Goal: Information Seeking & Learning: Understand process/instructions

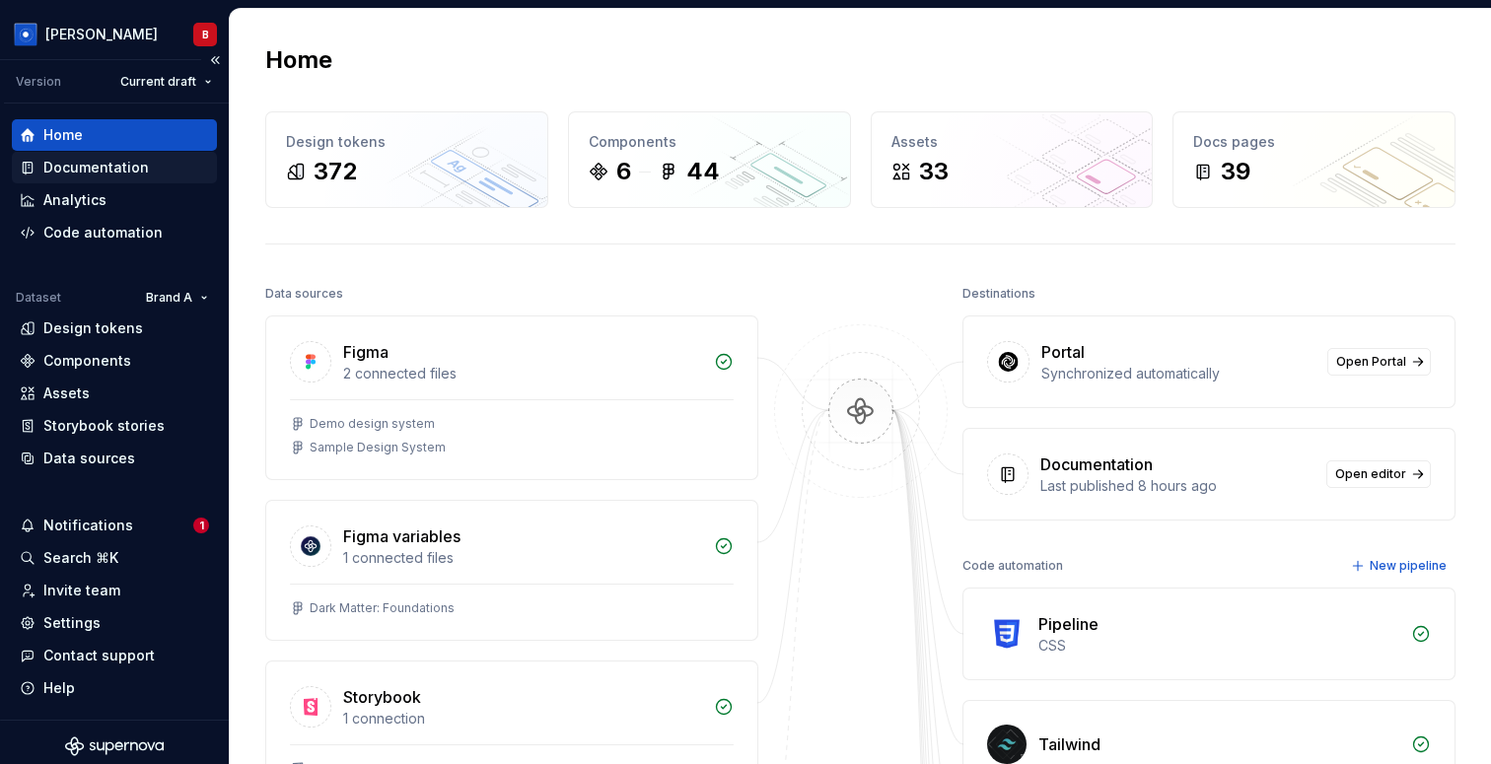
click at [64, 175] on div "Documentation" at bounding box center [96, 168] width 106 height 20
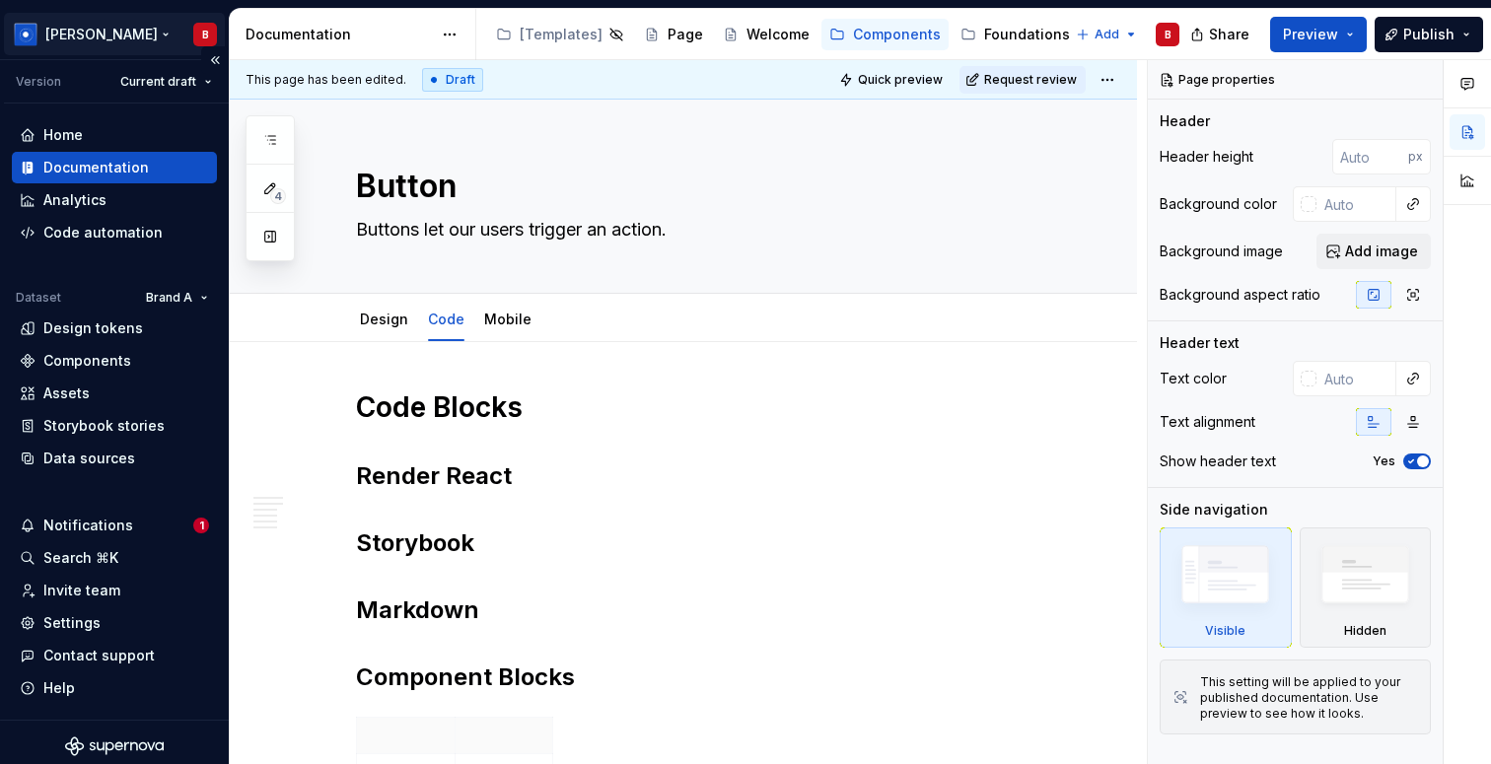
click at [95, 31] on html "[PERSON_NAME] Version Current draft Home Documentation Analytics Code automatio…" at bounding box center [745, 382] width 1491 height 764
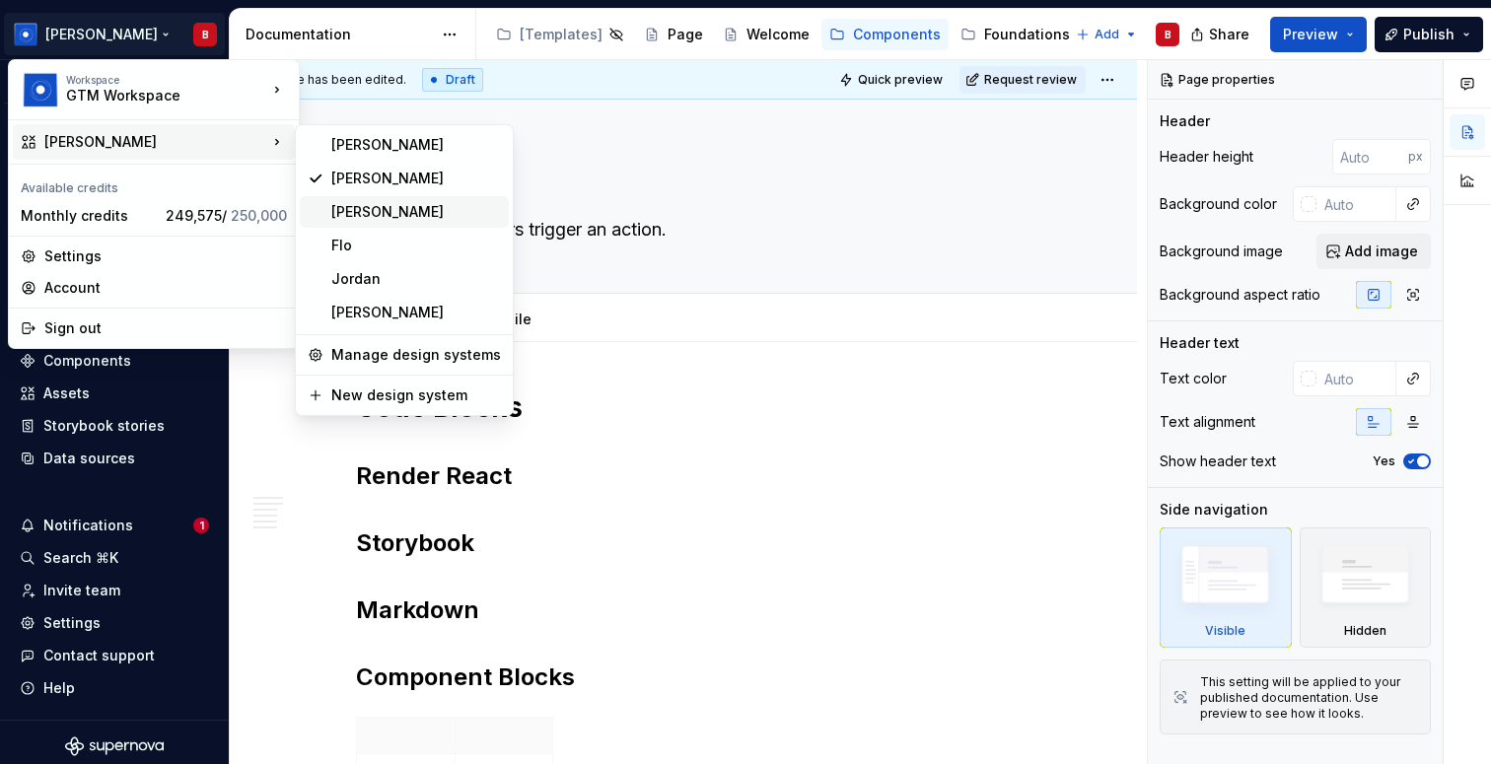
click at [421, 209] on div "[PERSON_NAME]" at bounding box center [416, 212] width 170 height 20
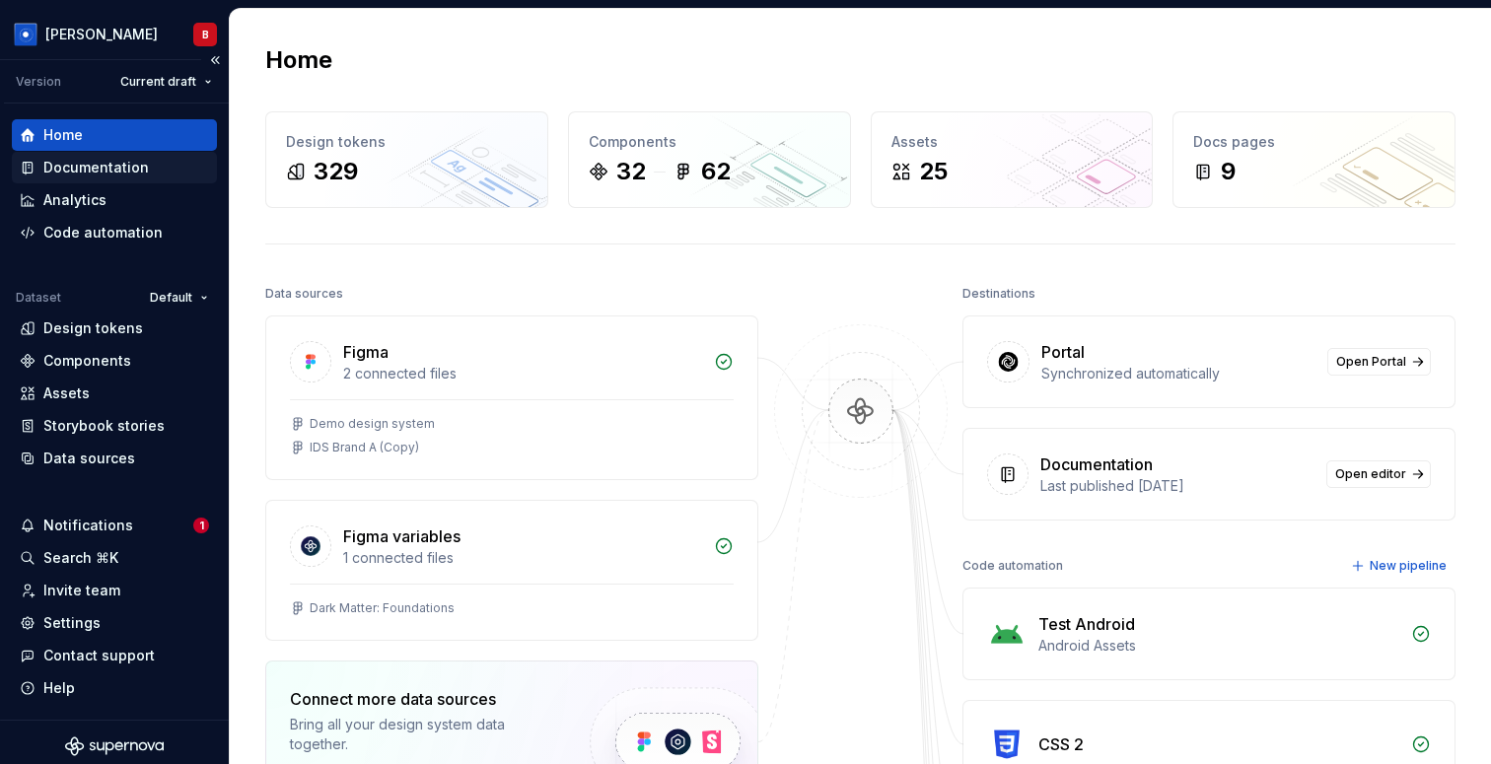
click at [108, 172] on div "Documentation" at bounding box center [96, 168] width 106 height 20
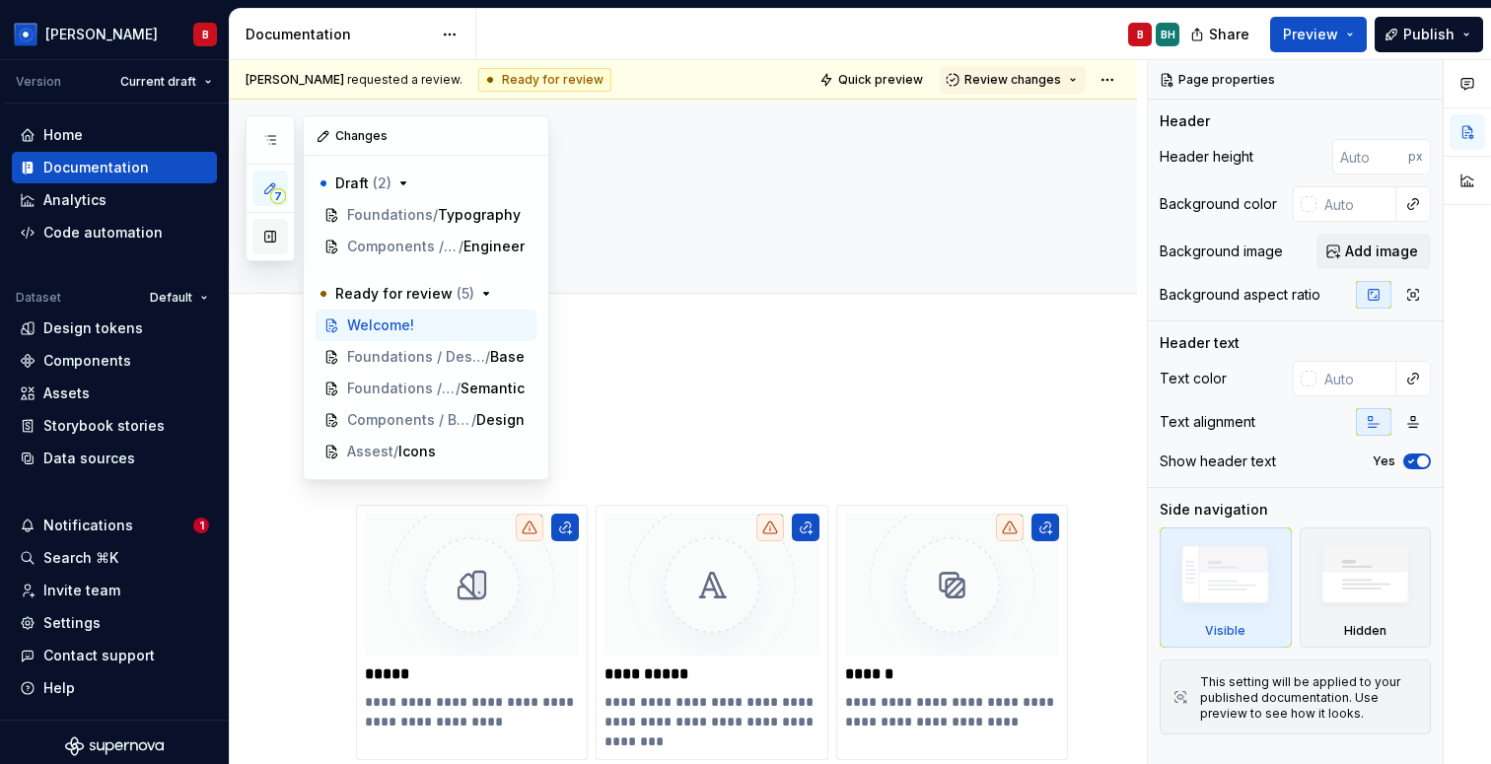
click at [271, 236] on button "button" at bounding box center [270, 237] width 36 height 36
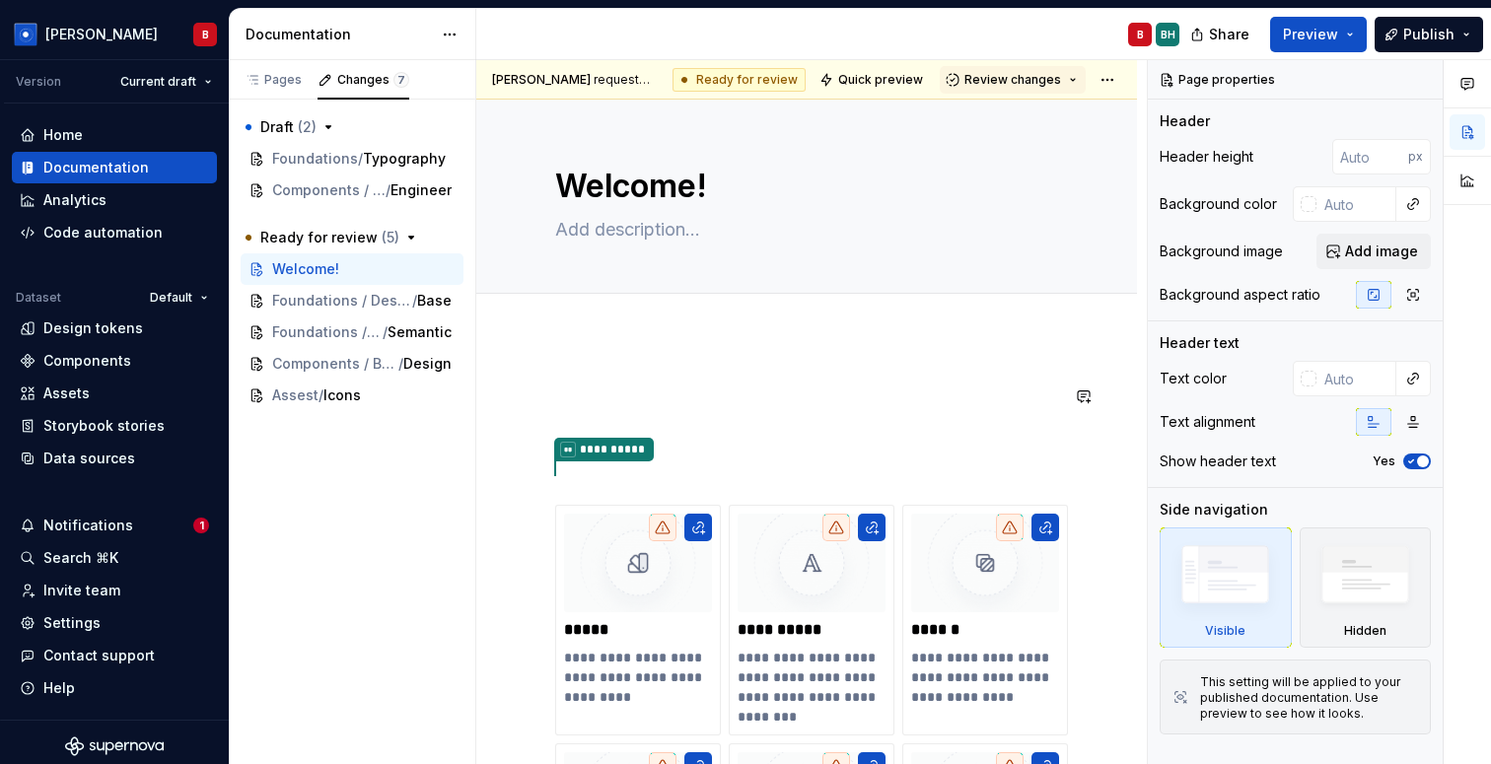
click at [315, 282] on div "Welcome!" at bounding box center [352, 269] width 223 height 32
click at [314, 312] on div "Foundations / Design tokens / Base" at bounding box center [352, 301] width 223 height 32
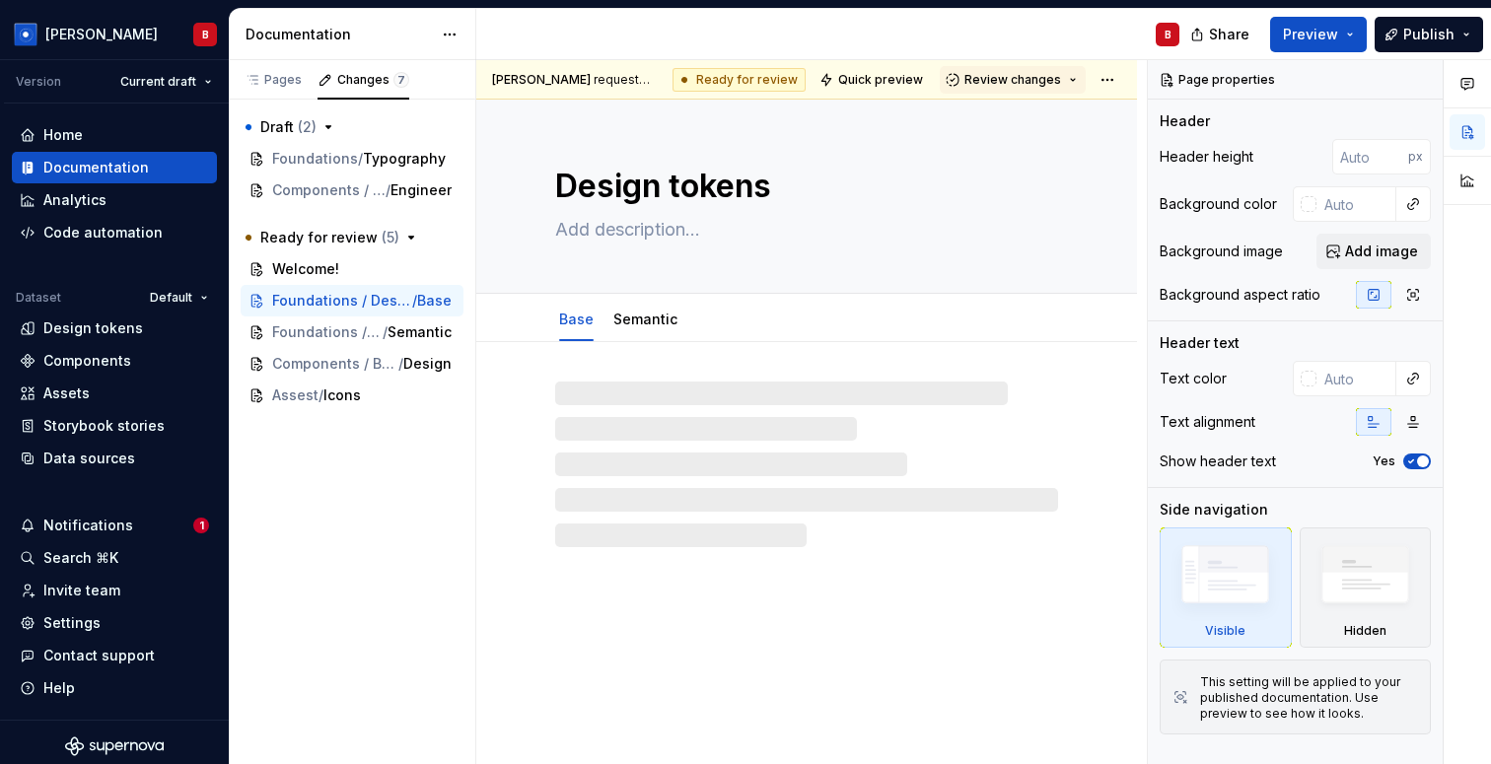
type textarea "*"
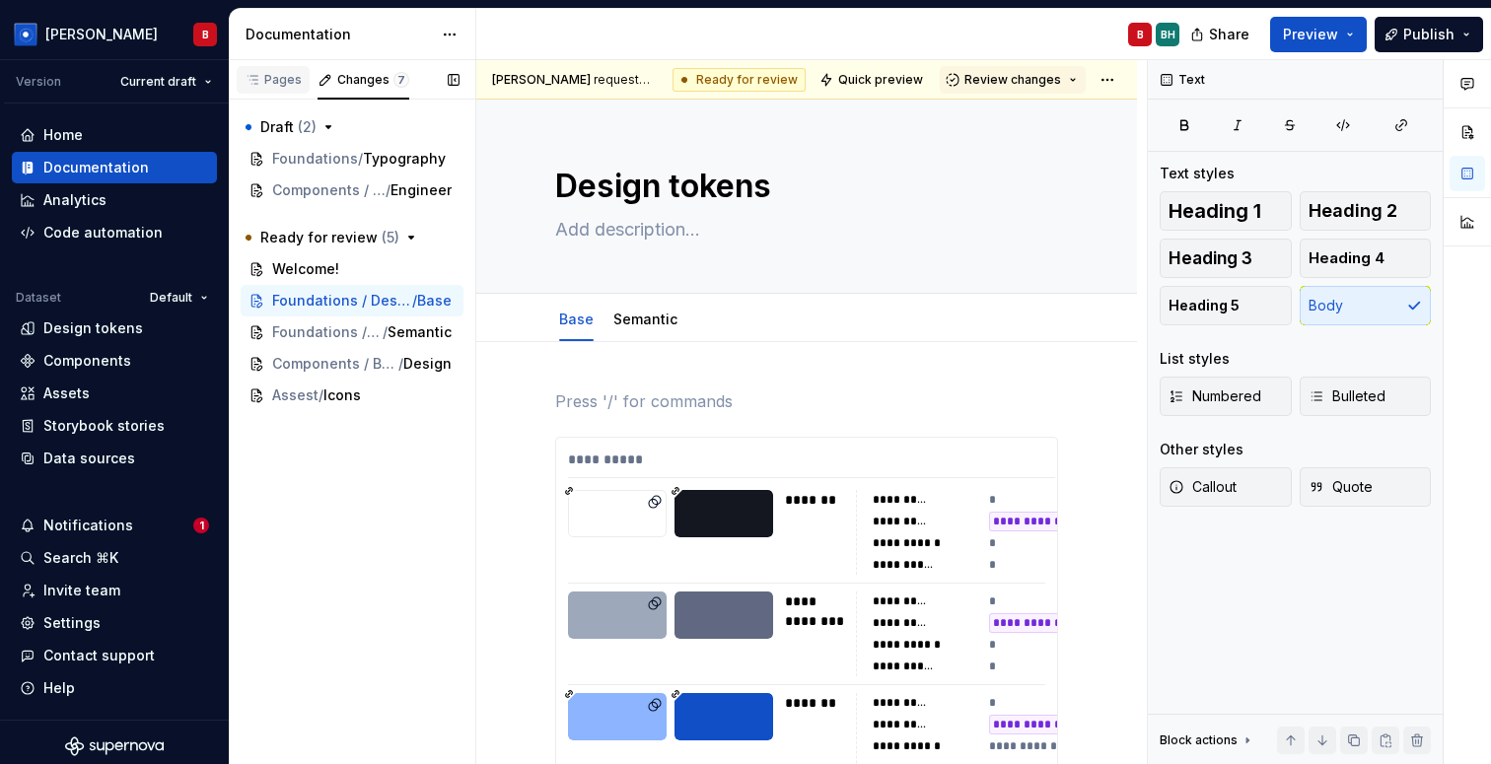
click at [290, 84] on div "Pages" at bounding box center [273, 80] width 57 height 16
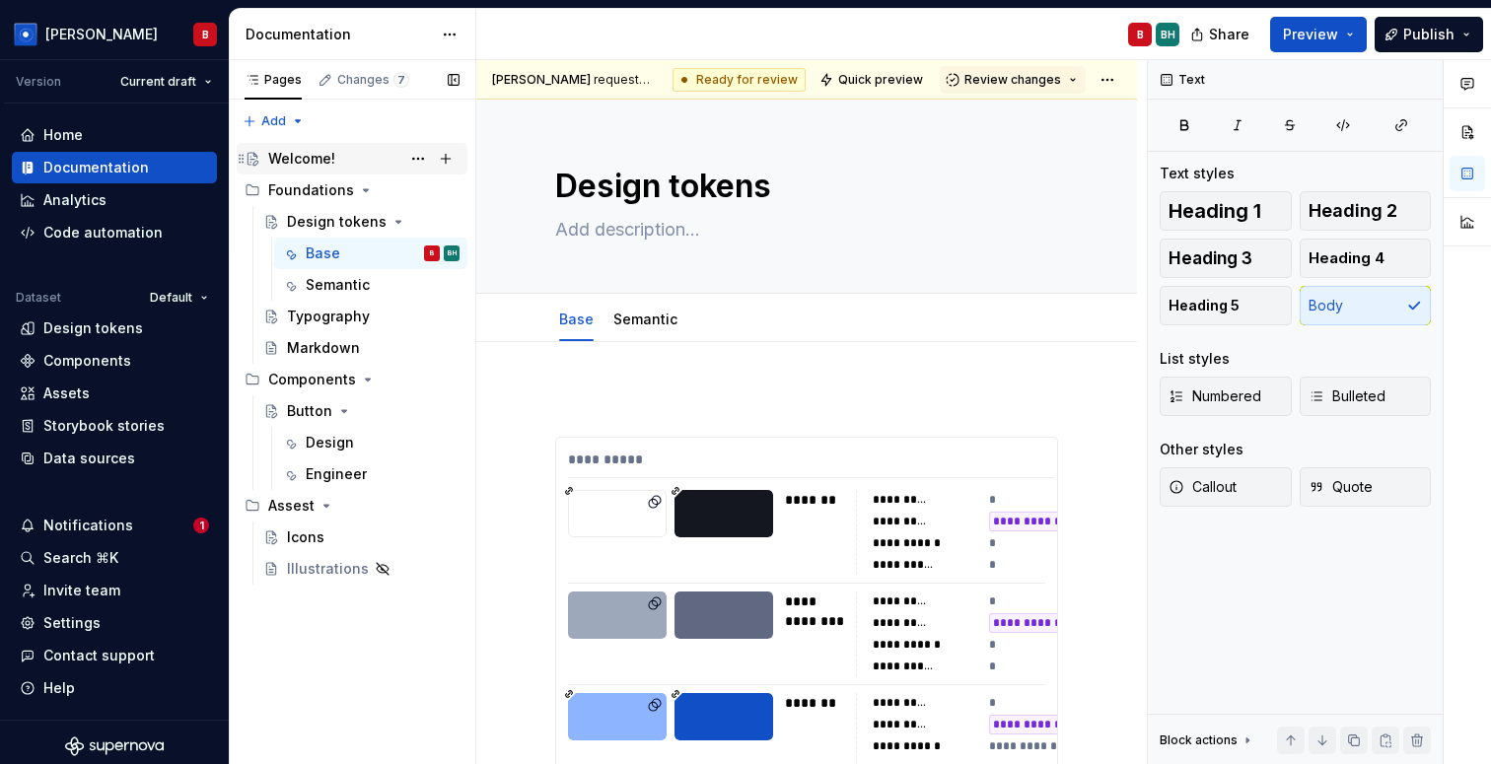
click at [328, 159] on div "Welcome!" at bounding box center [301, 159] width 67 height 20
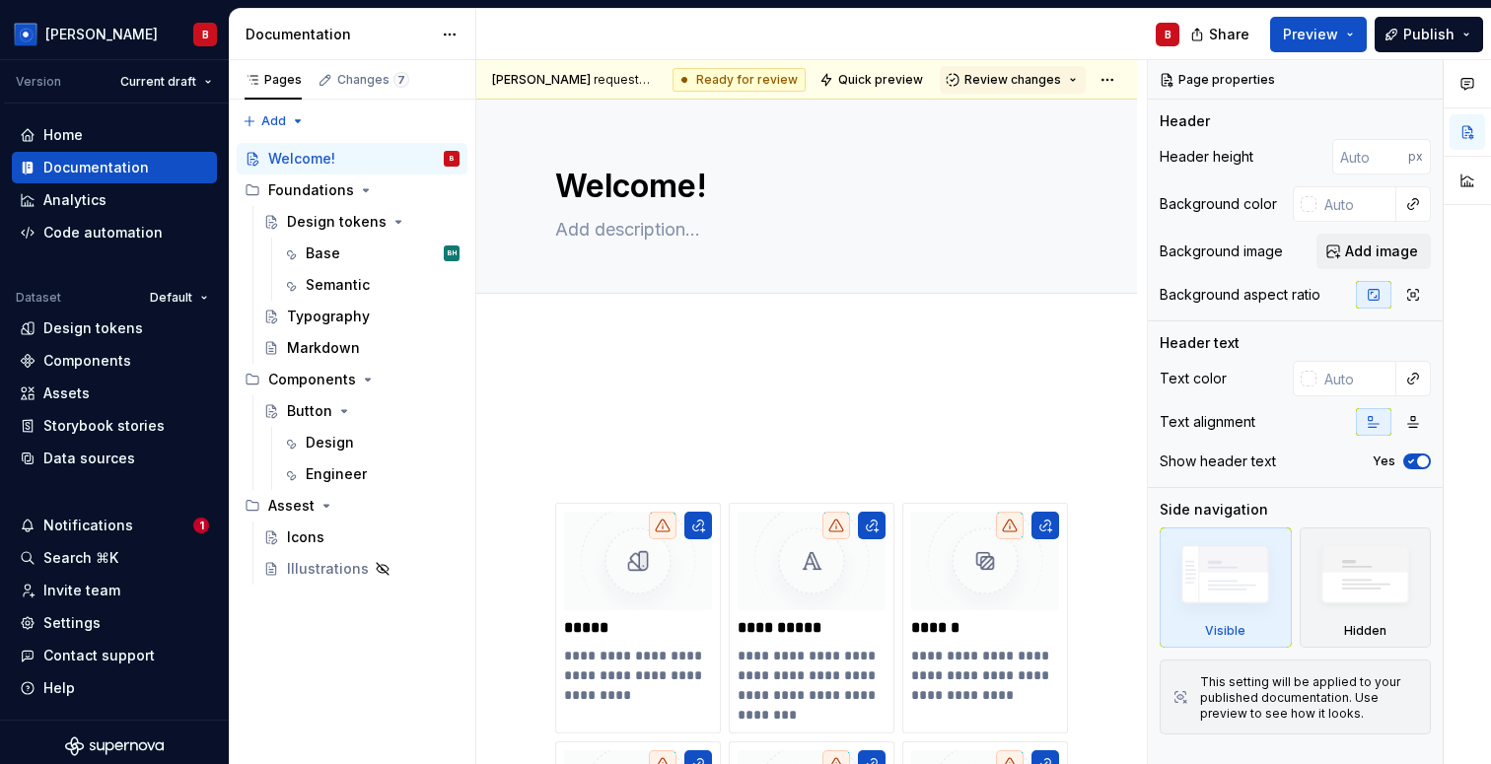
click at [579, 46] on div "B" at bounding box center [835, 34] width 719 height 51
type textarea "*"
click at [66, 134] on div "Home" at bounding box center [62, 135] width 39 height 20
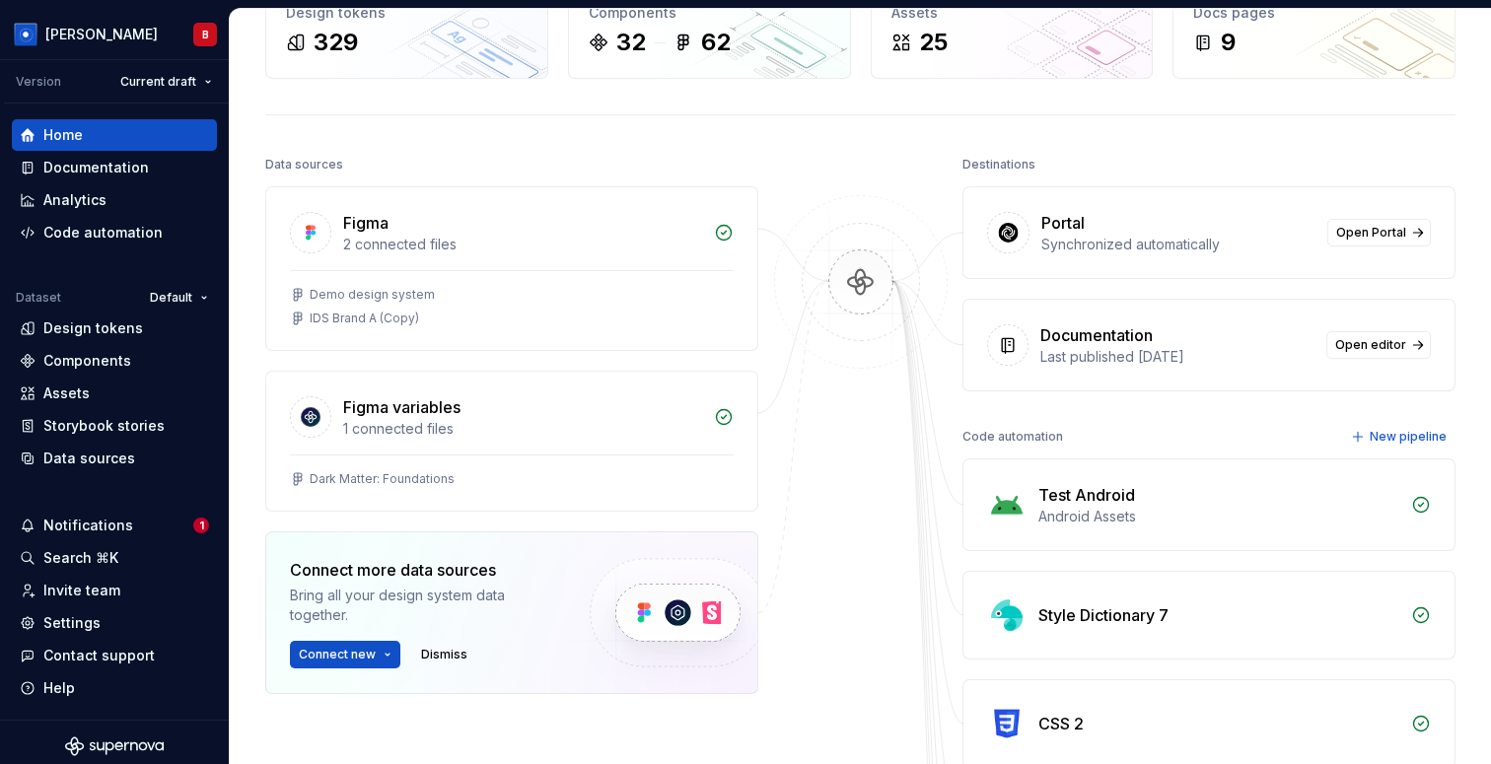
scroll to position [130, 0]
click at [75, 44] on html "[PERSON_NAME] Version Current draft Home Documentation Analytics Code automatio…" at bounding box center [745, 382] width 1491 height 764
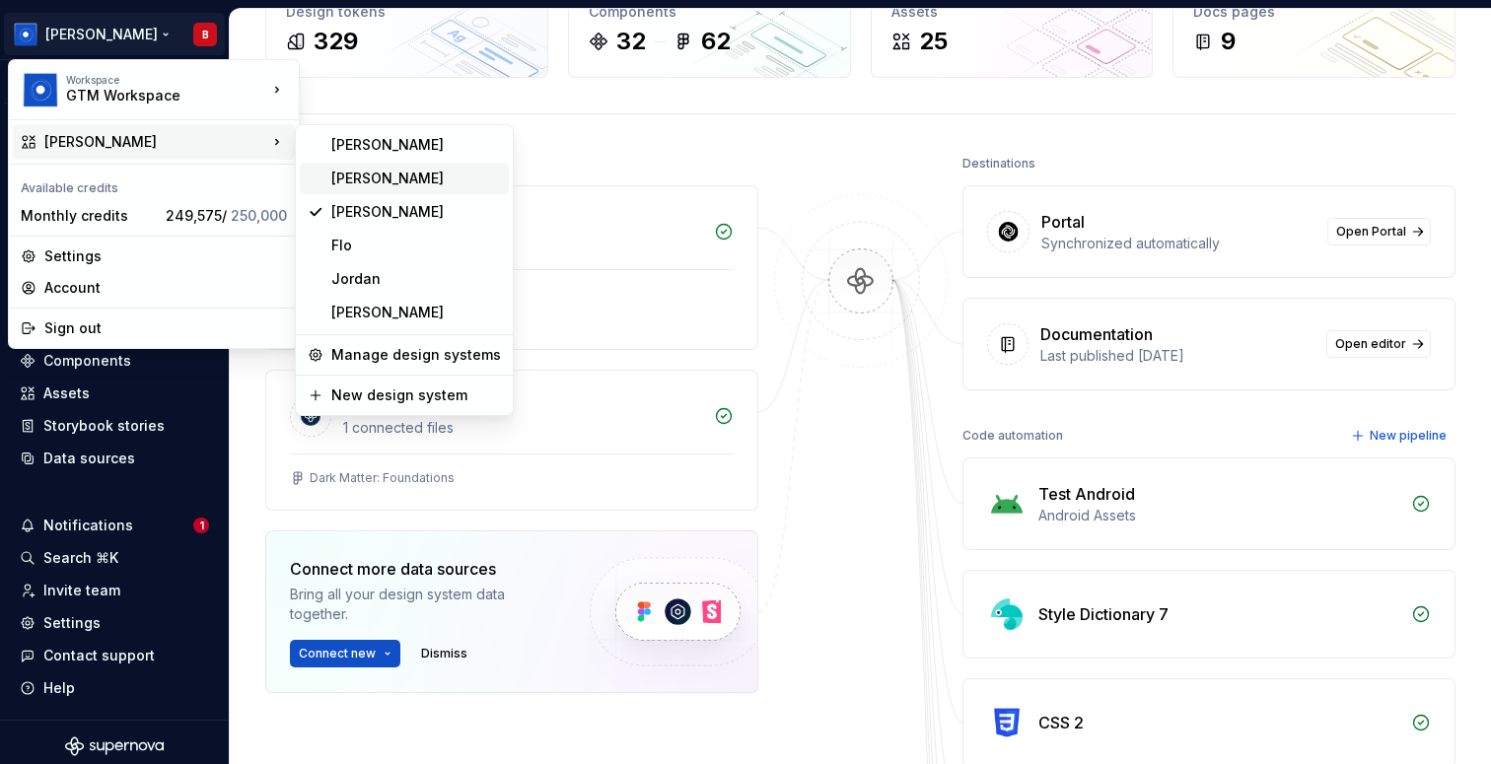
click at [355, 182] on div "[PERSON_NAME]" at bounding box center [416, 179] width 170 height 20
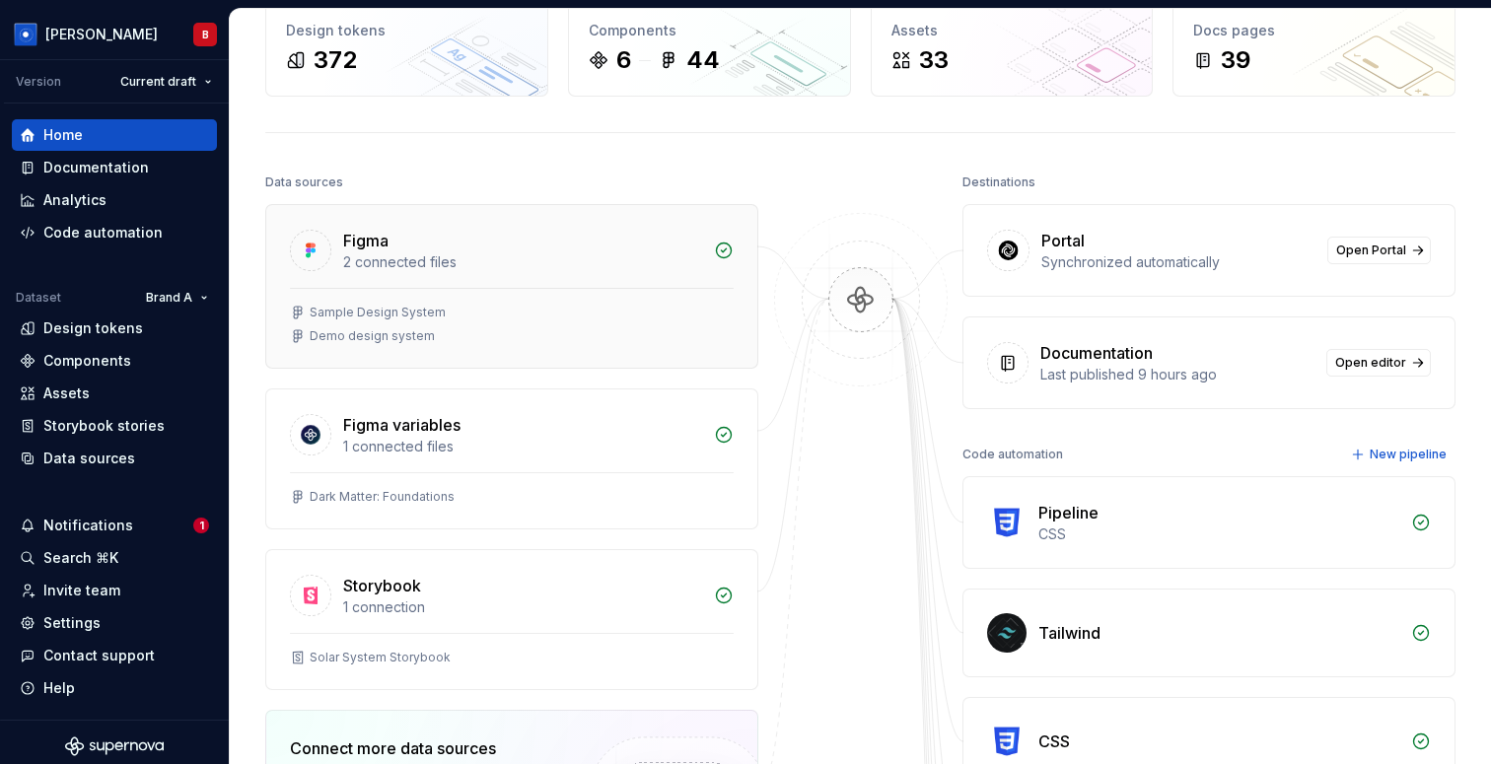
scroll to position [115, 0]
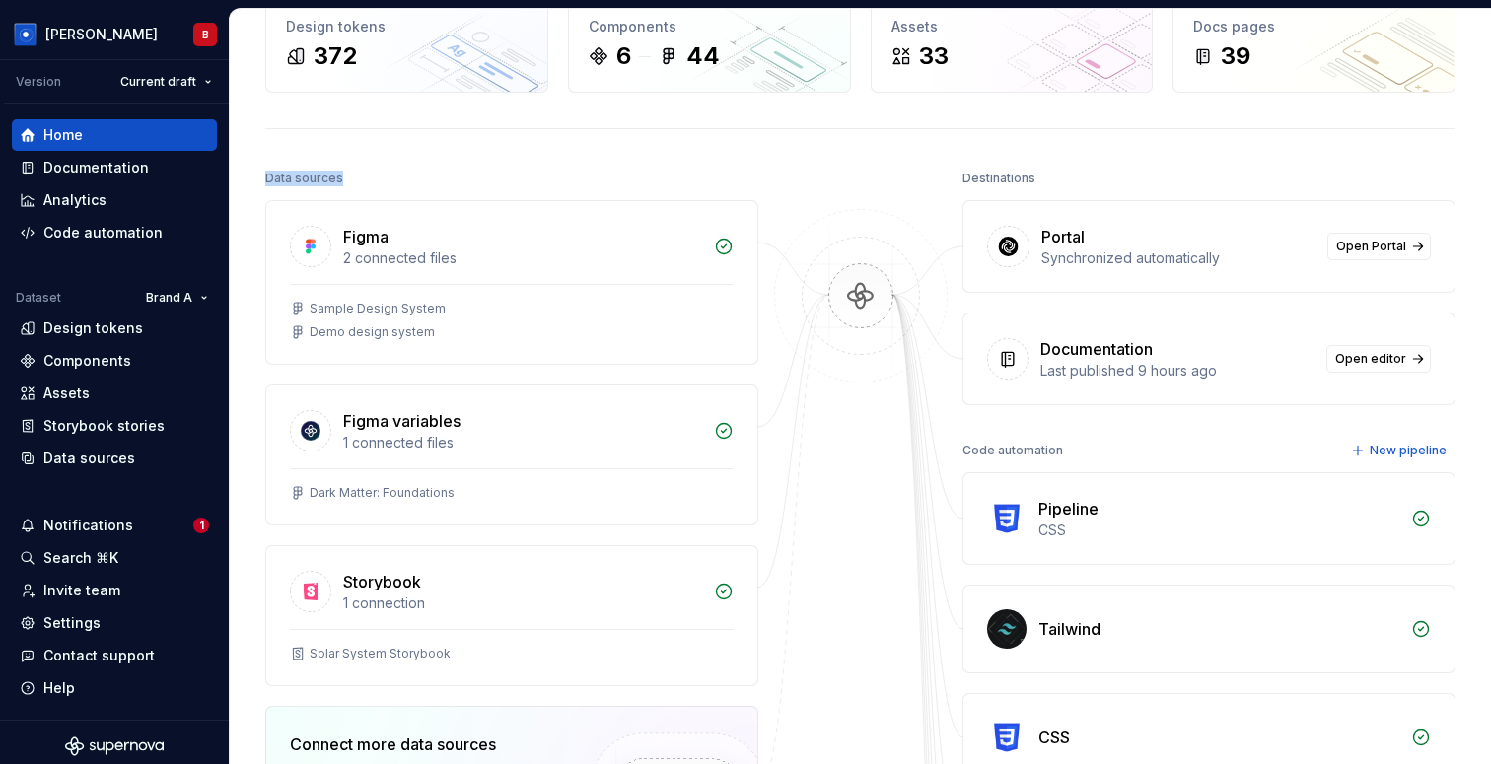
drag, startPoint x: 262, startPoint y: 178, endPoint x: 377, endPoint y: 178, distance: 114.4
click at [377, 178] on div "Home Design tokens 372 Components 6 44 Assets 33 Docs pages 39 Data sources Fig…" at bounding box center [860, 724] width 1261 height 1662
click at [377, 178] on div "Data sources" at bounding box center [511, 179] width 493 height 28
click at [93, 460] on div "Data sources" at bounding box center [89, 459] width 92 height 20
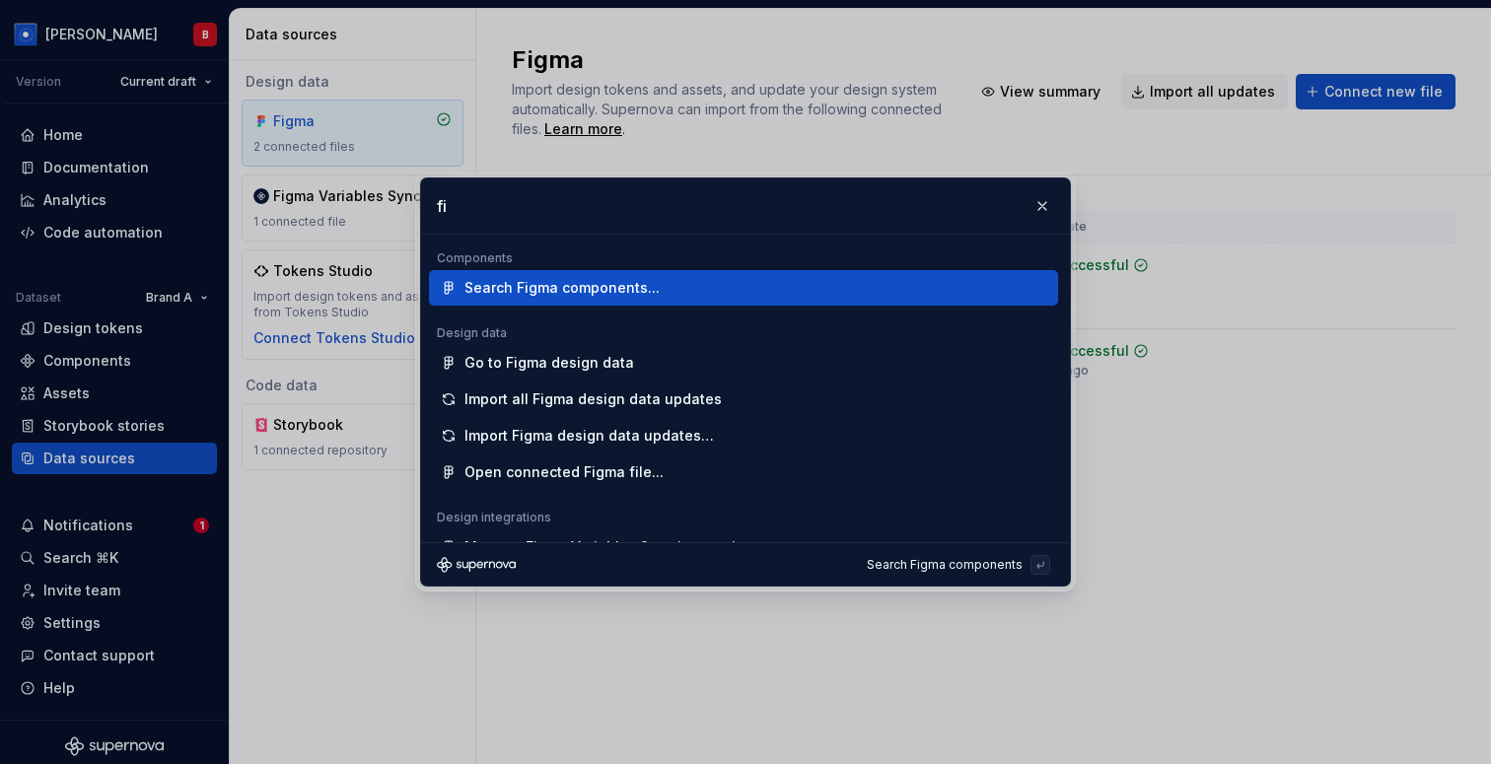
scroll to position [23, 0]
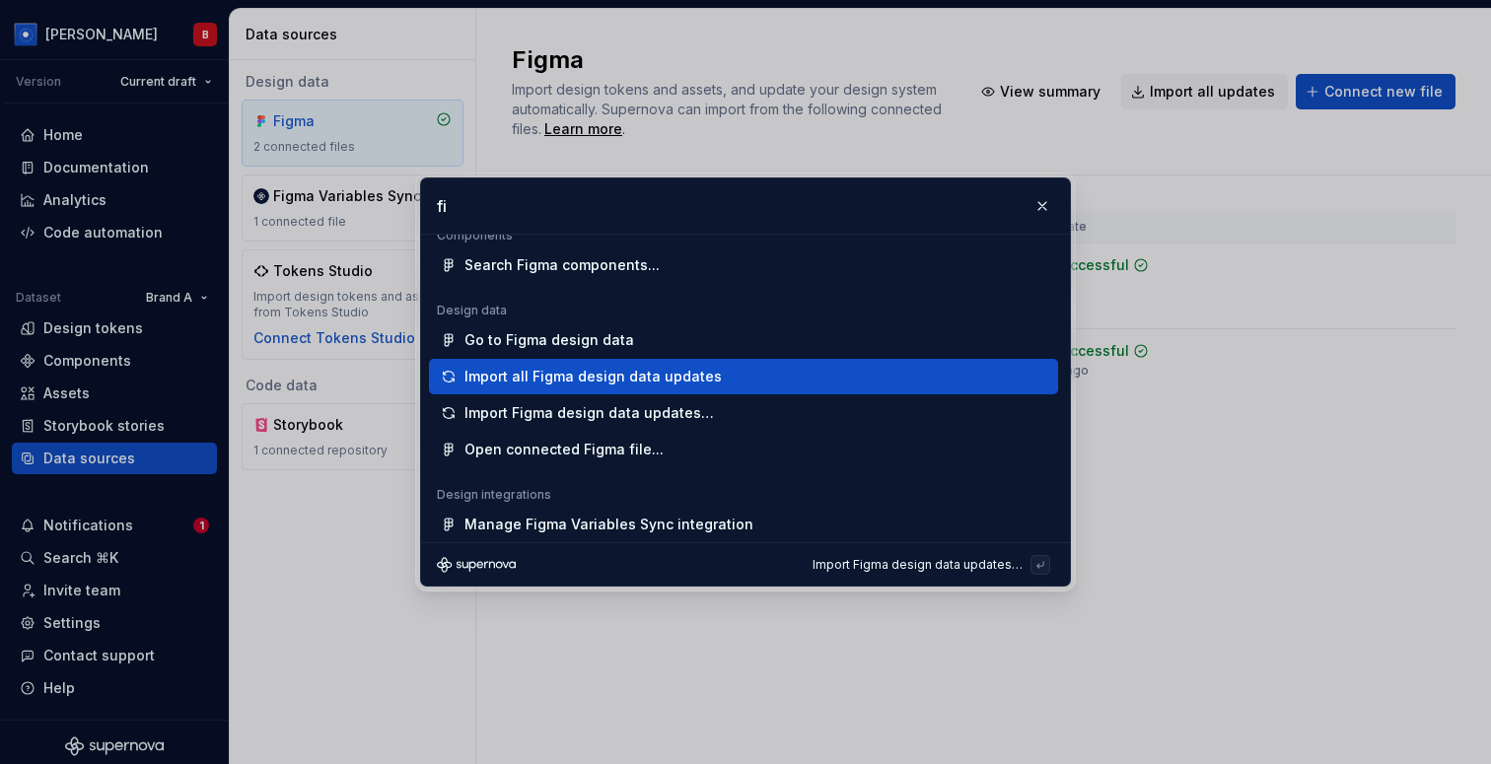
type input "fi"
click at [652, 382] on div "Import all Figma design data updates" at bounding box center [592, 377] width 257 height 20
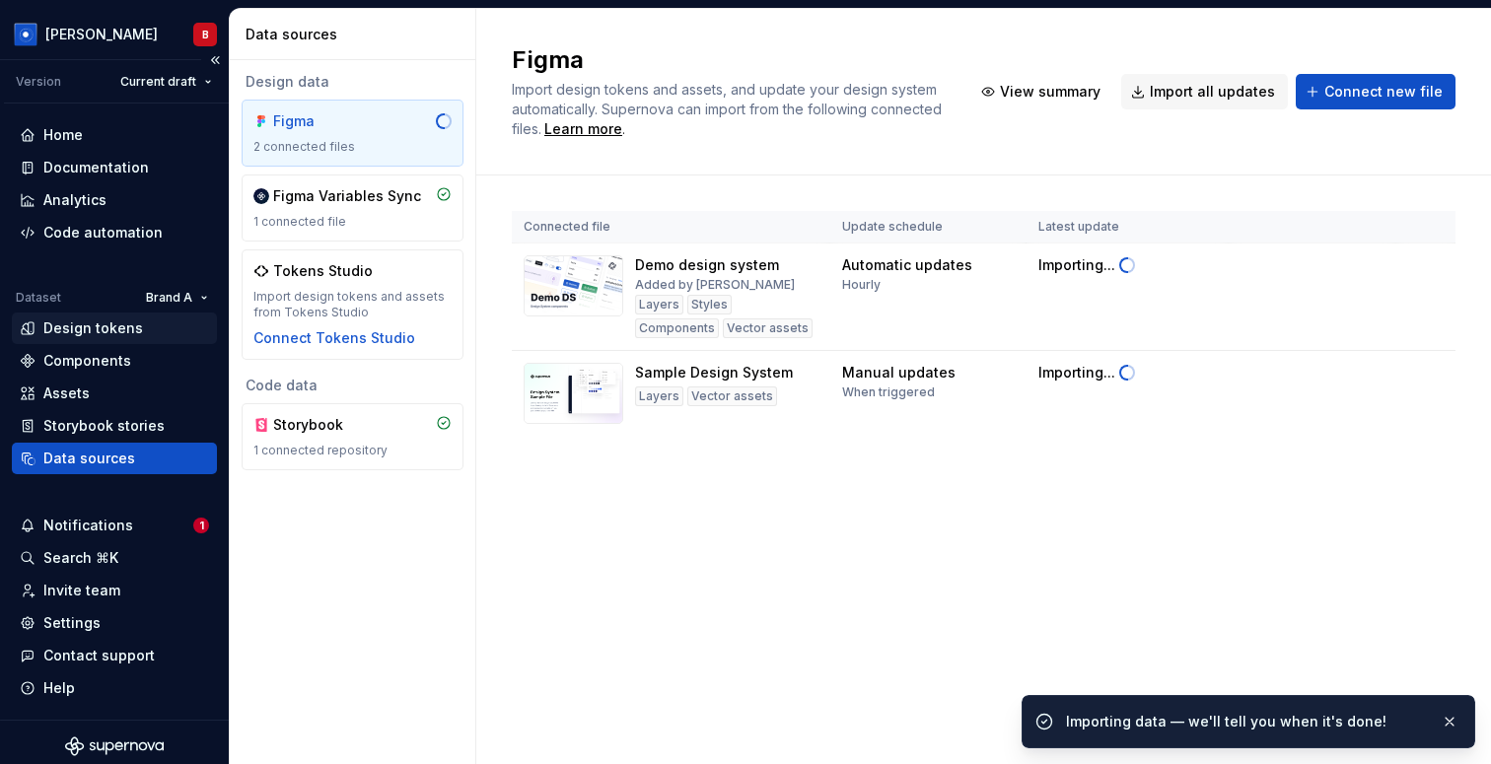
click at [93, 338] on div "Design tokens" at bounding box center [114, 329] width 205 height 32
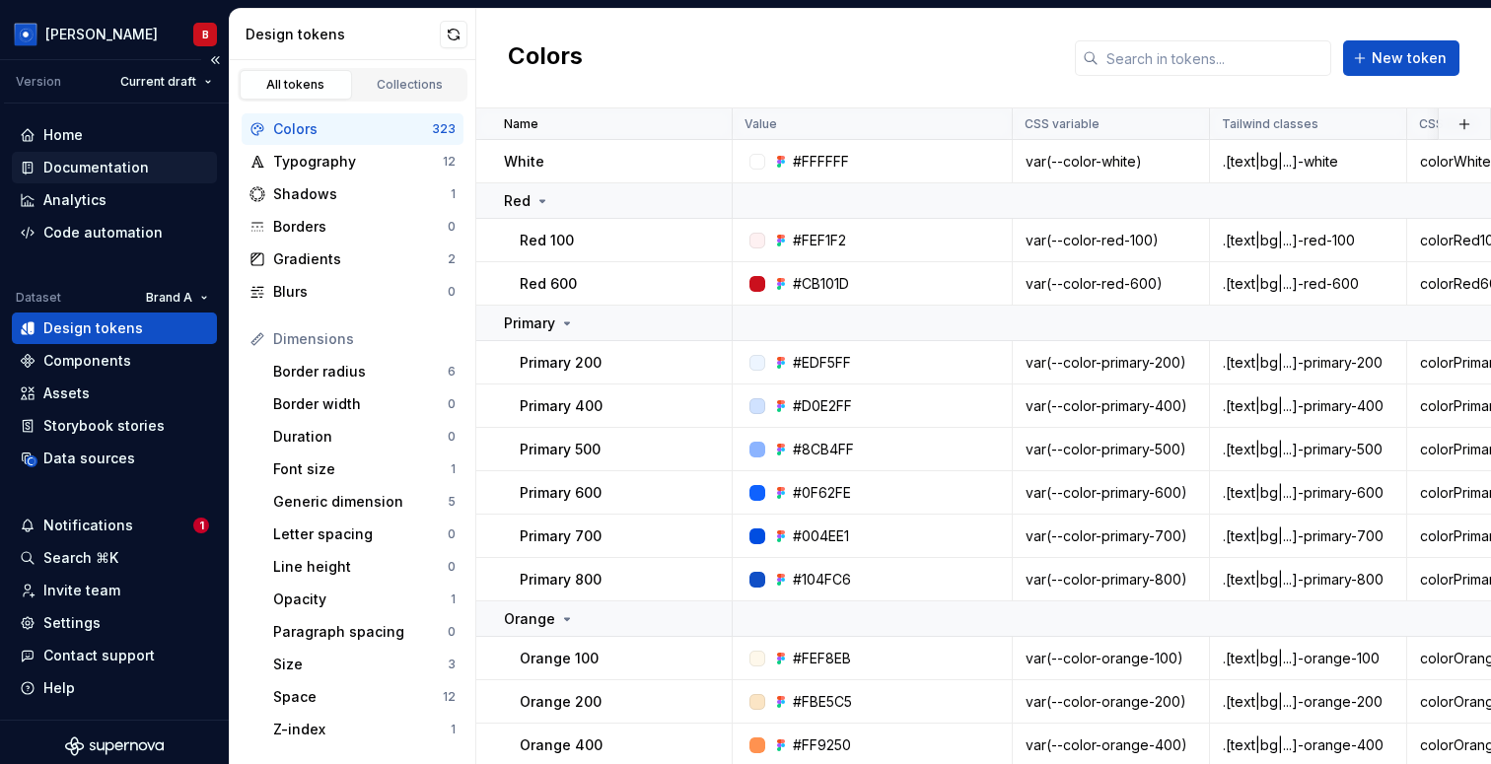
click at [79, 159] on div "Documentation" at bounding box center [96, 168] width 106 height 20
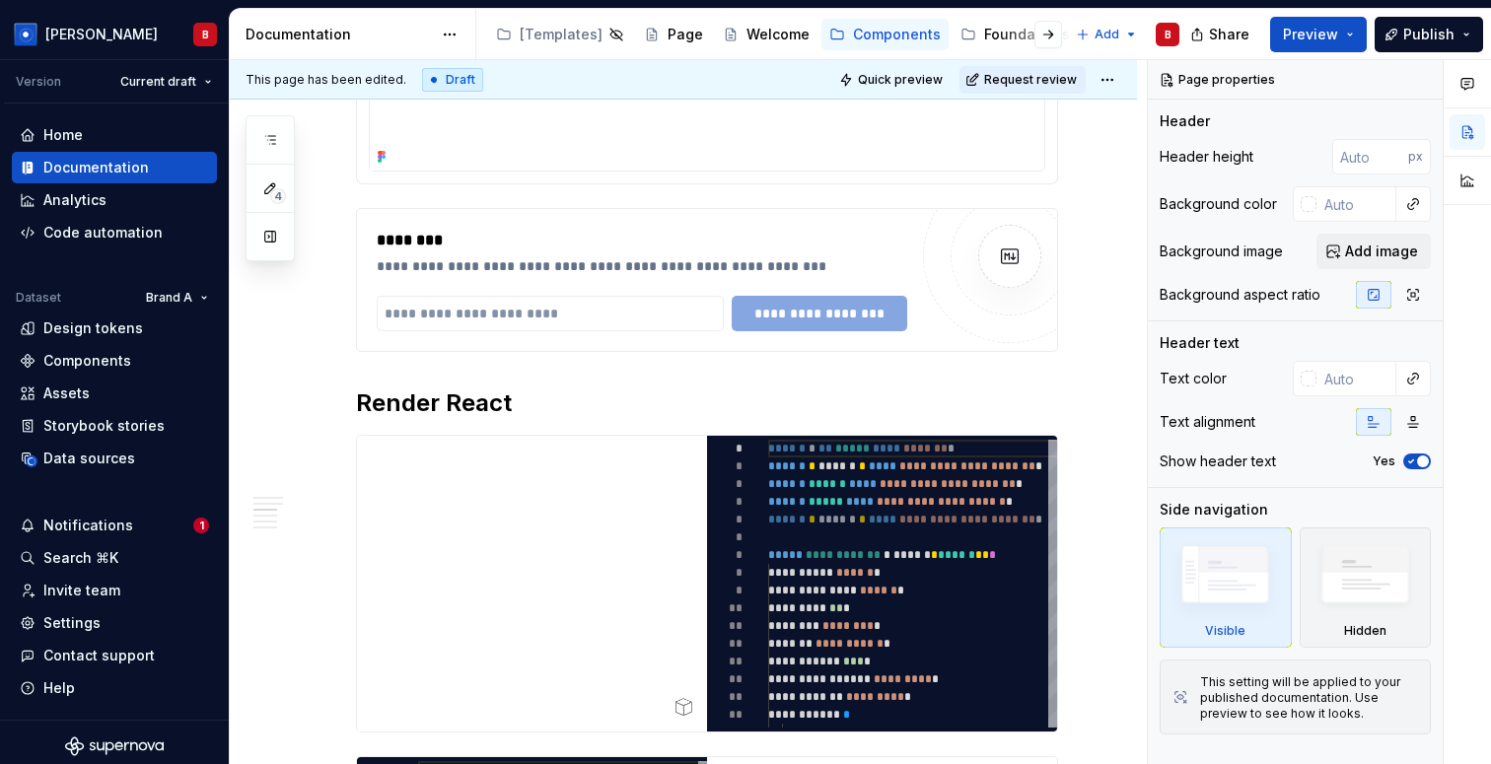
scroll to position [676, 0]
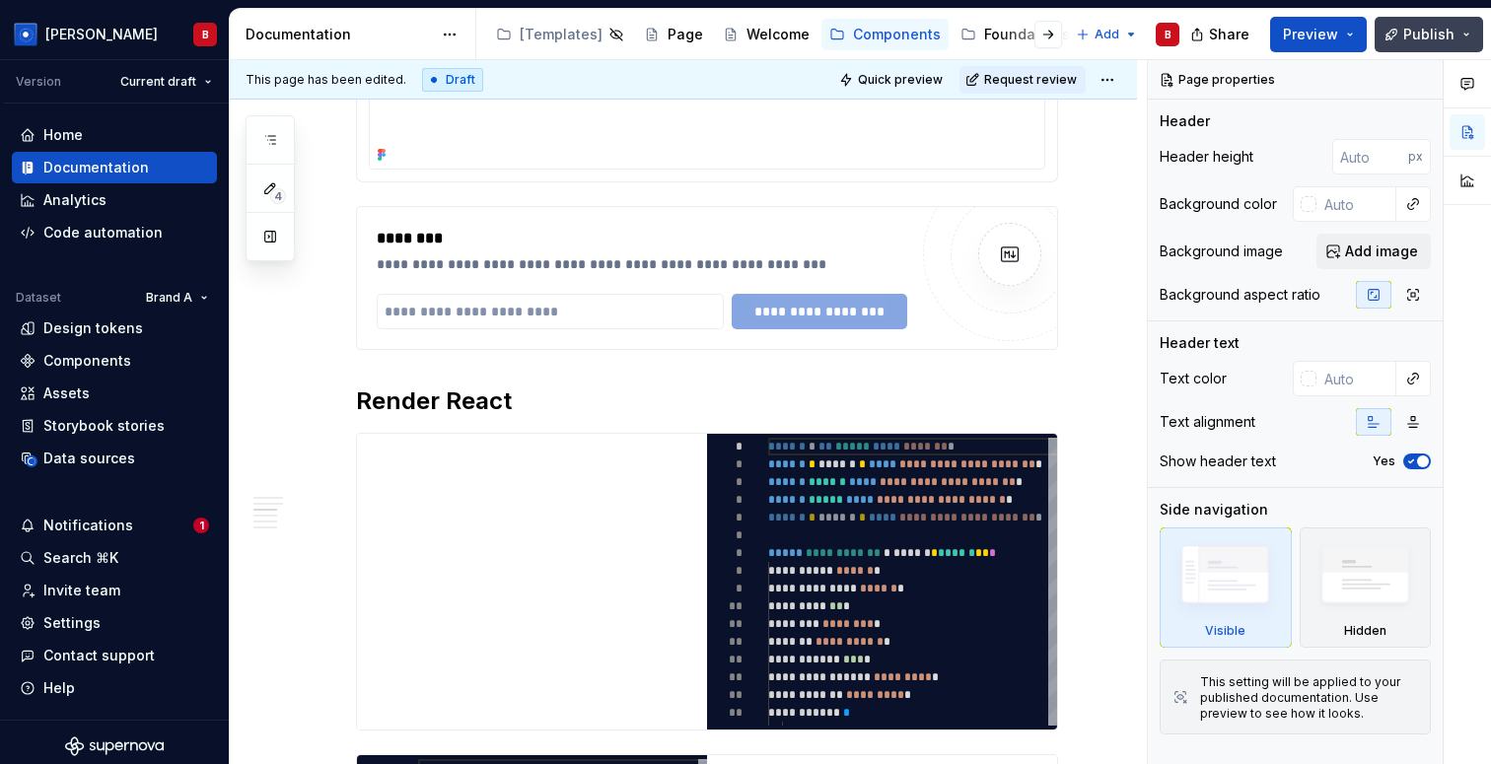
click at [1452, 35] on span "Publish" at bounding box center [1428, 35] width 51 height 20
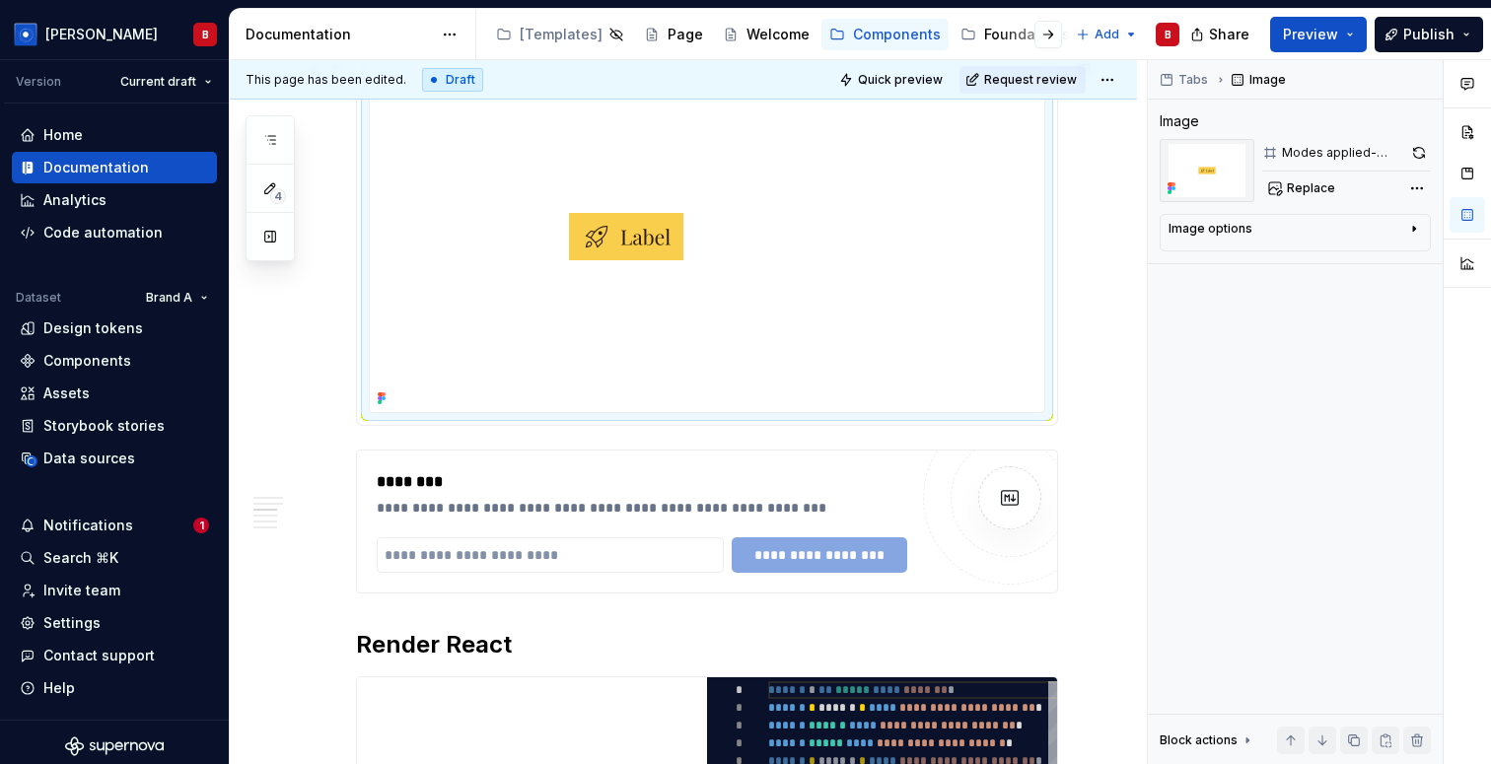
scroll to position [345, 0]
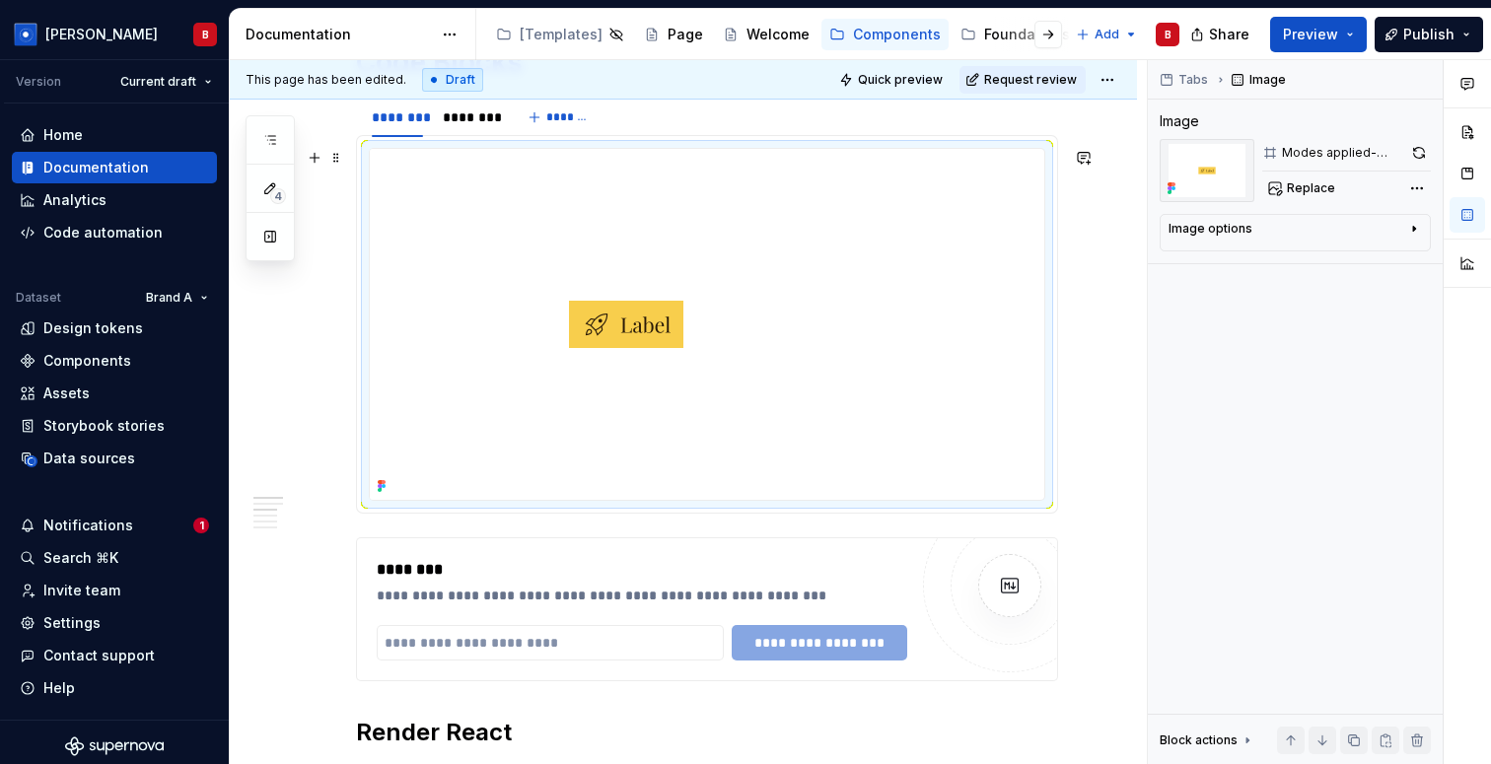
click at [378, 486] on icon at bounding box center [380, 486] width 4 height 4
click at [458, 415] on img at bounding box center [626, 324] width 513 height 351
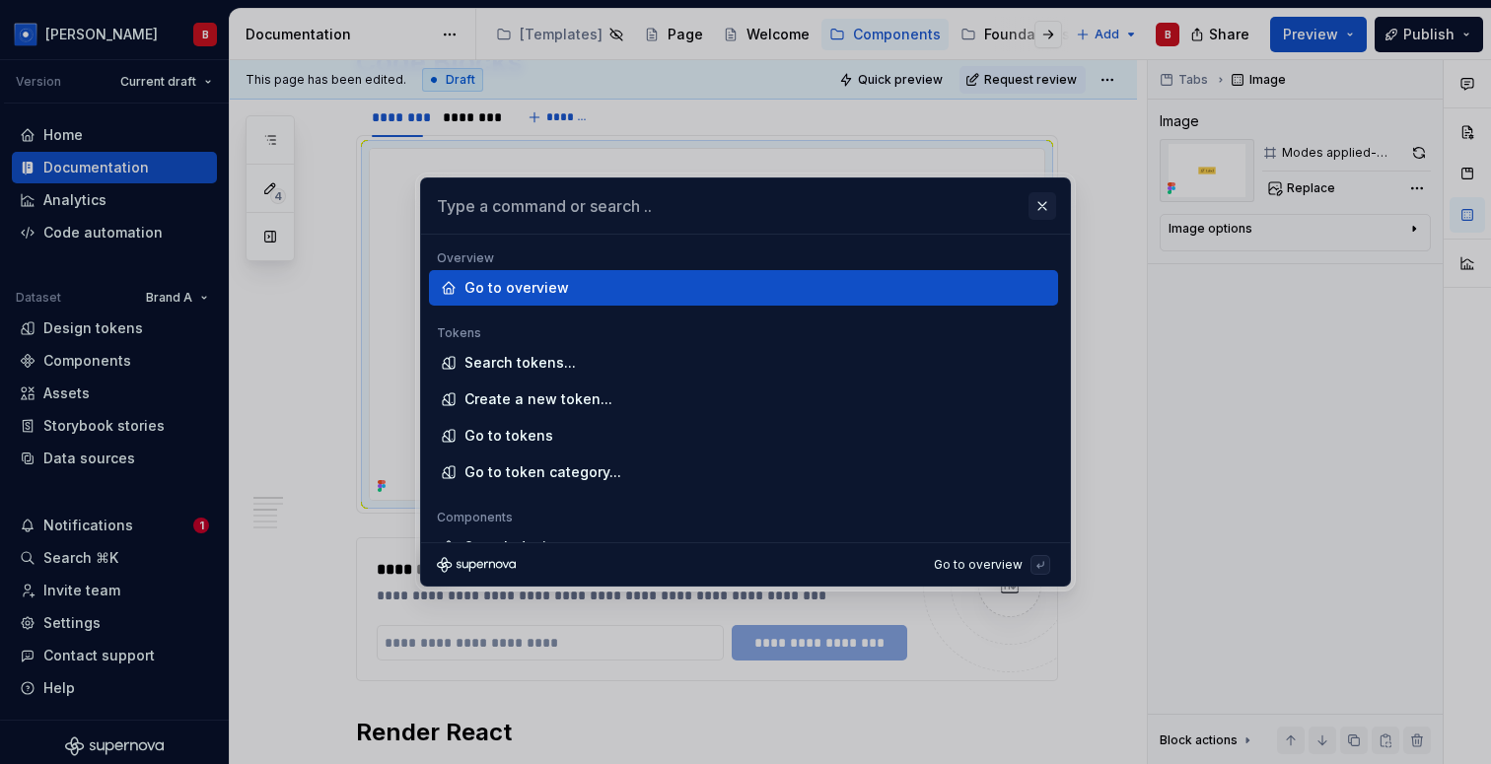
click at [1044, 202] on button "button" at bounding box center [1043, 206] width 28 height 28
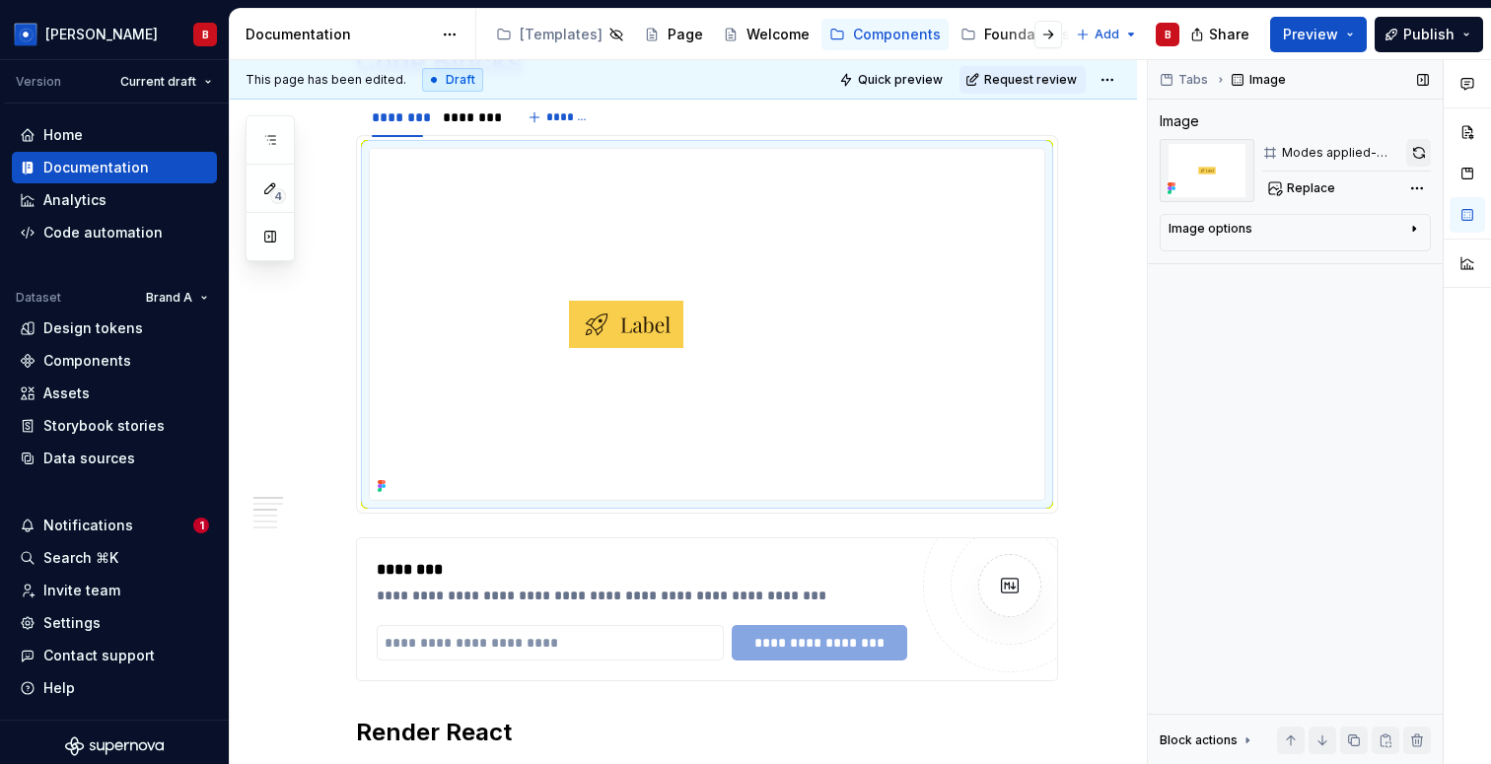
click at [1422, 153] on button "button" at bounding box center [1418, 153] width 25 height 28
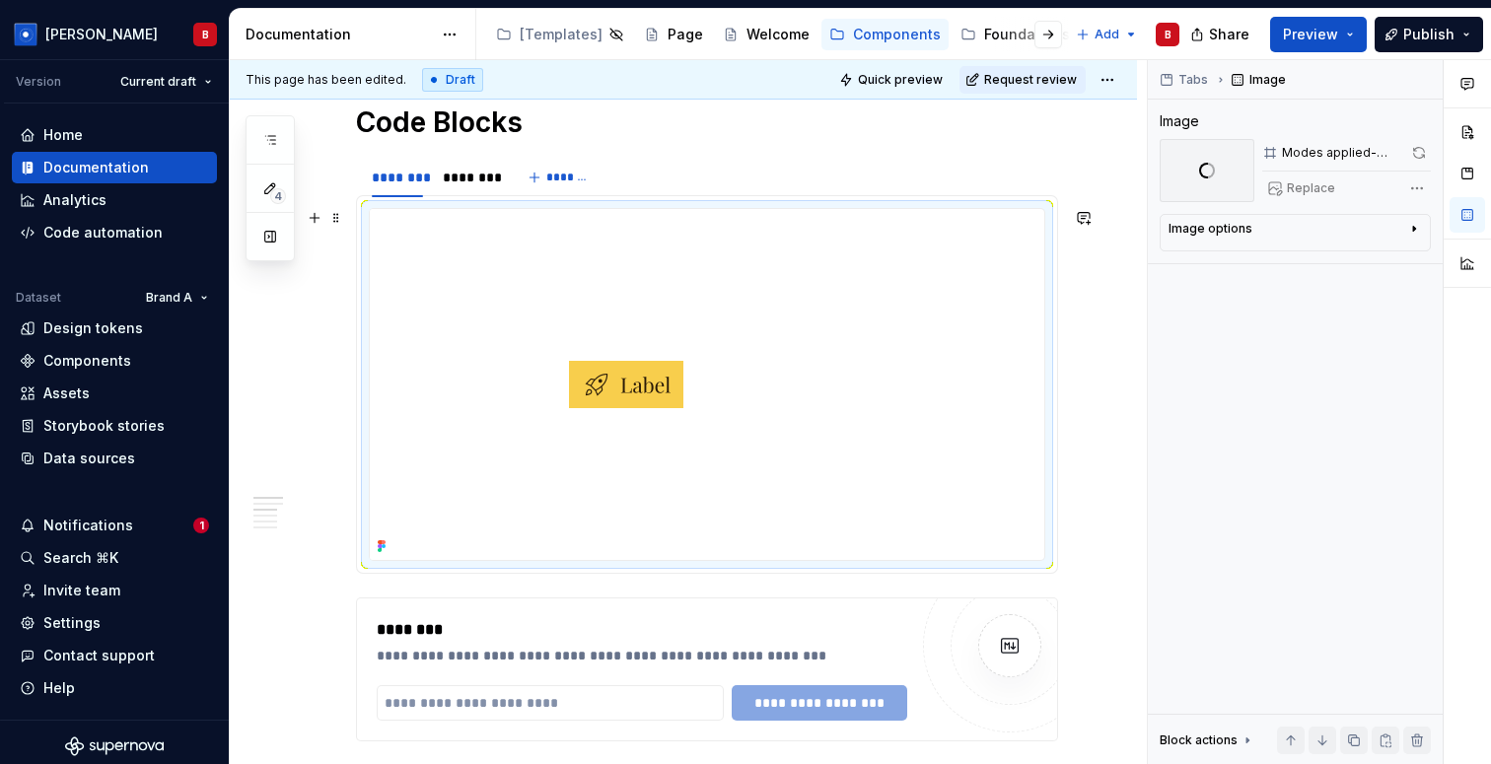
scroll to position [284, 0]
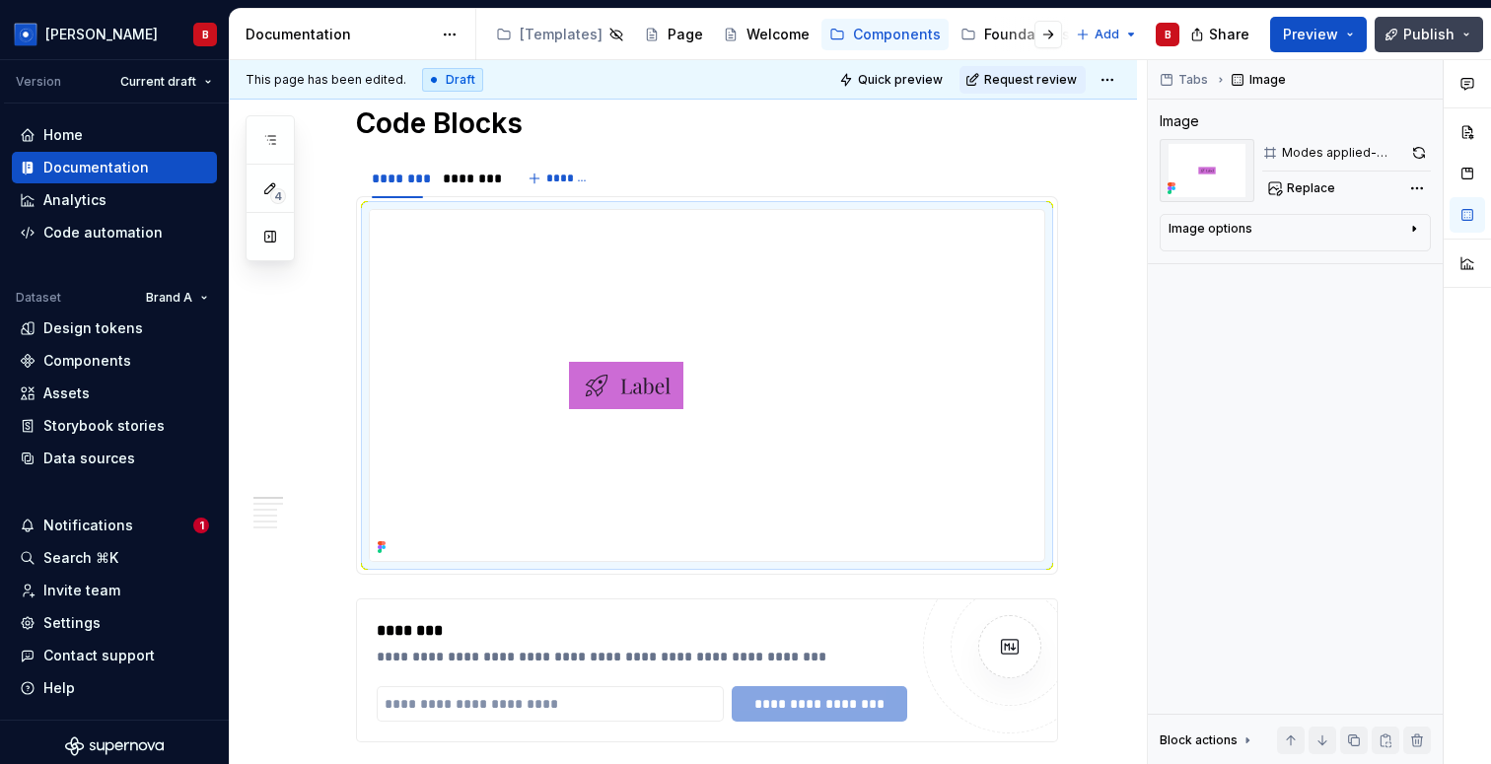
click at [1420, 26] on span "Publish" at bounding box center [1428, 35] width 51 height 20
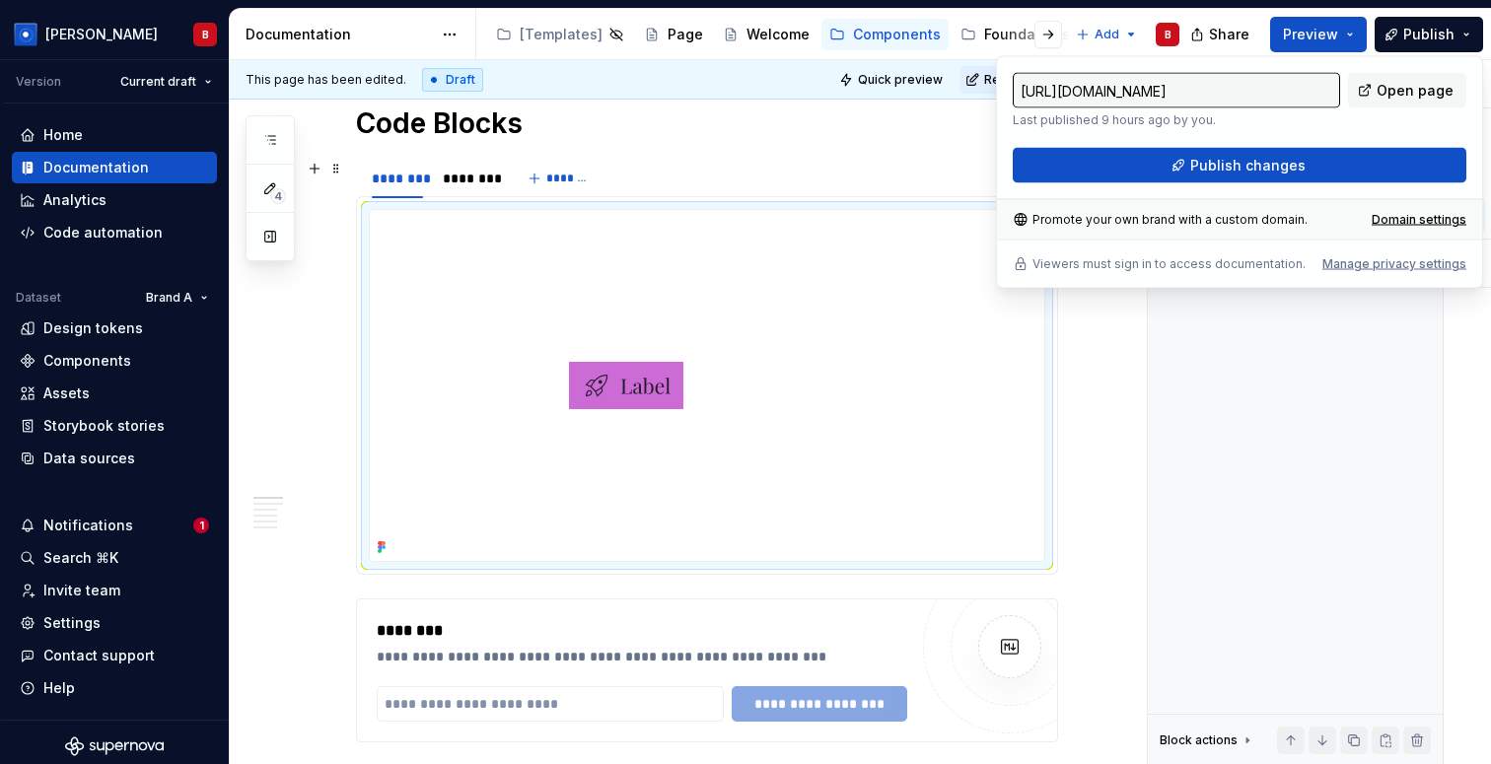
click at [665, 166] on div "******** ******** *******" at bounding box center [707, 178] width 702 height 39
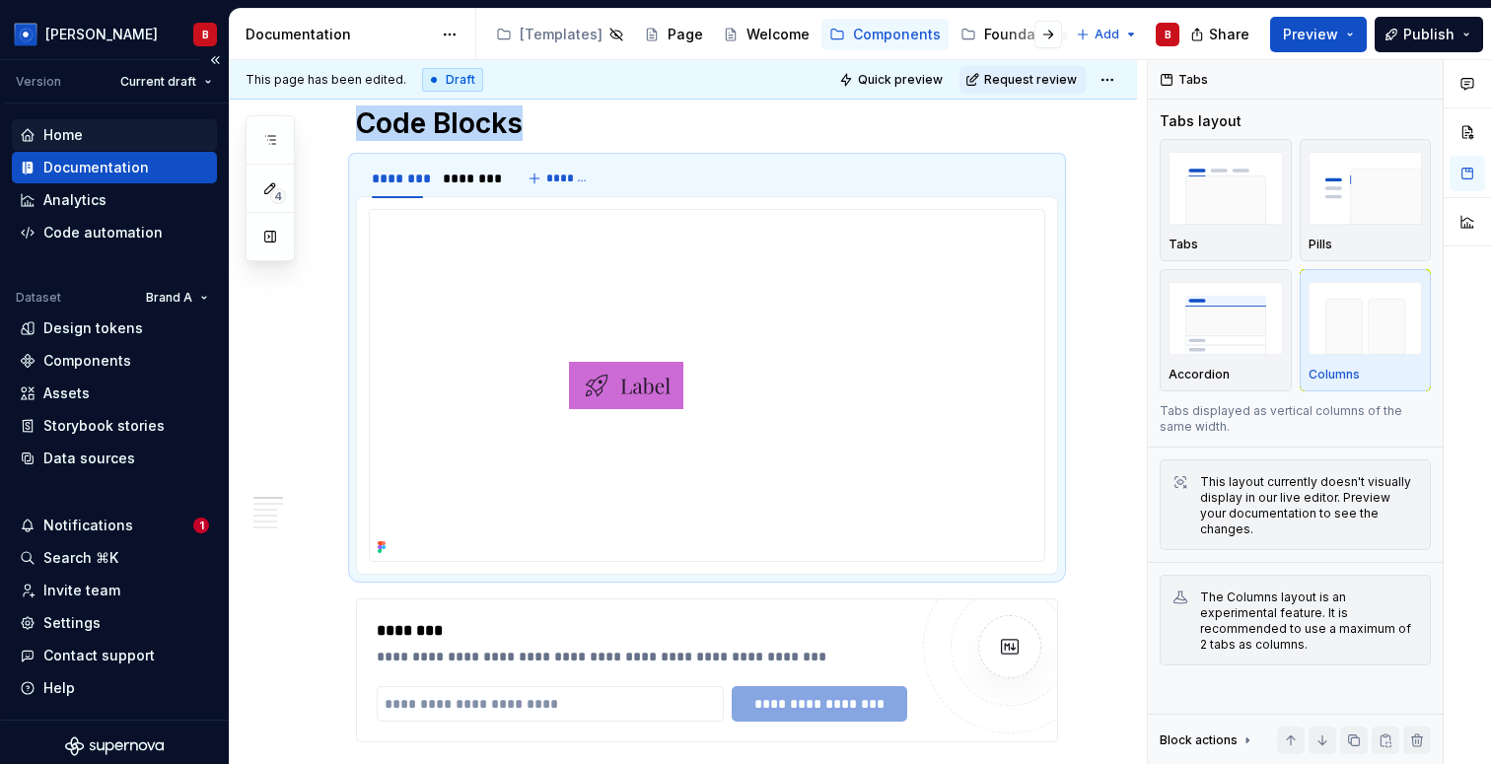
click at [68, 137] on div "Home" at bounding box center [62, 135] width 39 height 20
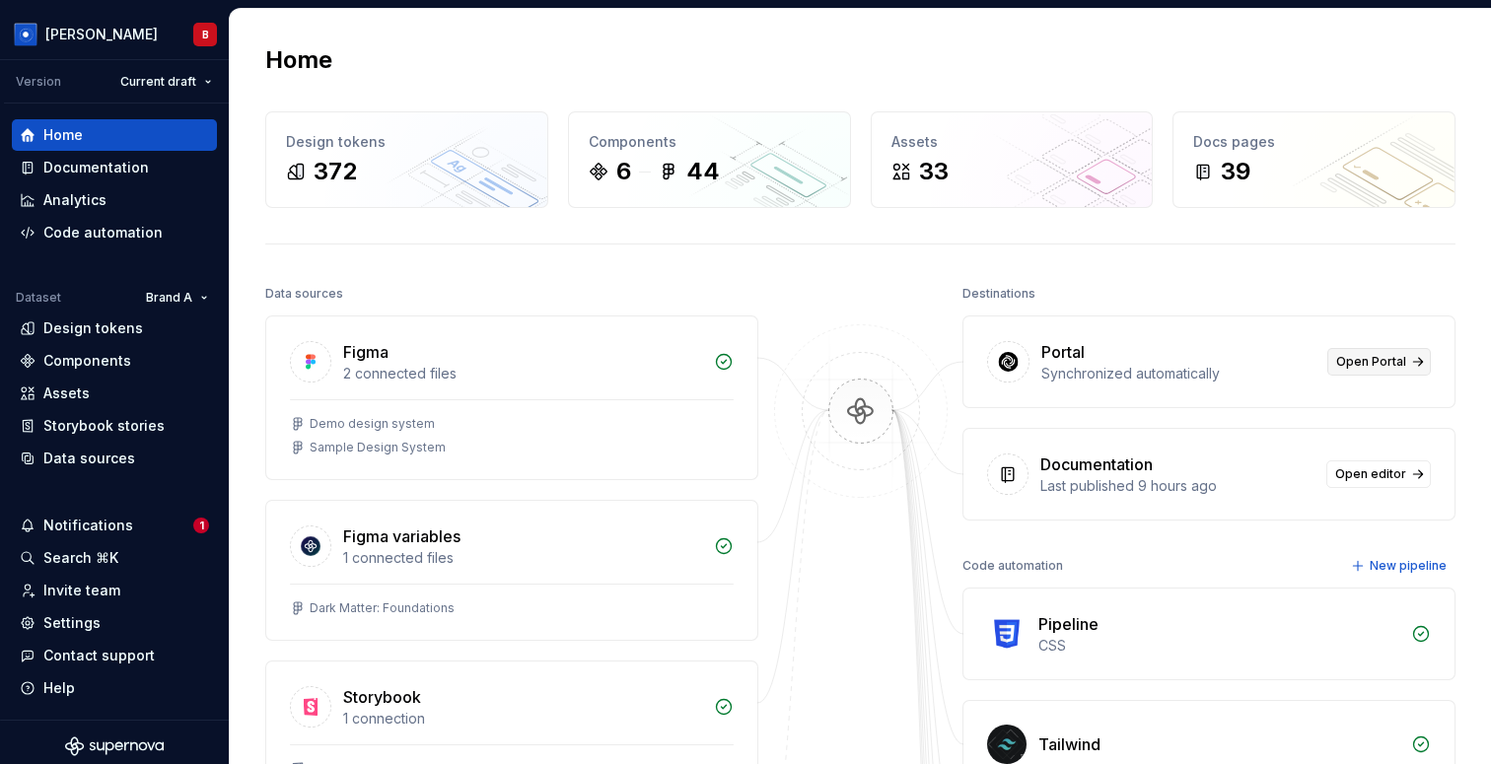
click at [1369, 361] on span "Open Portal" at bounding box center [1371, 362] width 70 height 16
click at [86, 239] on div "Code automation" at bounding box center [102, 233] width 119 height 20
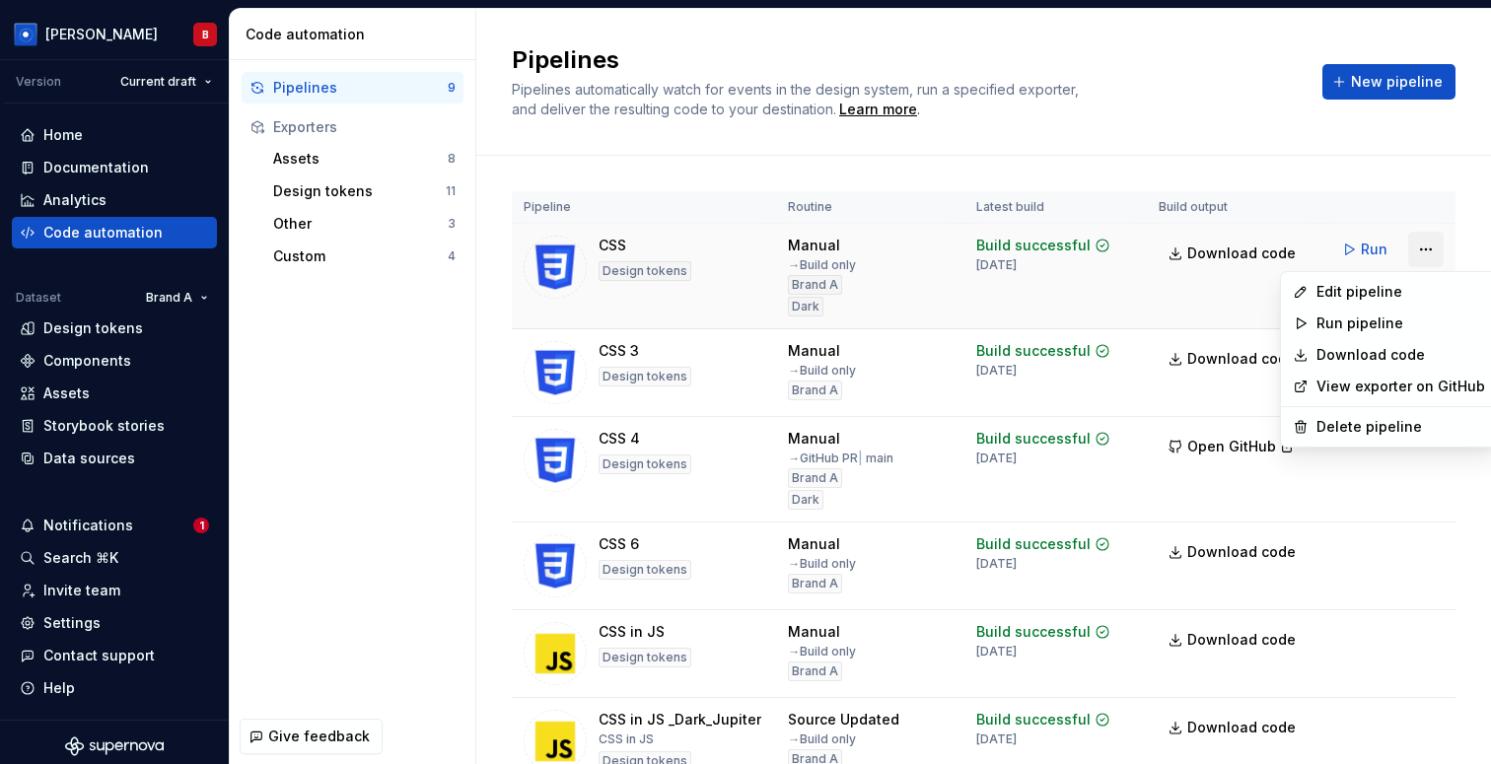
click at [1418, 242] on html "[PERSON_NAME] Version Current draft Home Documentation Analytics Code automatio…" at bounding box center [745, 382] width 1491 height 764
click at [1352, 293] on div "Edit pipeline" at bounding box center [1400, 292] width 169 height 20
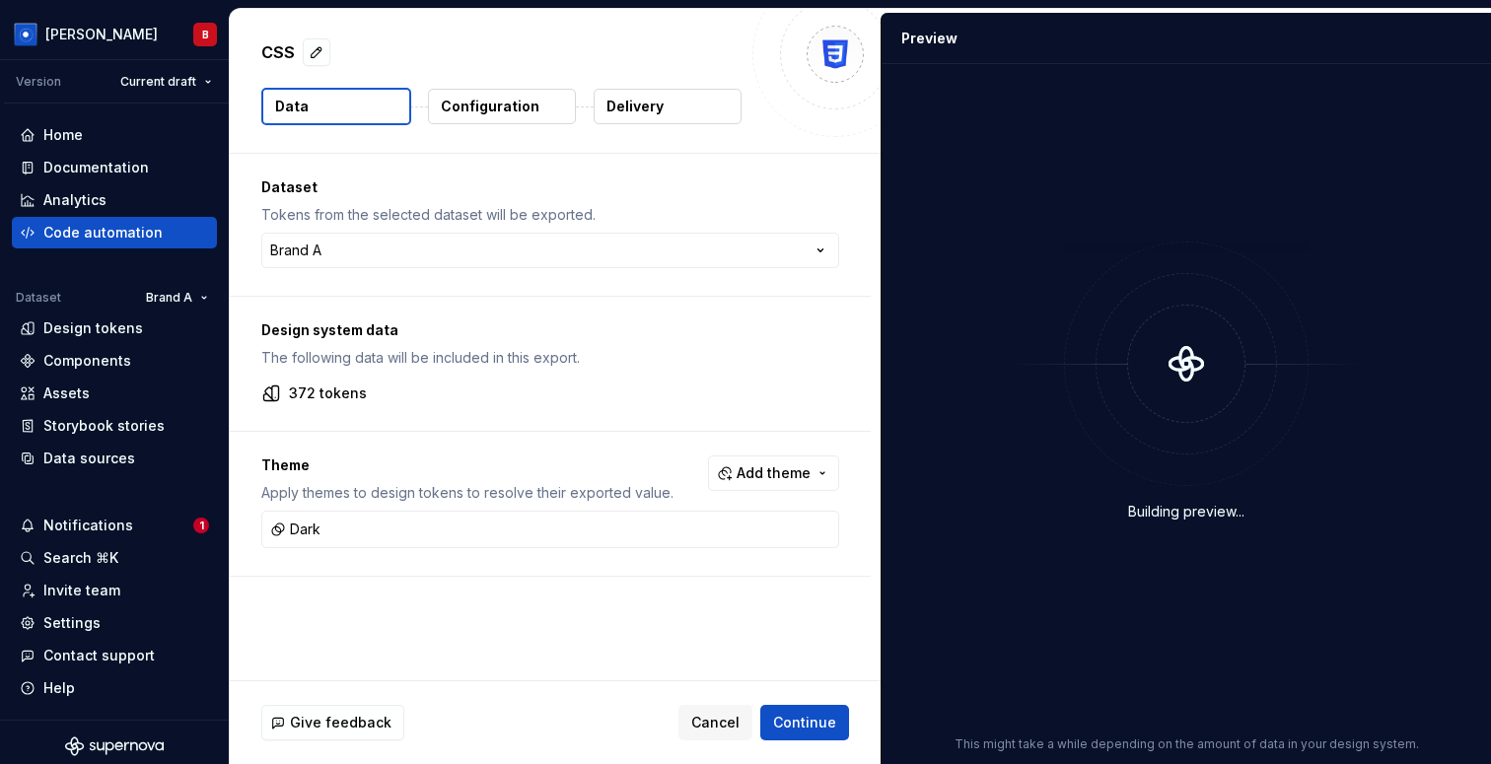
click at [665, 109] on button "Delivery" at bounding box center [668, 107] width 148 height 36
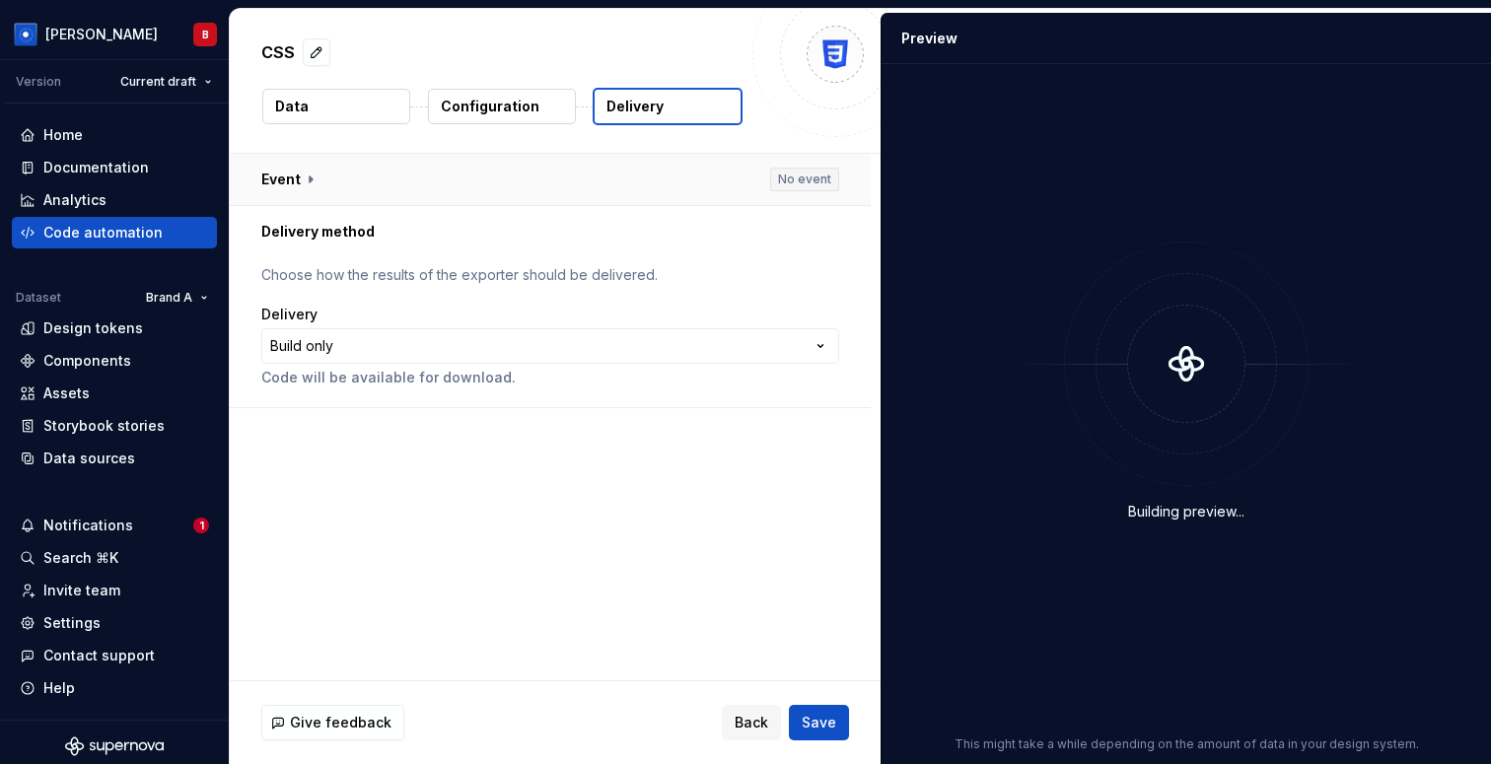
click at [295, 175] on button "button" at bounding box center [550, 179] width 641 height 51
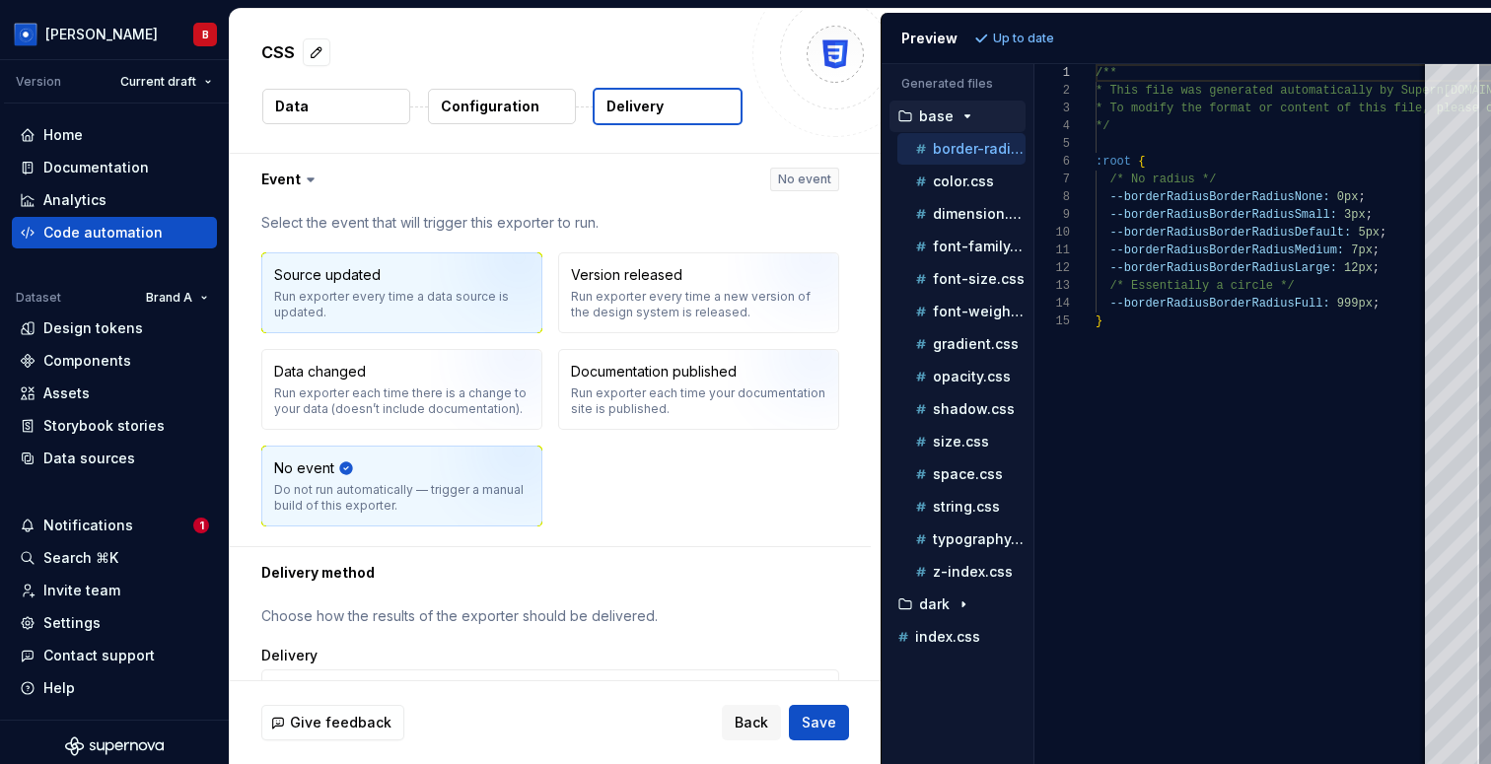
click at [324, 280] on div "Source updated" at bounding box center [327, 275] width 107 height 20
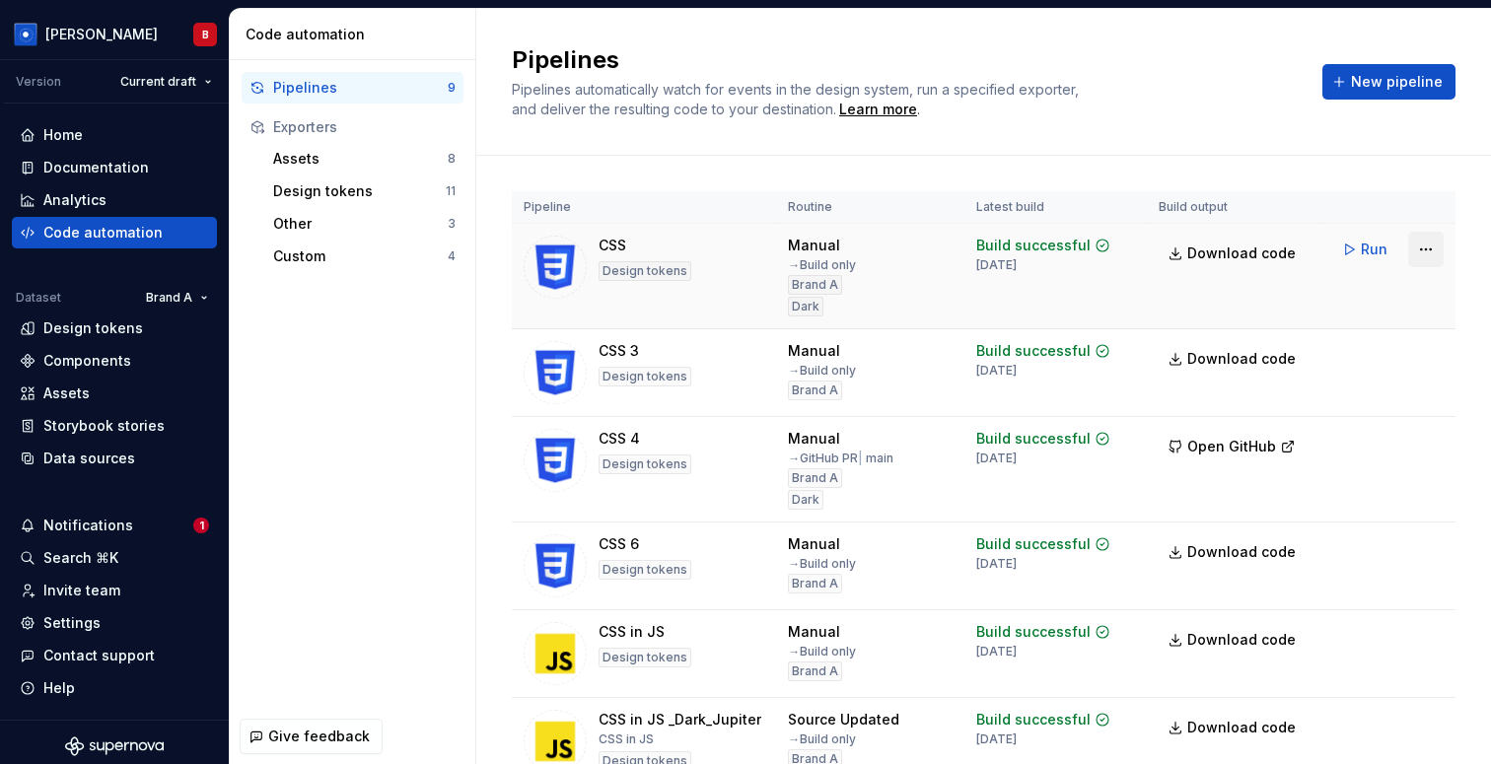
click at [1426, 248] on html "[PERSON_NAME] Version Current draft Home Documentation Analytics Code automatio…" at bounding box center [745, 382] width 1491 height 764
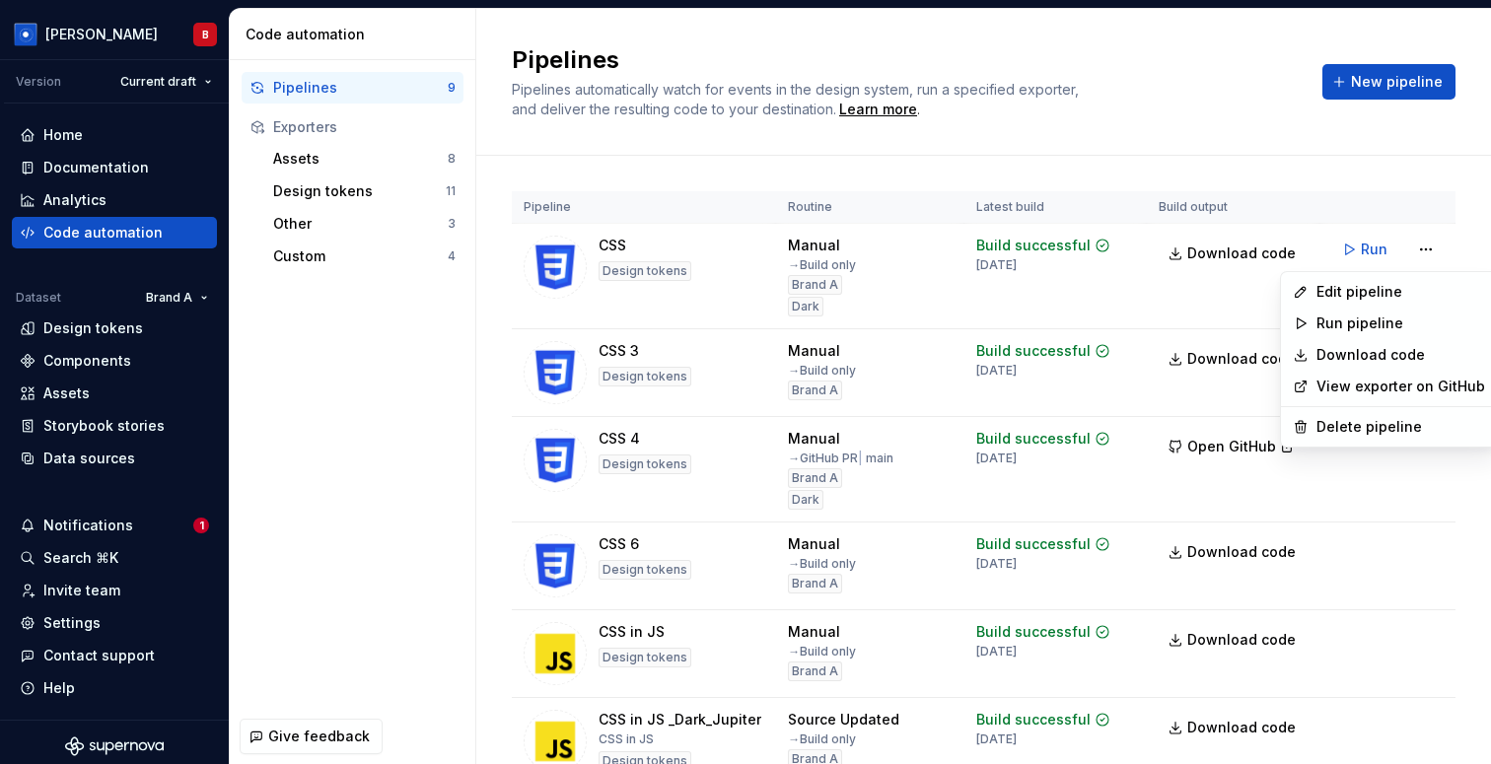
click at [1348, 382] on link "View exporter on GitHub" at bounding box center [1400, 387] width 169 height 20
click at [1424, 251] on html "[PERSON_NAME] Version Current draft Home Documentation Analytics Code automatio…" at bounding box center [745, 382] width 1491 height 764
click at [960, 254] on html "[PERSON_NAME] Version Current draft Home Documentation Analytics Code automatio…" at bounding box center [745, 382] width 1491 height 764
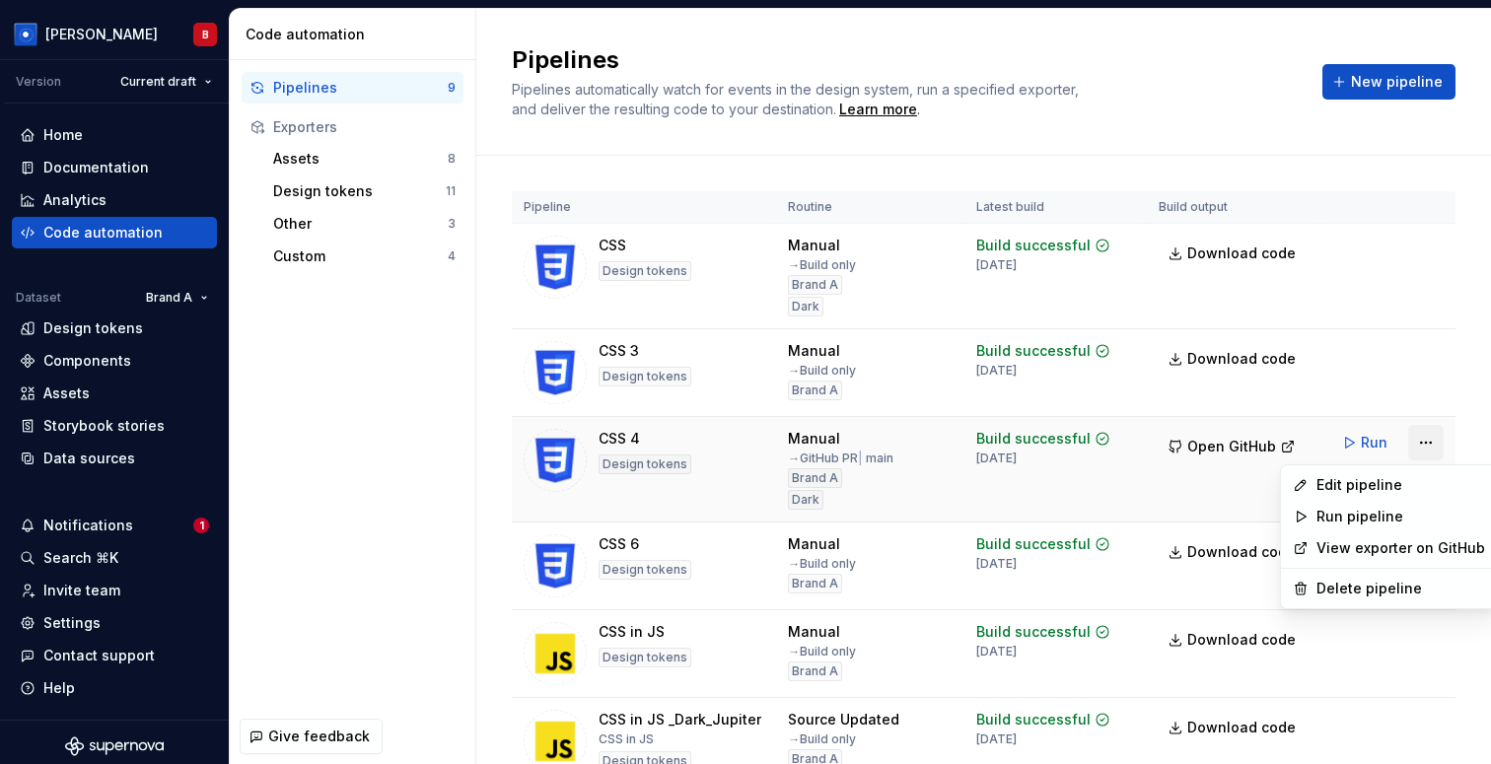
click at [1429, 444] on html "[PERSON_NAME] Version Current draft Home Documentation Analytics Code automatio…" at bounding box center [745, 382] width 1491 height 764
click at [1203, 437] on html "[PERSON_NAME] Version Current draft Home Documentation Analytics Code automatio…" at bounding box center [745, 382] width 1491 height 764
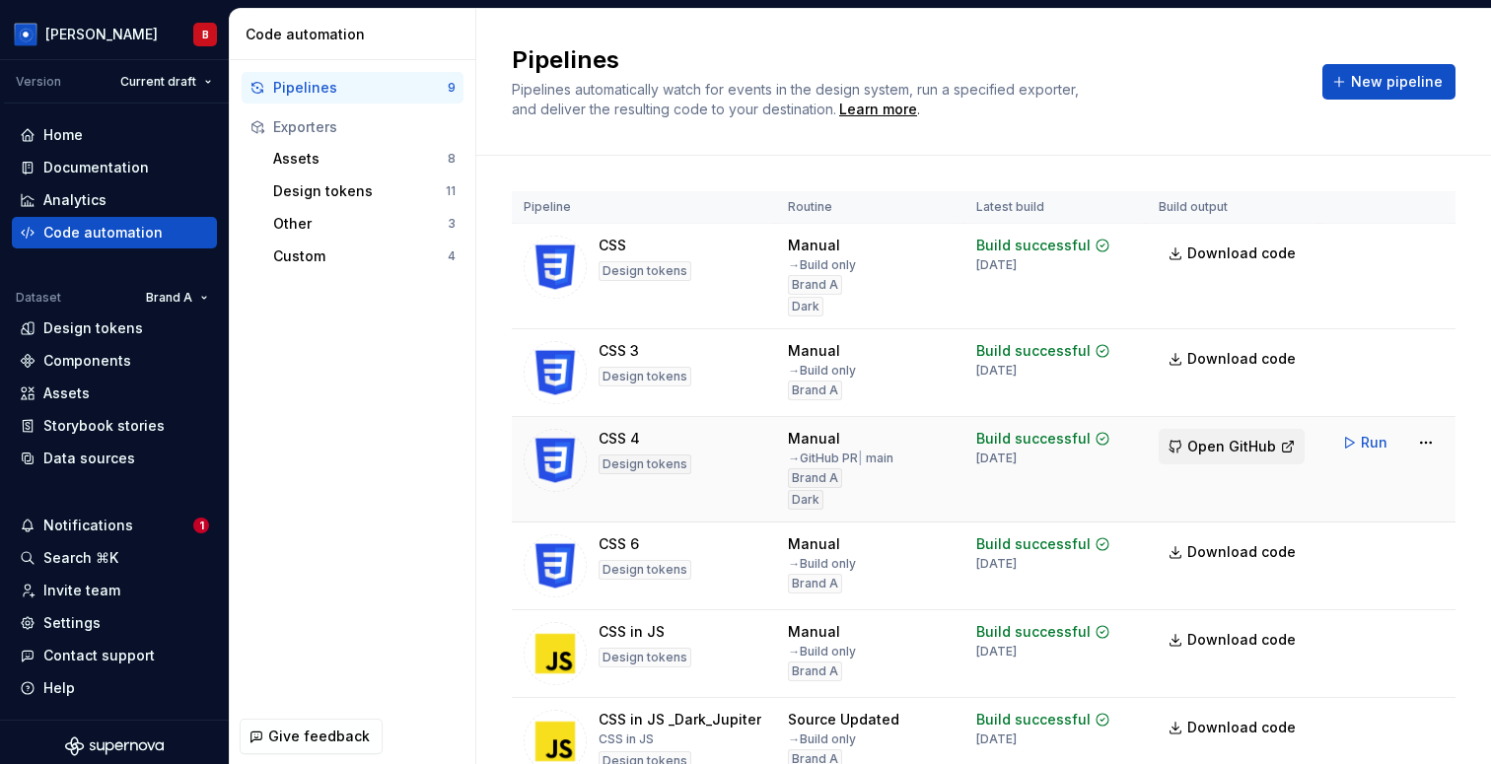
click at [1203, 439] on span "Open GitHub" at bounding box center [1231, 447] width 89 height 20
click at [138, 463] on div "Data sources" at bounding box center [114, 459] width 189 height 20
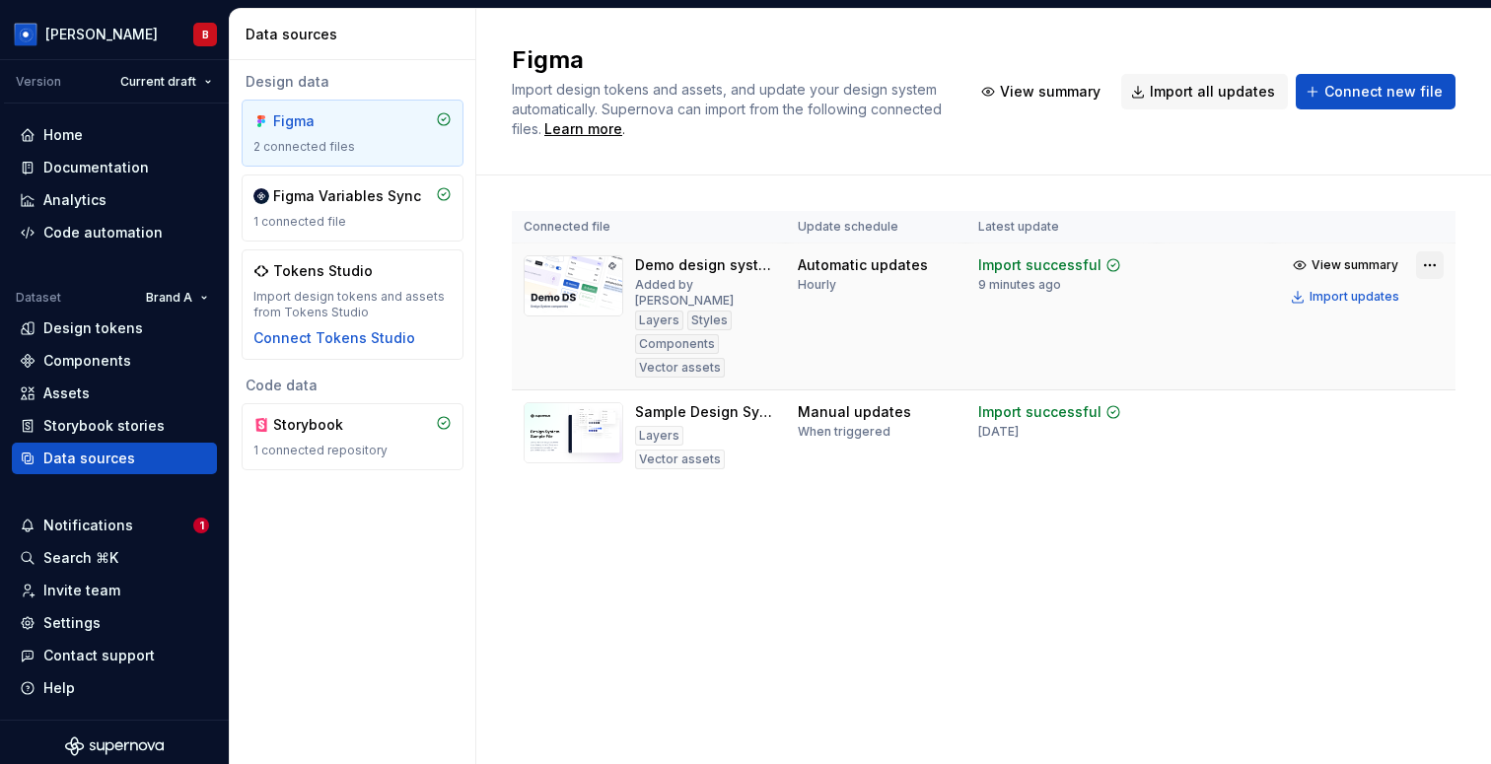
click at [1437, 262] on html "[PERSON_NAME] Version Current draft Home Documentation Analytics Code automatio…" at bounding box center [745, 382] width 1491 height 764
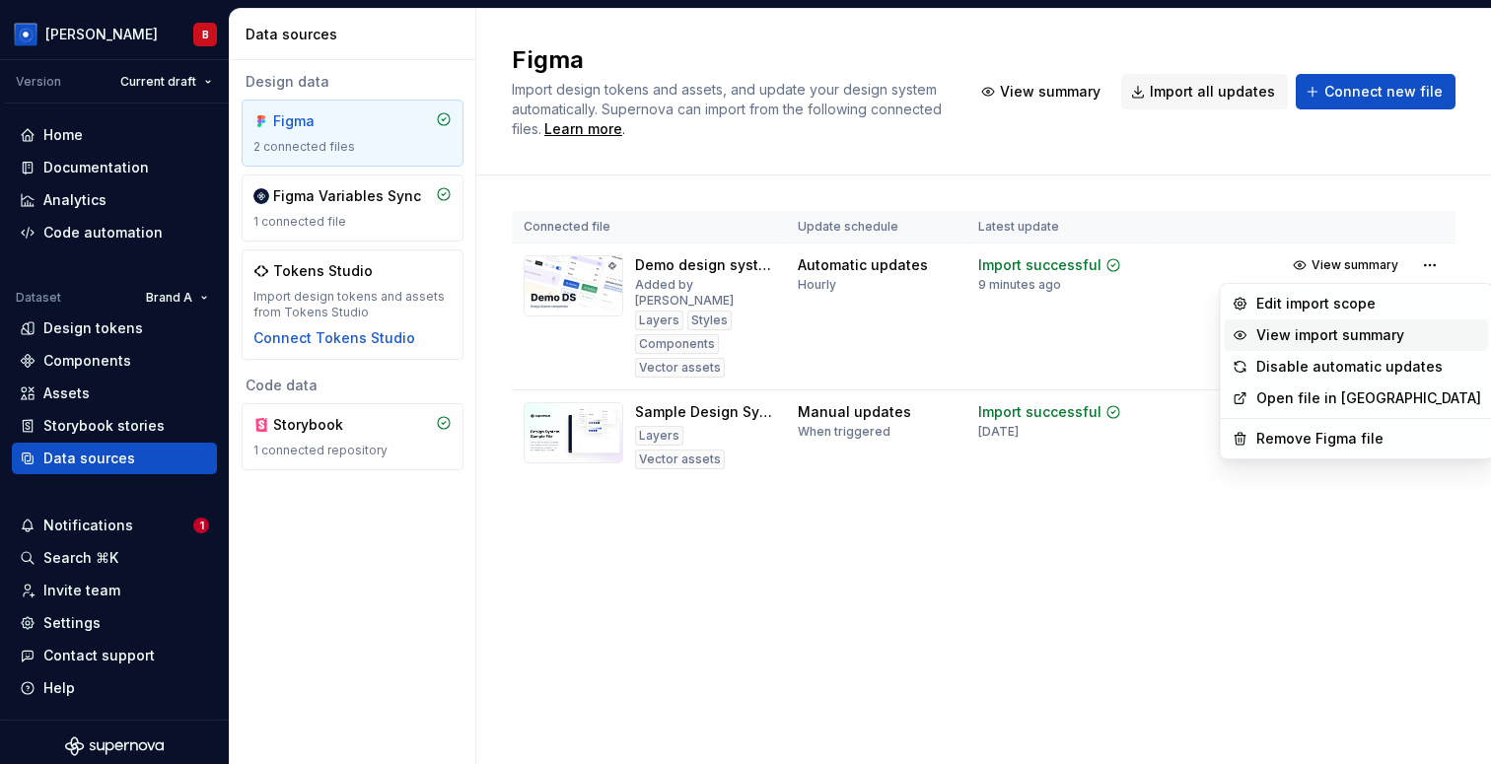
click at [1305, 338] on div "View import summary" at bounding box center [1368, 335] width 225 height 20
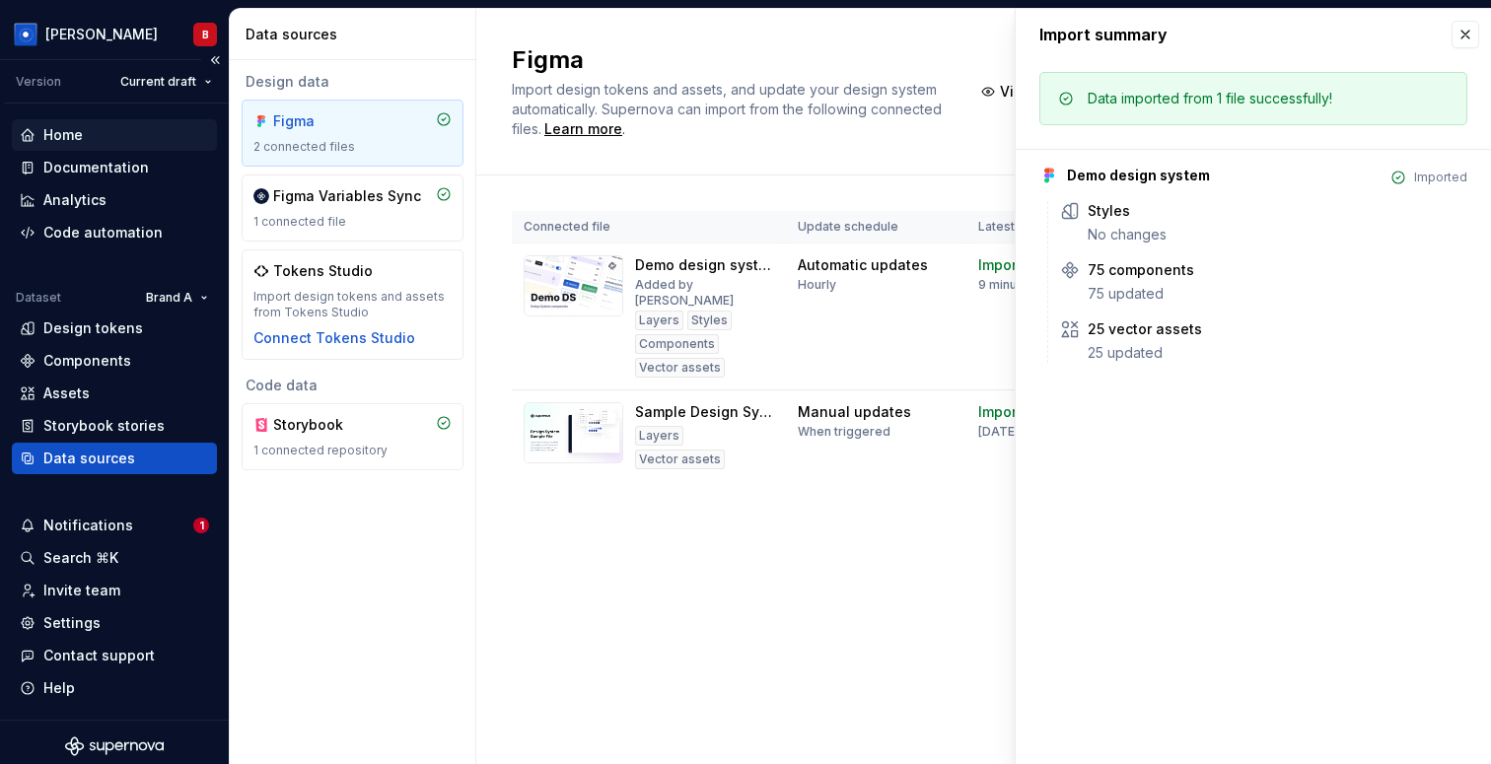
click at [53, 122] on div "Home" at bounding box center [114, 135] width 205 height 32
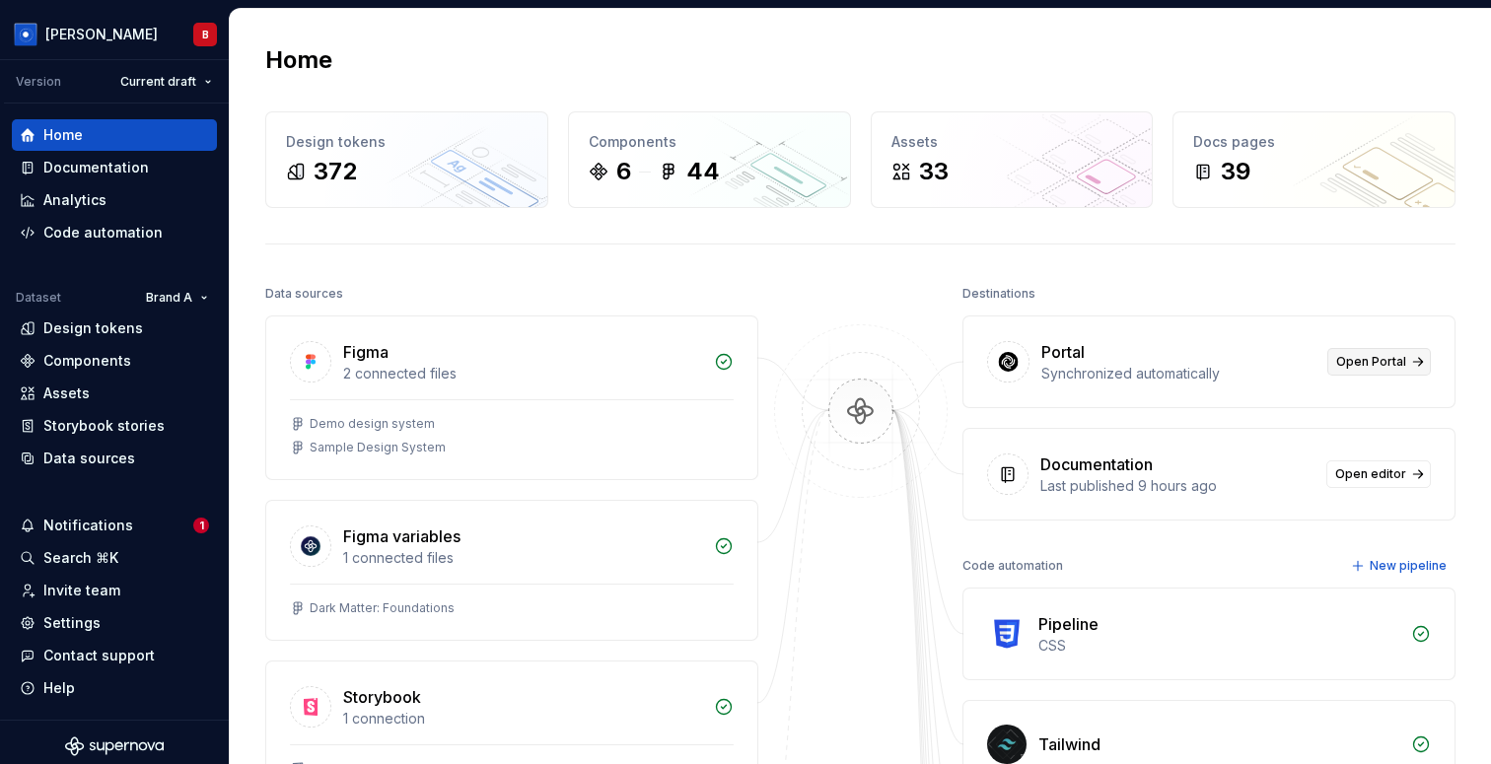
click at [1395, 369] on span "Open Portal" at bounding box center [1371, 362] width 70 height 16
click at [177, 82] on html "[PERSON_NAME] Version Current draft Home Documentation Analytics Code automatio…" at bounding box center [745, 382] width 1491 height 764
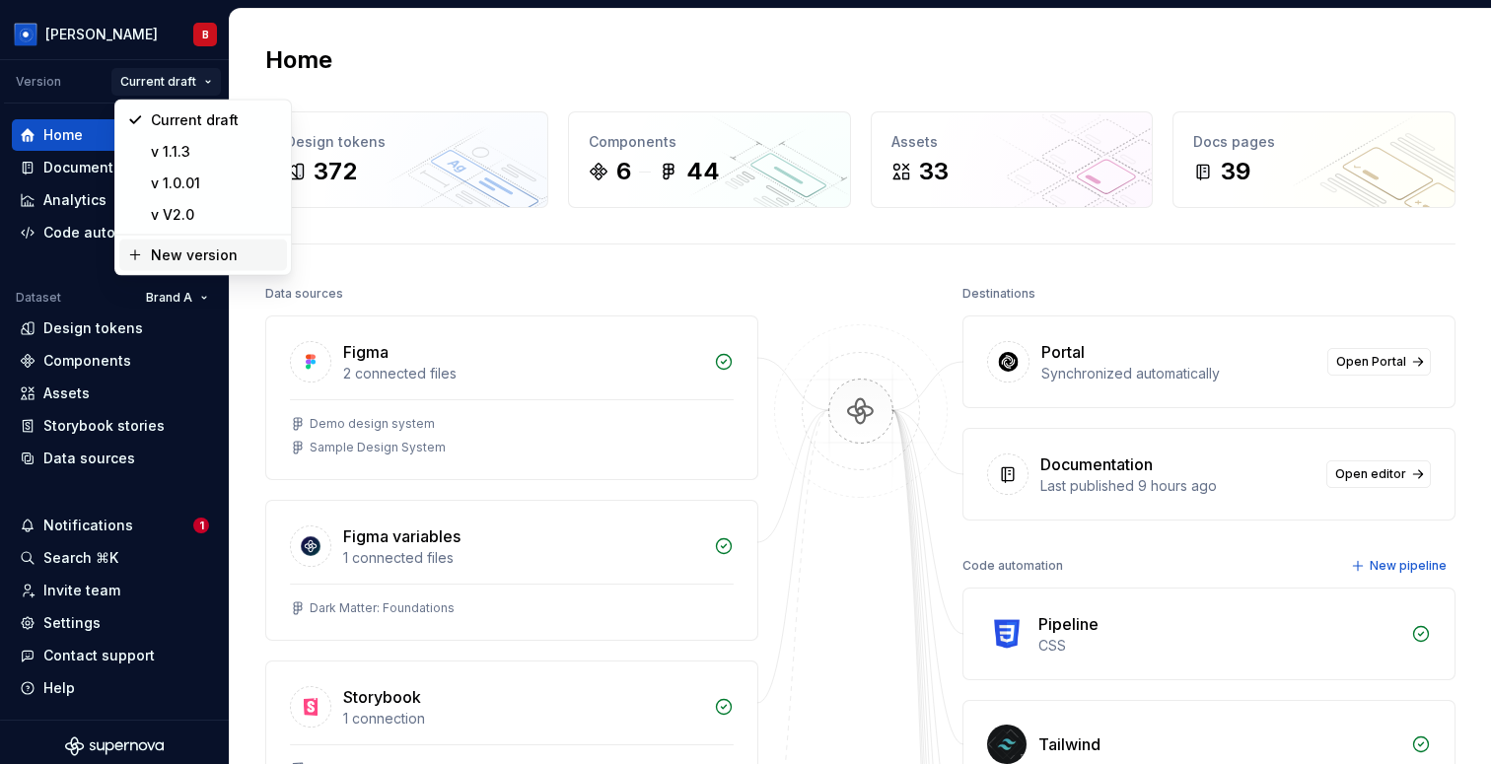
click at [190, 262] on div "New version" at bounding box center [215, 256] width 128 height 20
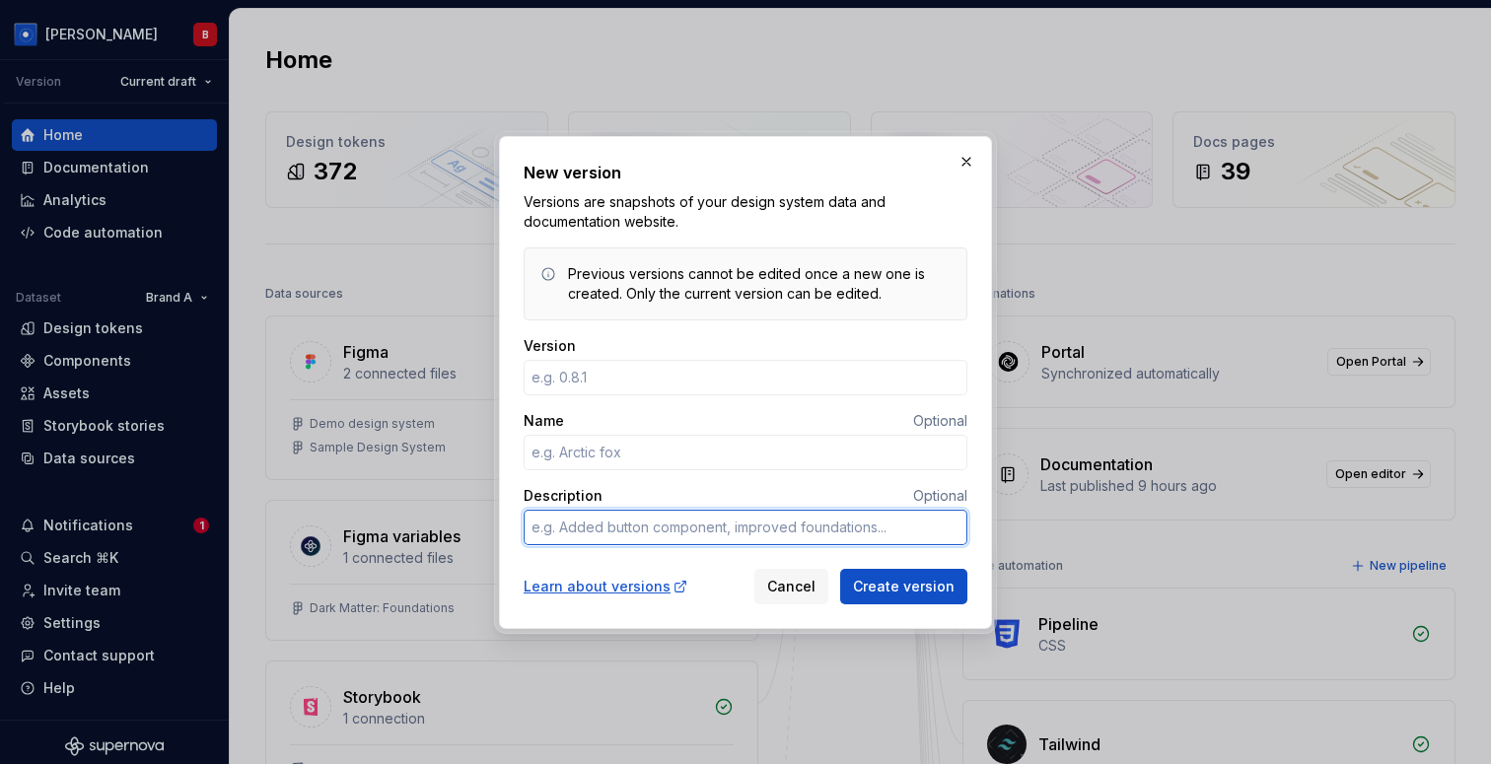
click at [573, 524] on textarea "Description" at bounding box center [746, 528] width 444 height 36
click at [967, 157] on button "button" at bounding box center [967, 162] width 28 height 28
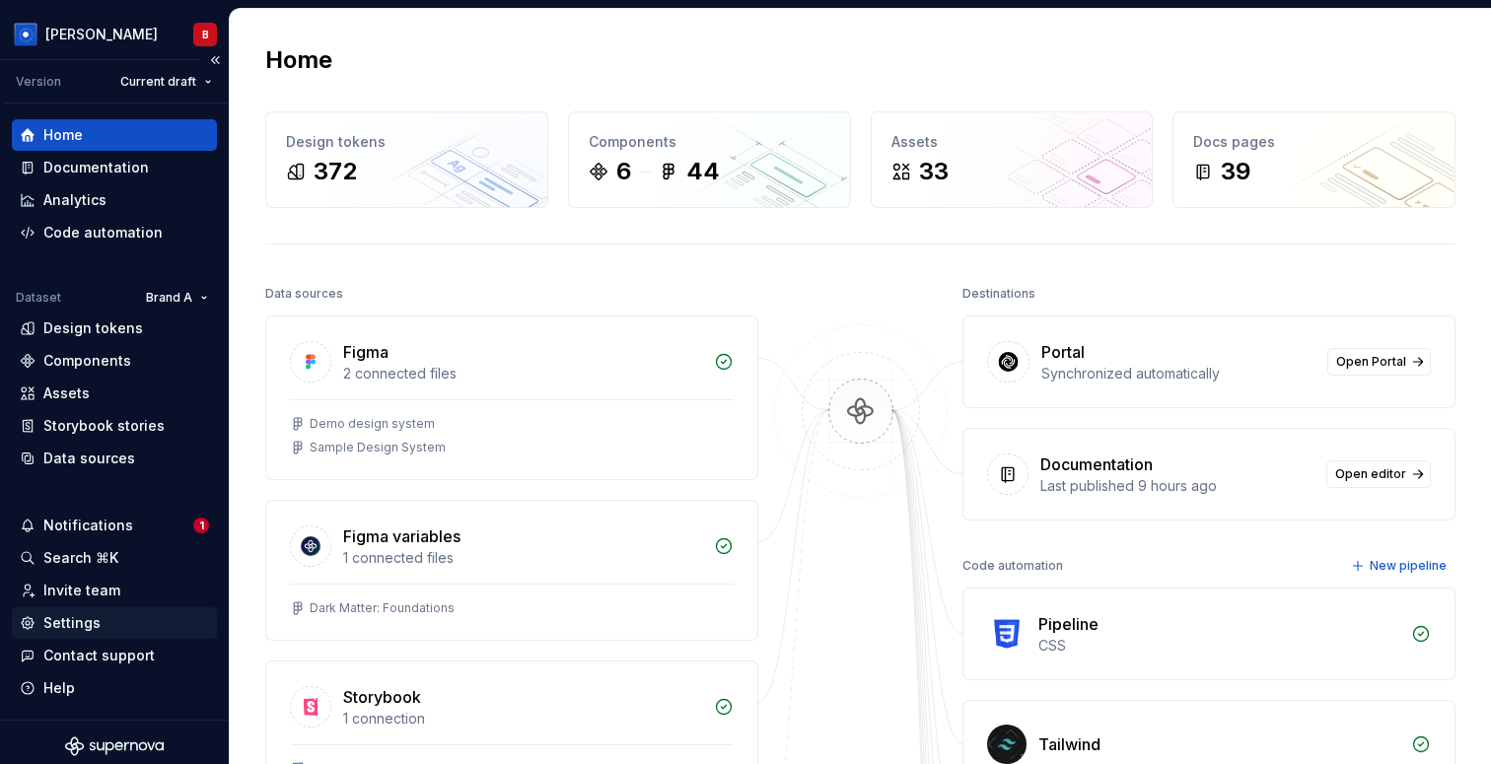
click at [61, 630] on div "Settings" at bounding box center [71, 623] width 57 height 20
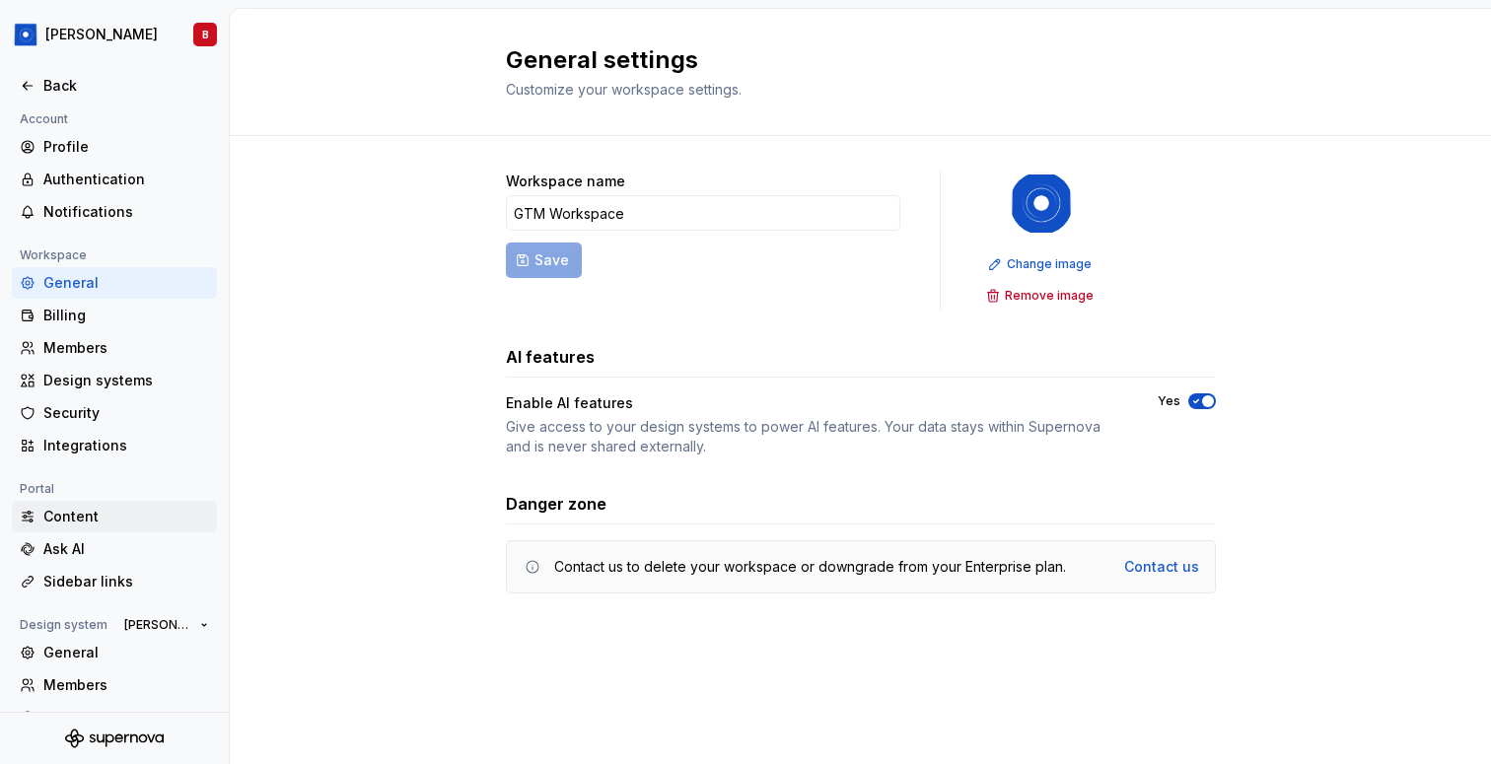
scroll to position [105, 0]
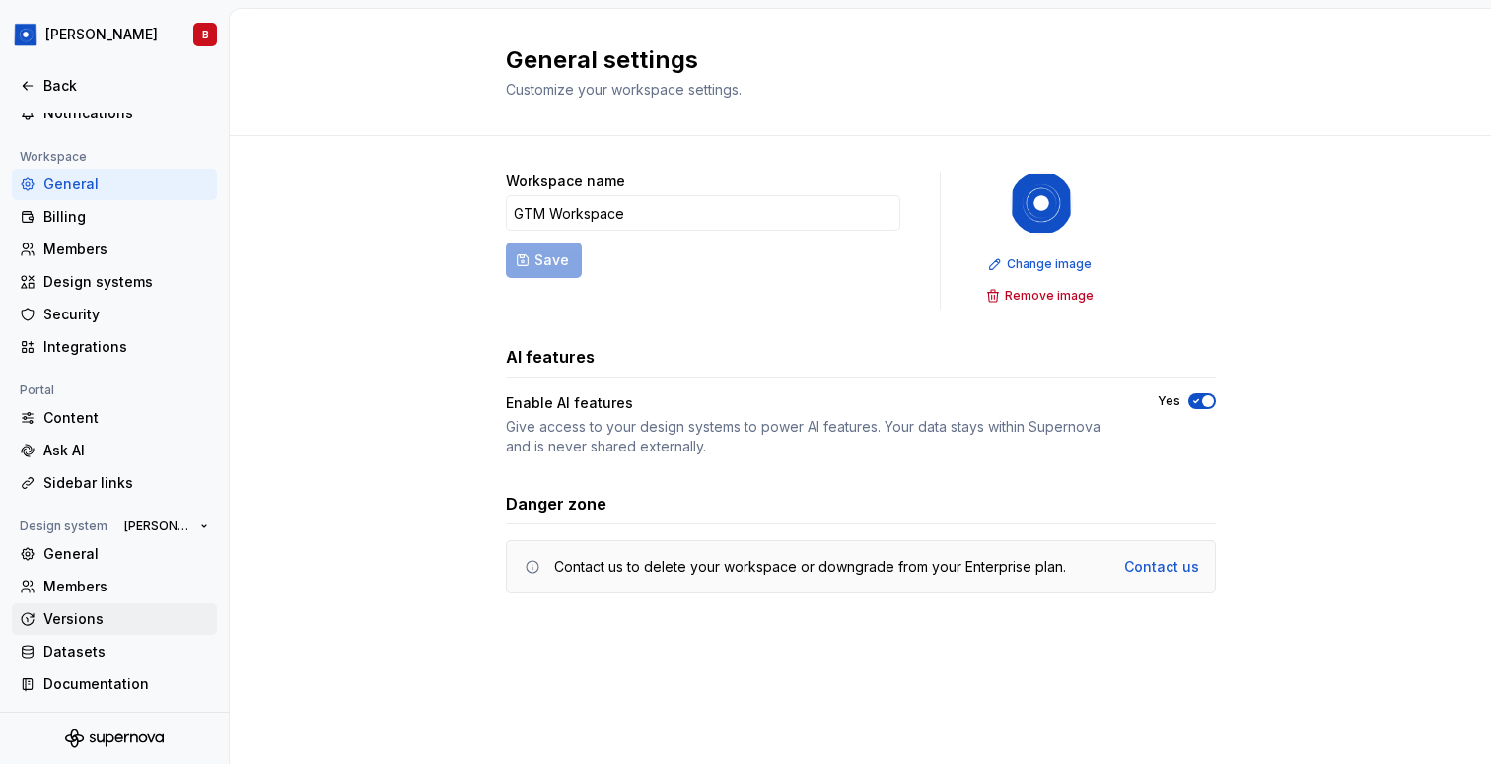
click at [91, 618] on div "Versions" at bounding box center [126, 619] width 166 height 20
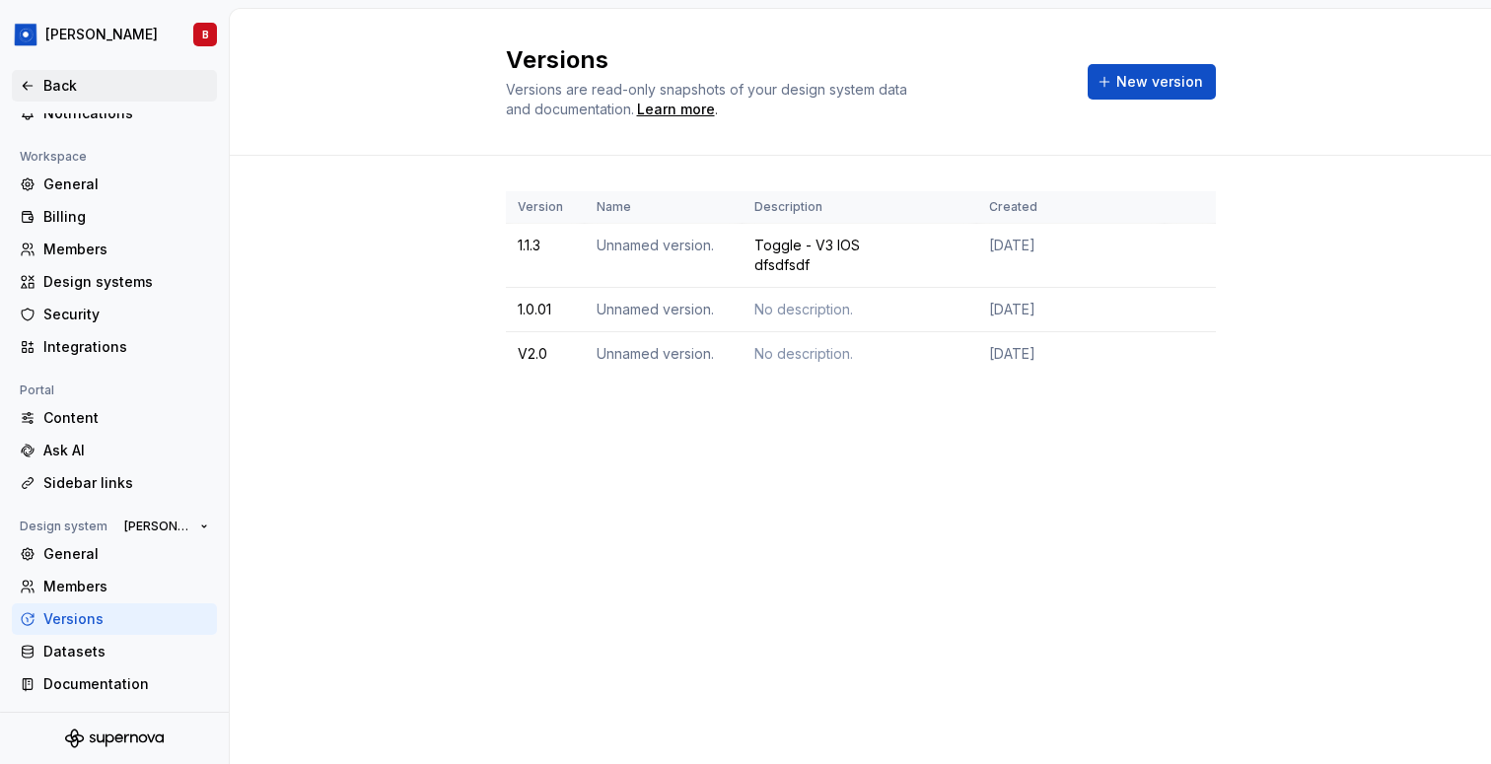
click at [59, 88] on div "Back" at bounding box center [126, 86] width 166 height 20
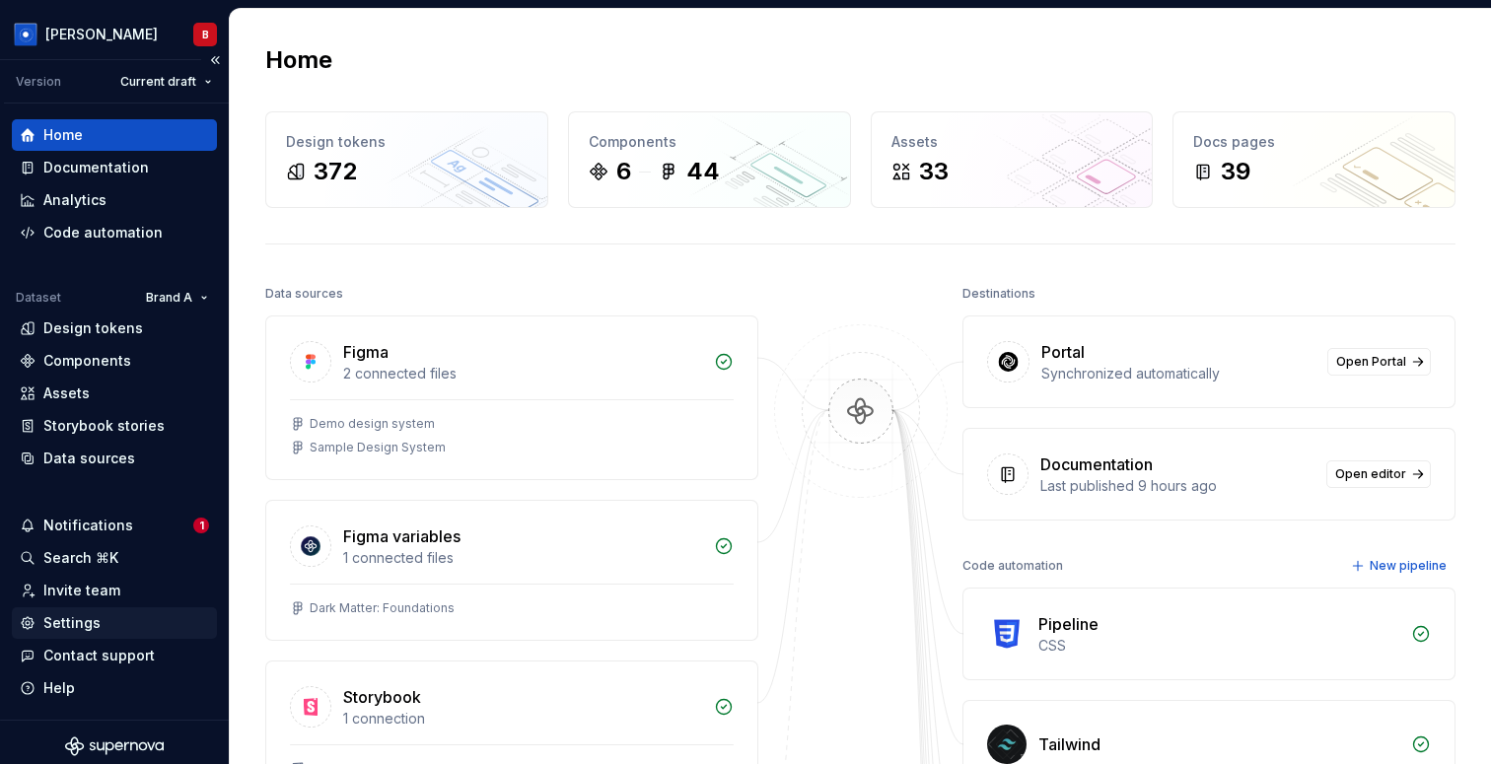
click at [96, 636] on div "Settings" at bounding box center [114, 623] width 205 height 32
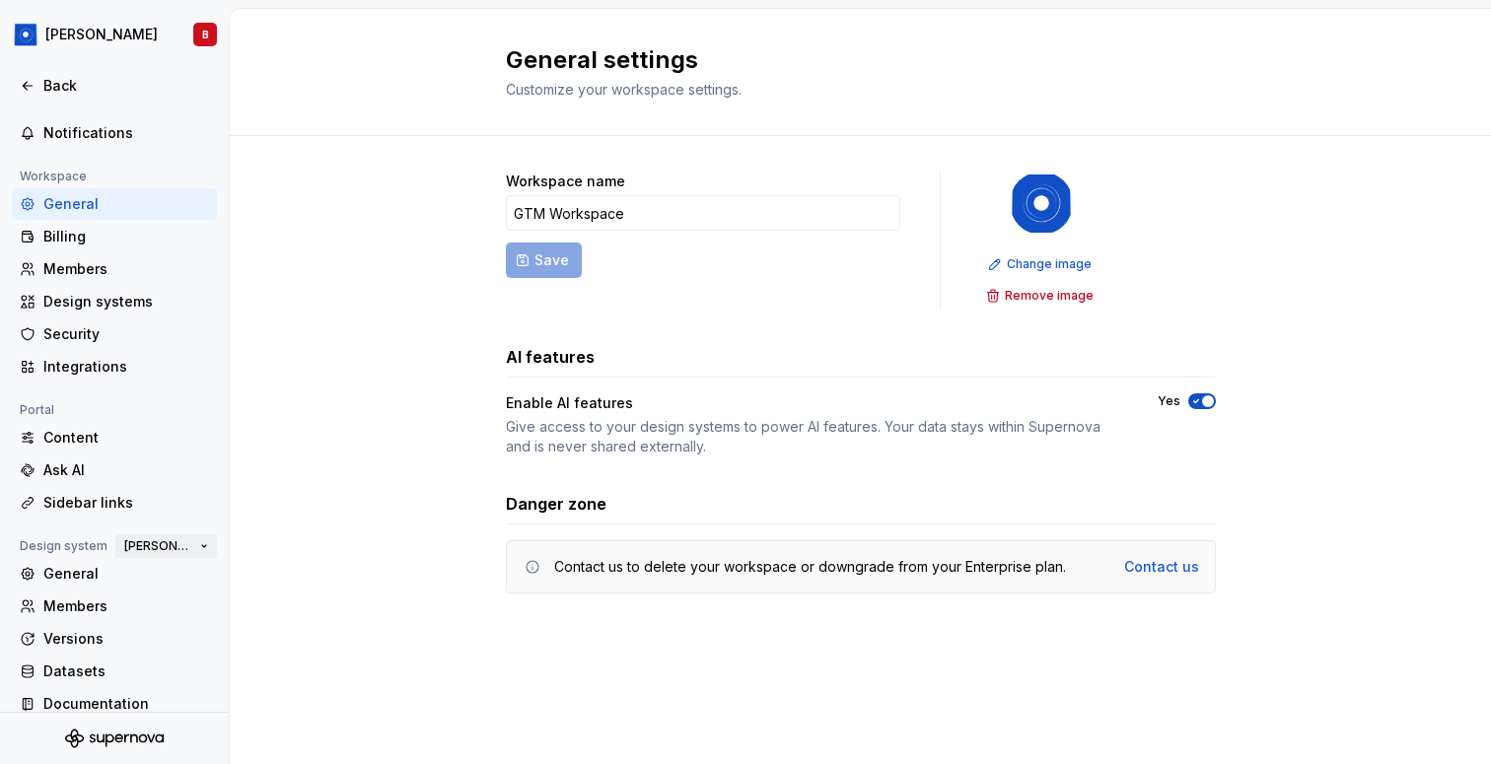
scroll to position [105, 0]
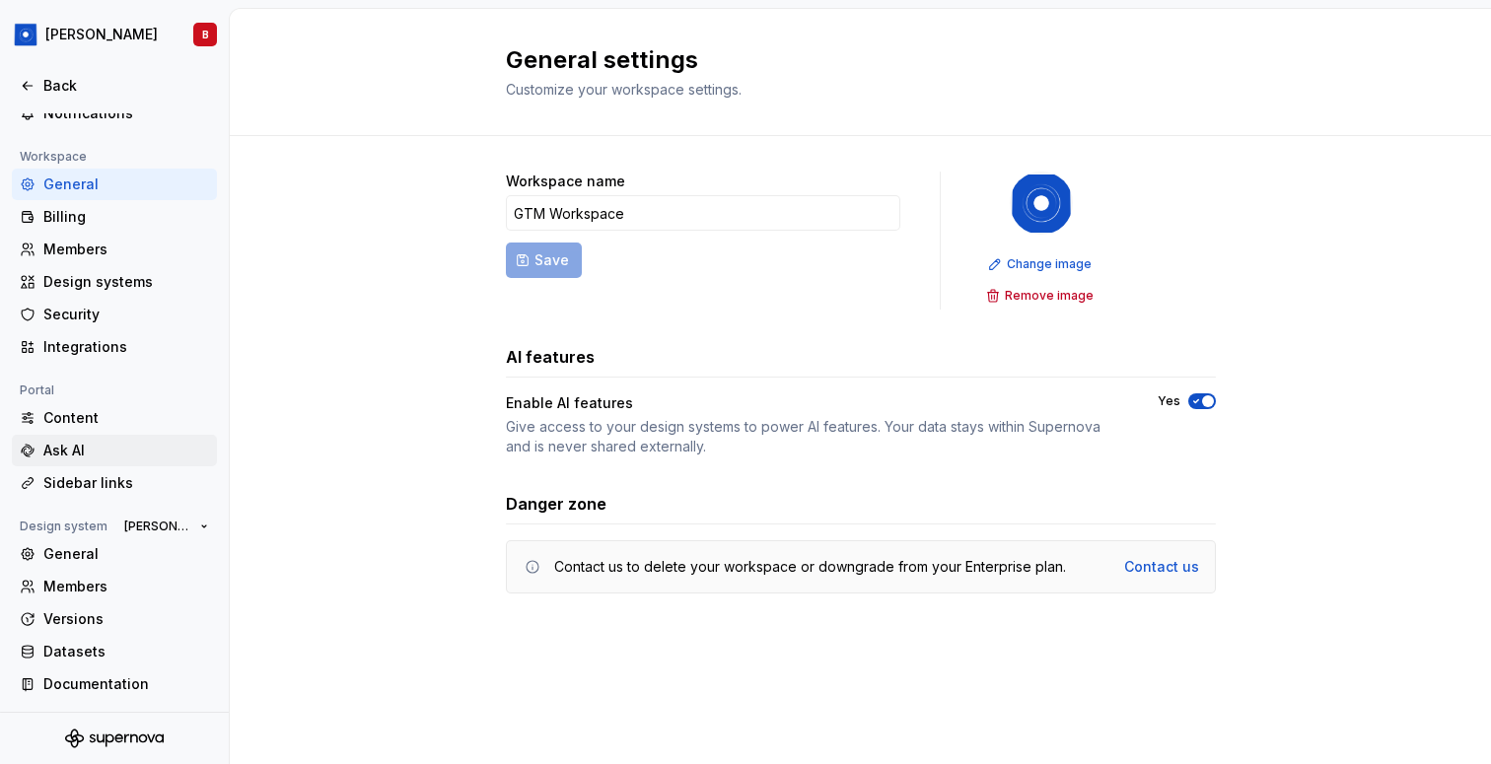
click at [116, 452] on div "Ask AI" at bounding box center [126, 451] width 166 height 20
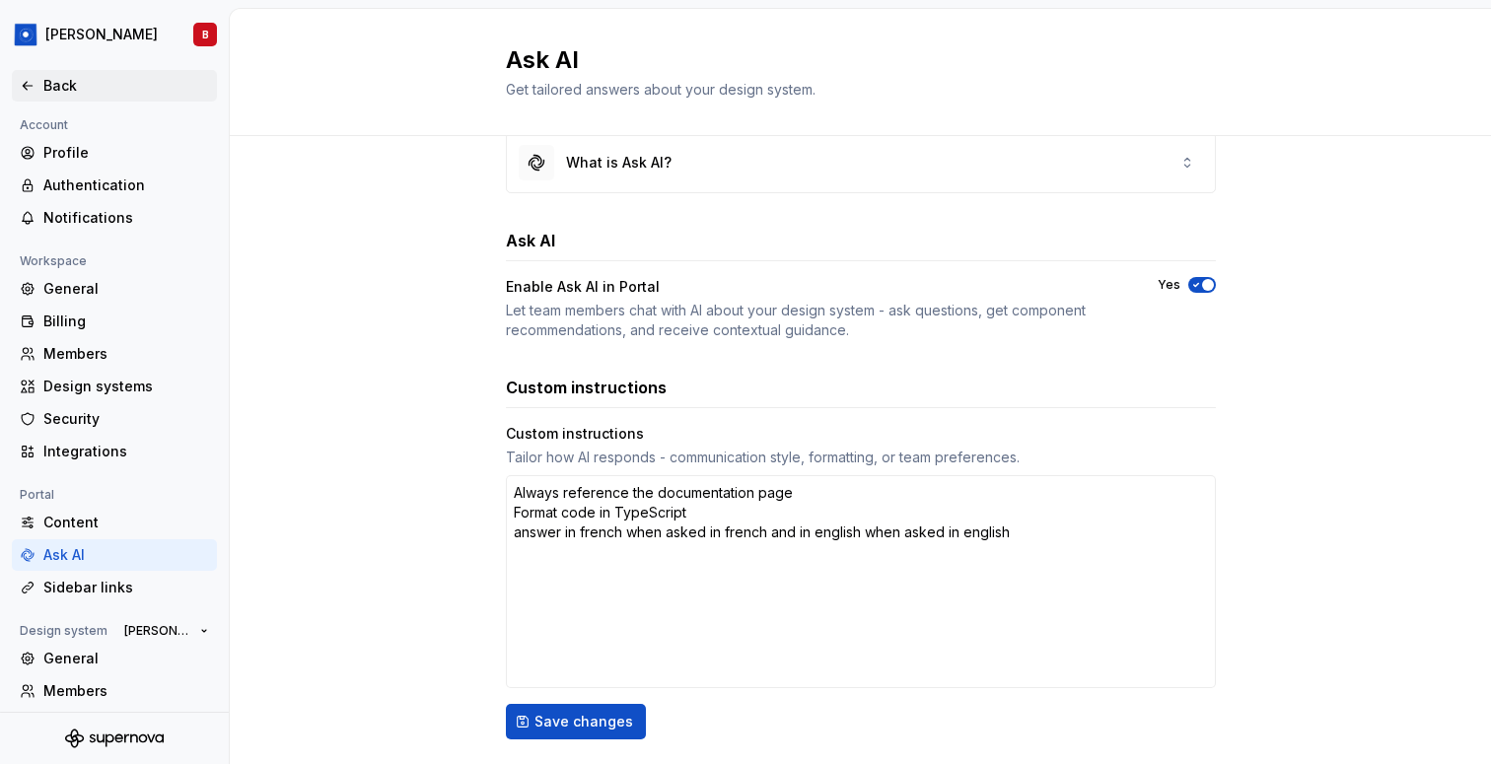
click at [55, 81] on div "Back" at bounding box center [126, 86] width 166 height 20
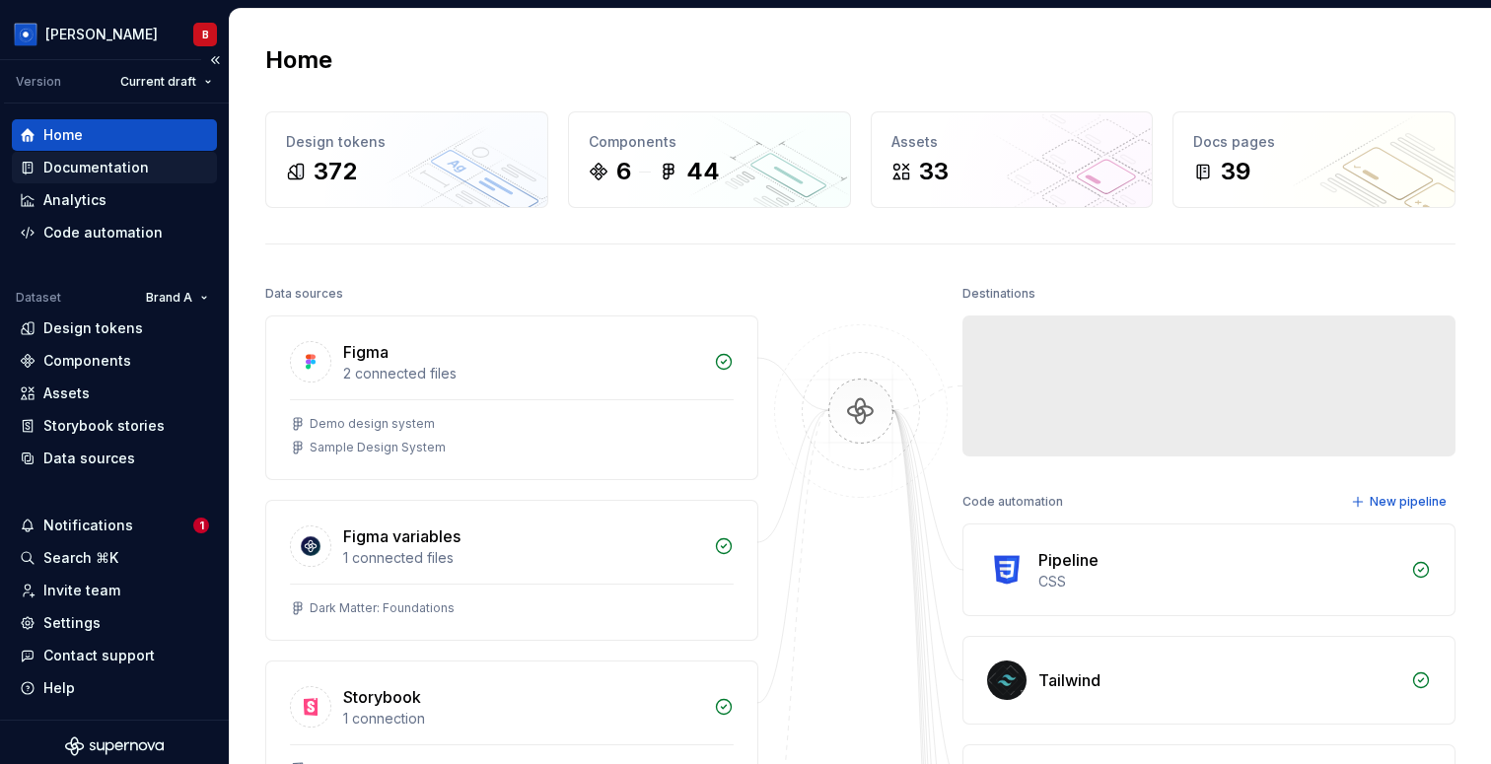
click at [99, 162] on div "Documentation" at bounding box center [96, 168] width 106 height 20
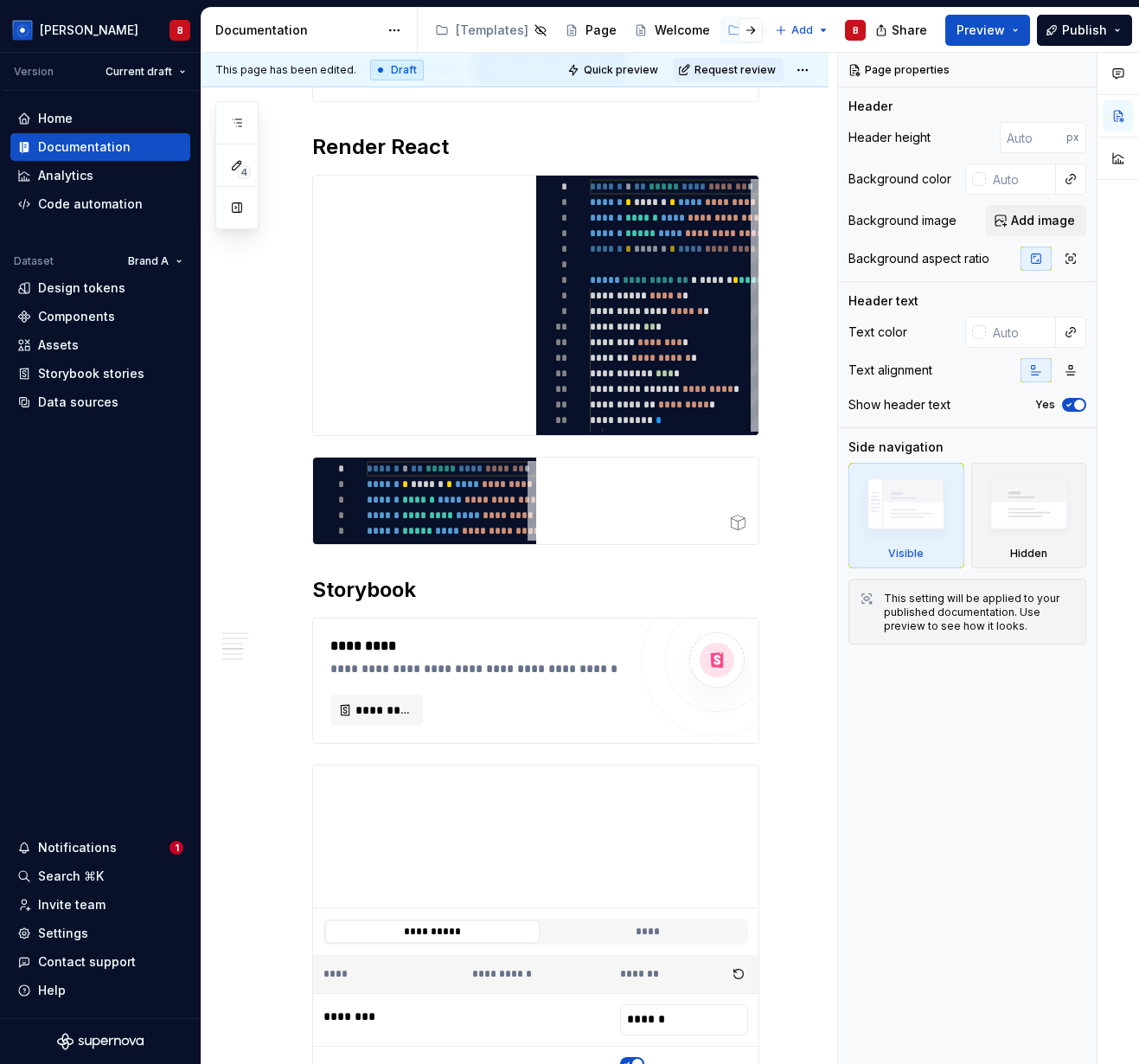
scroll to position [1090, 0]
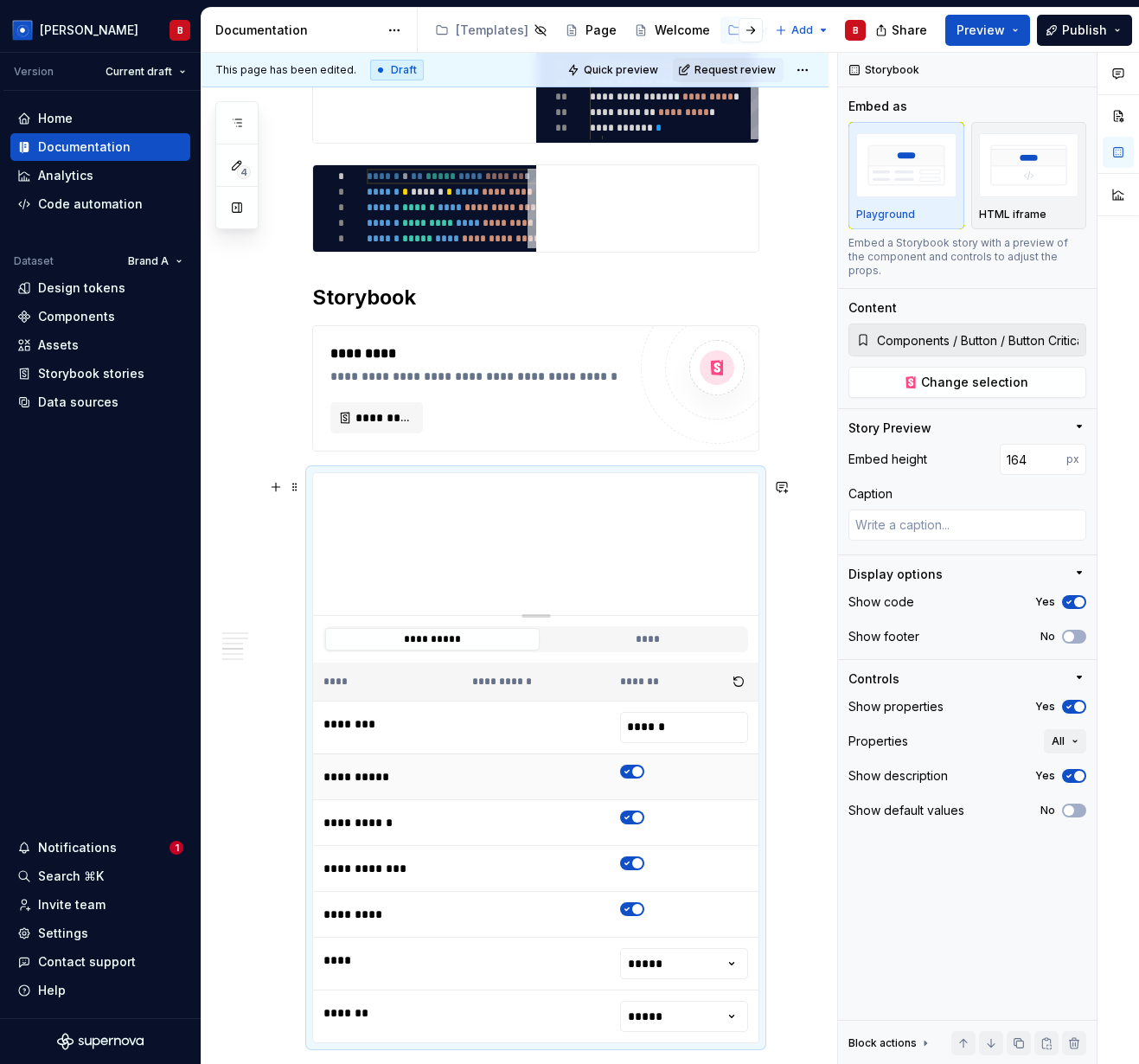
click at [640, 669] on span "button" at bounding box center [637, 772] width 11 height 11
click at [632, 669] on span "button" at bounding box center [627, 772] width 11 height 11
click at [638, 669] on span "button" at bounding box center [637, 909] width 11 height 11
type textarea "*"
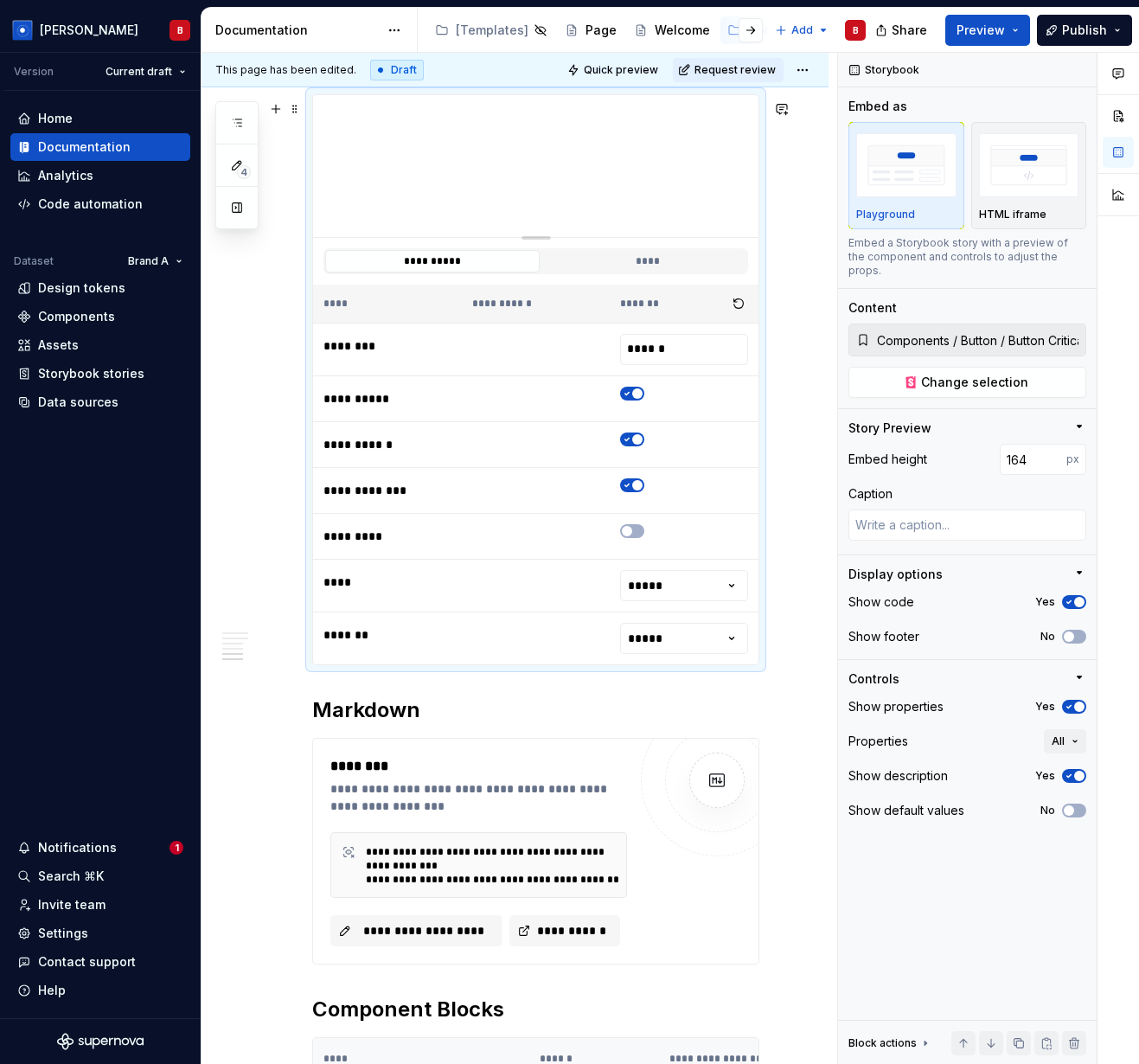
scroll to position [1454, 0]
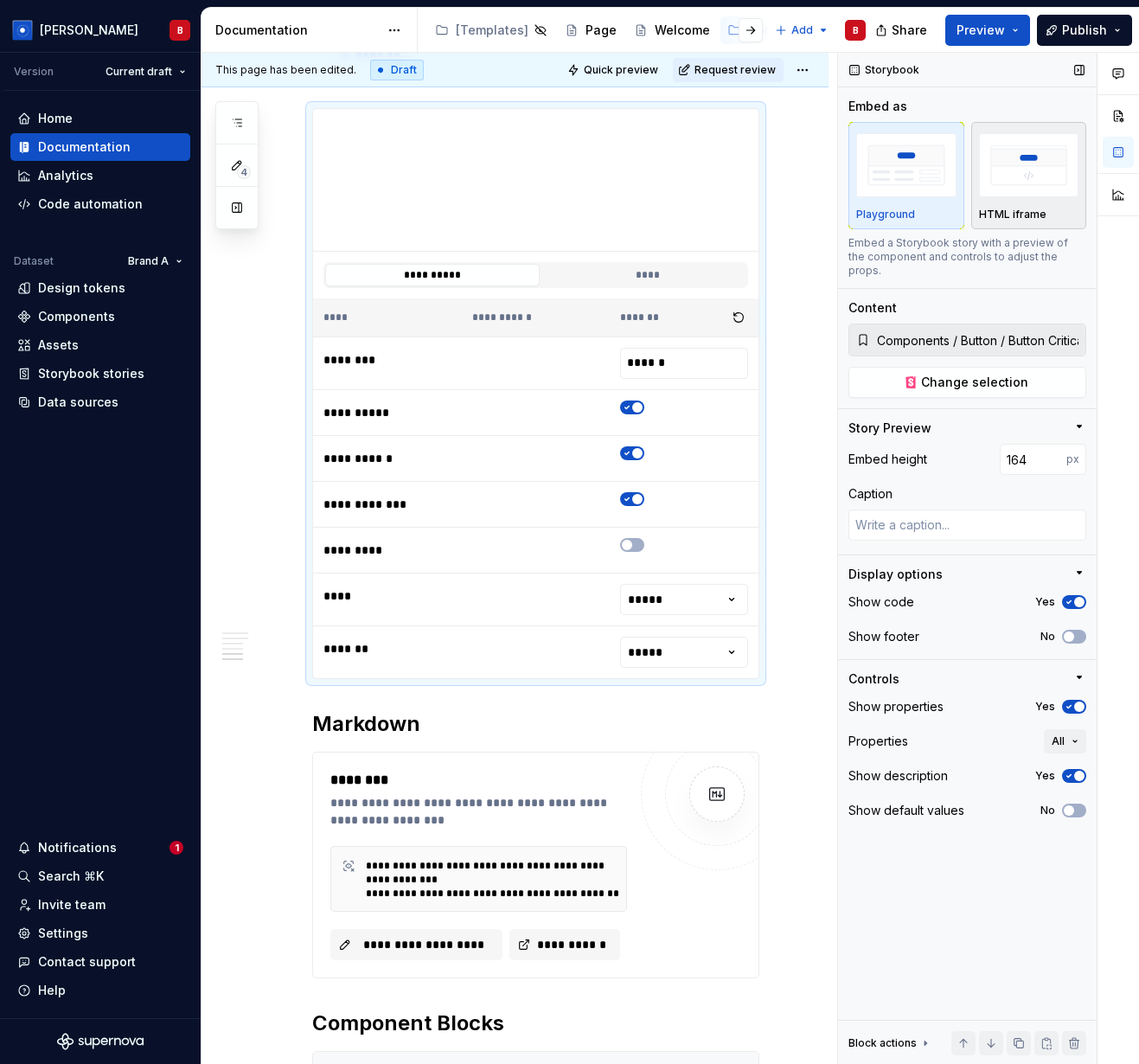
type button "**"
click at [1018, 206] on div "HTML iframe" at bounding box center [1029, 175] width 100 height 92
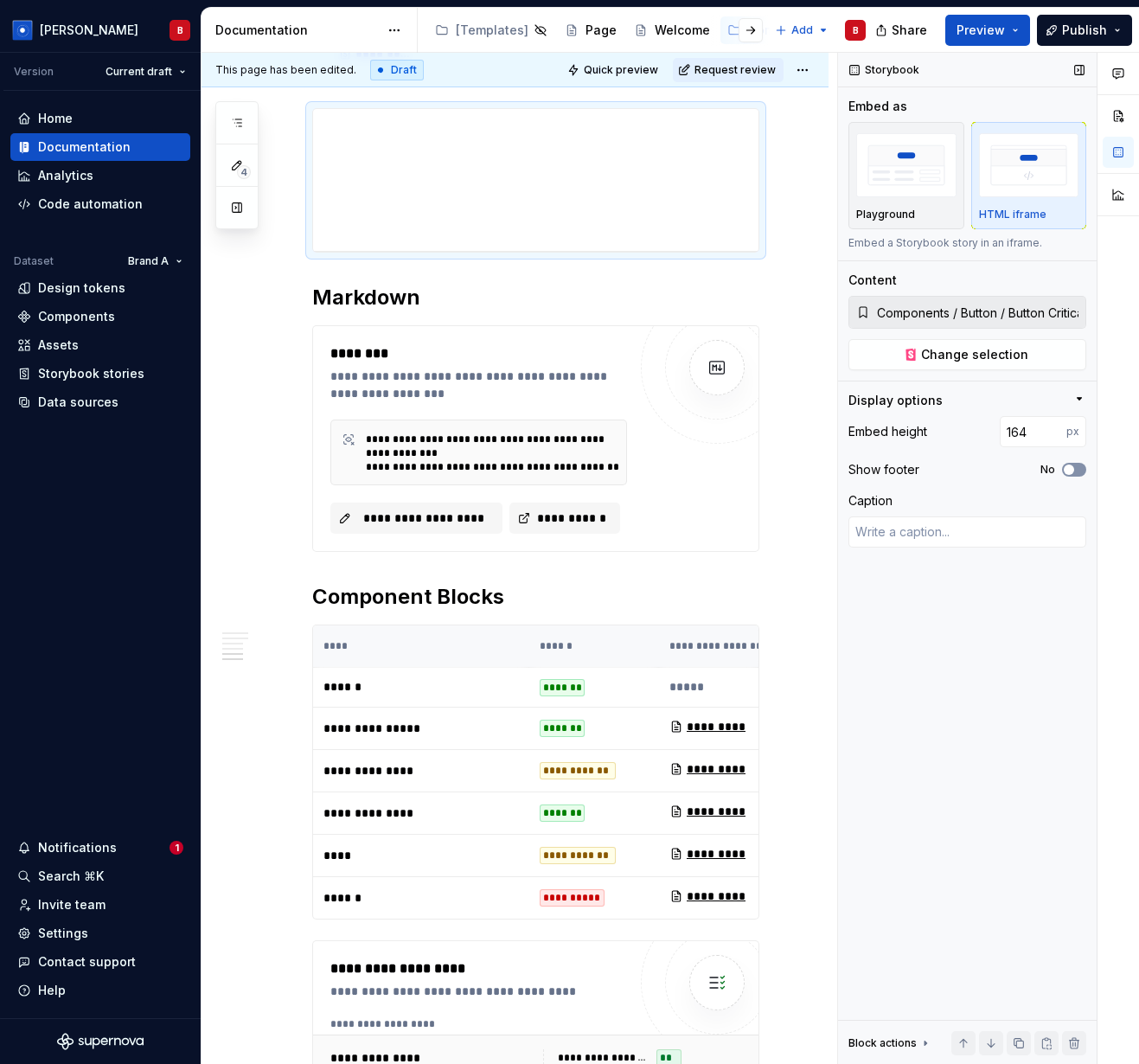
click at [1072, 472] on span "button" at bounding box center [1069, 470] width 11 height 11
click at [1072, 472] on icon "button" at bounding box center [1069, 470] width 14 height 11
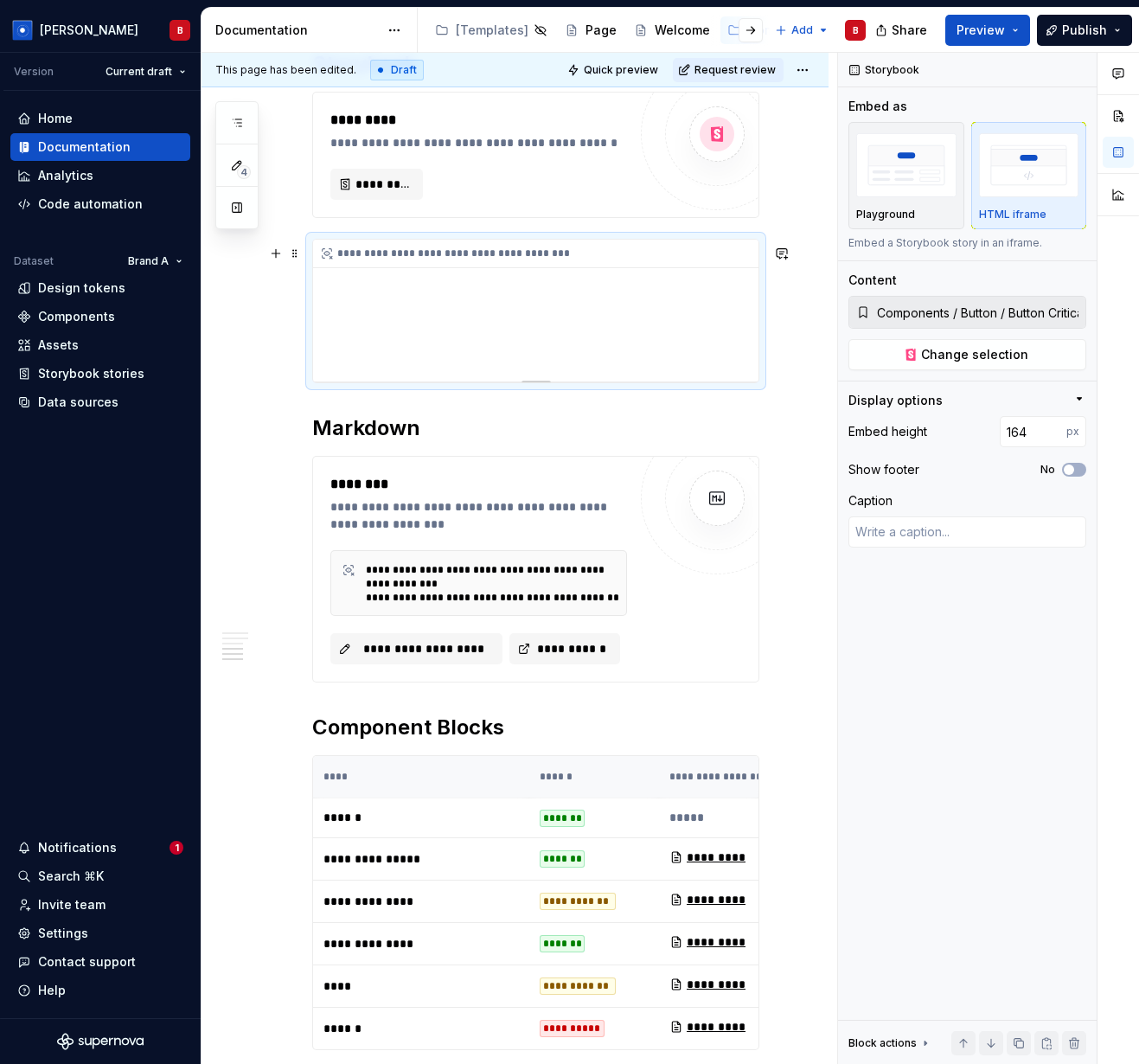
click at [515, 246] on div "**********" at bounding box center [540, 254] width 454 height 29
click at [521, 261] on div "**********" at bounding box center [540, 254] width 454 height 29
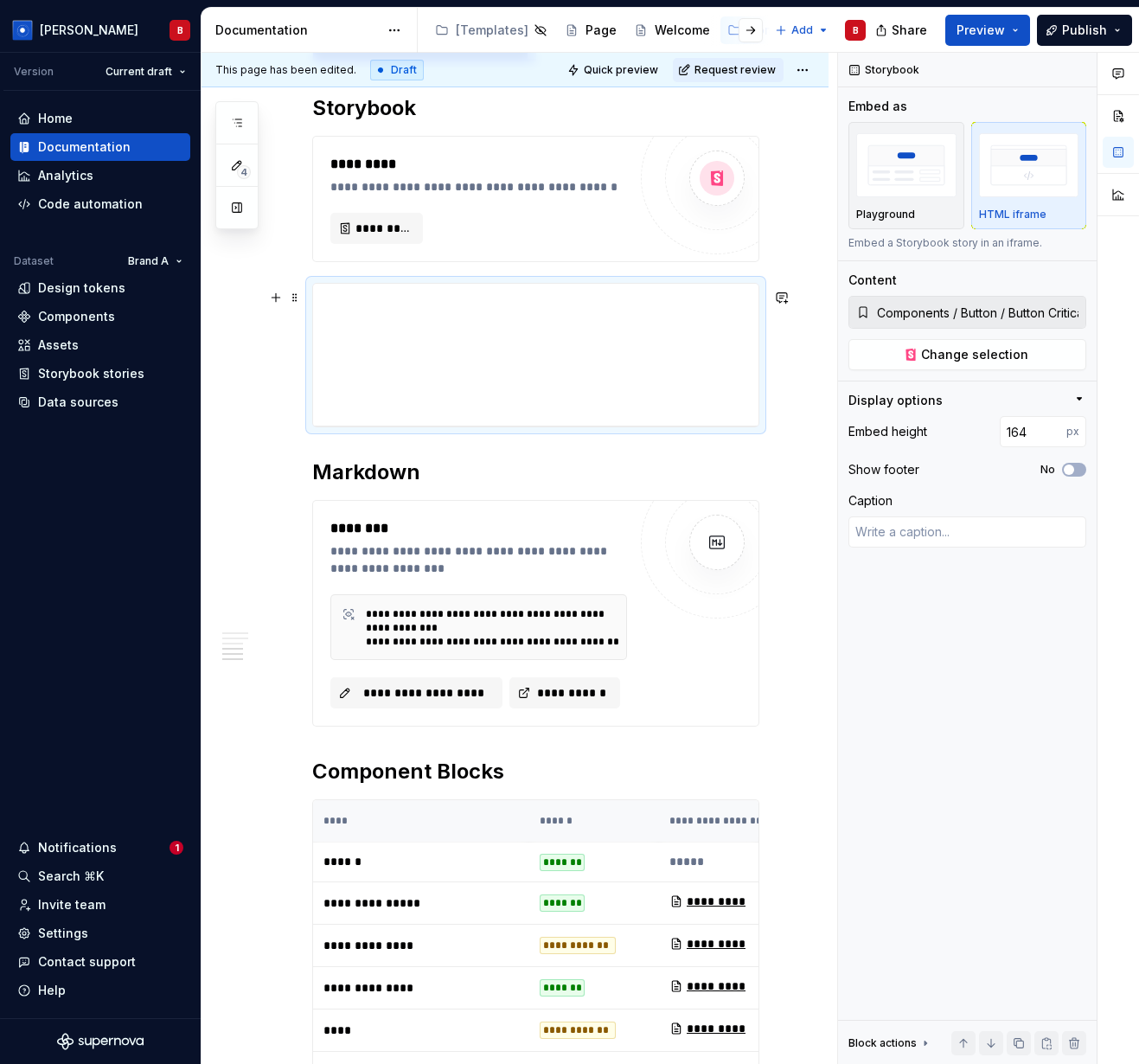
scroll to position [1281, 0]
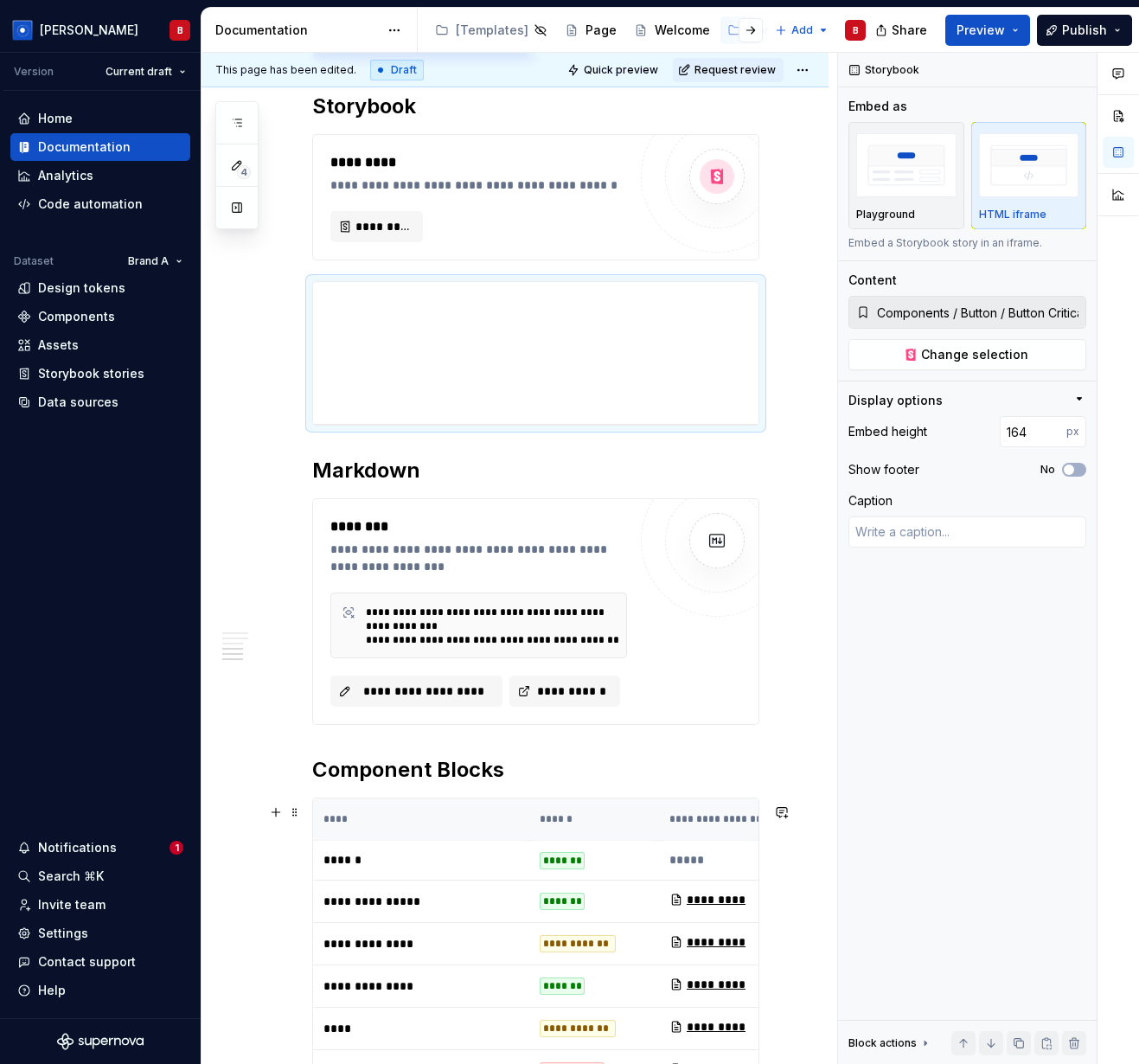
type textarea "*"
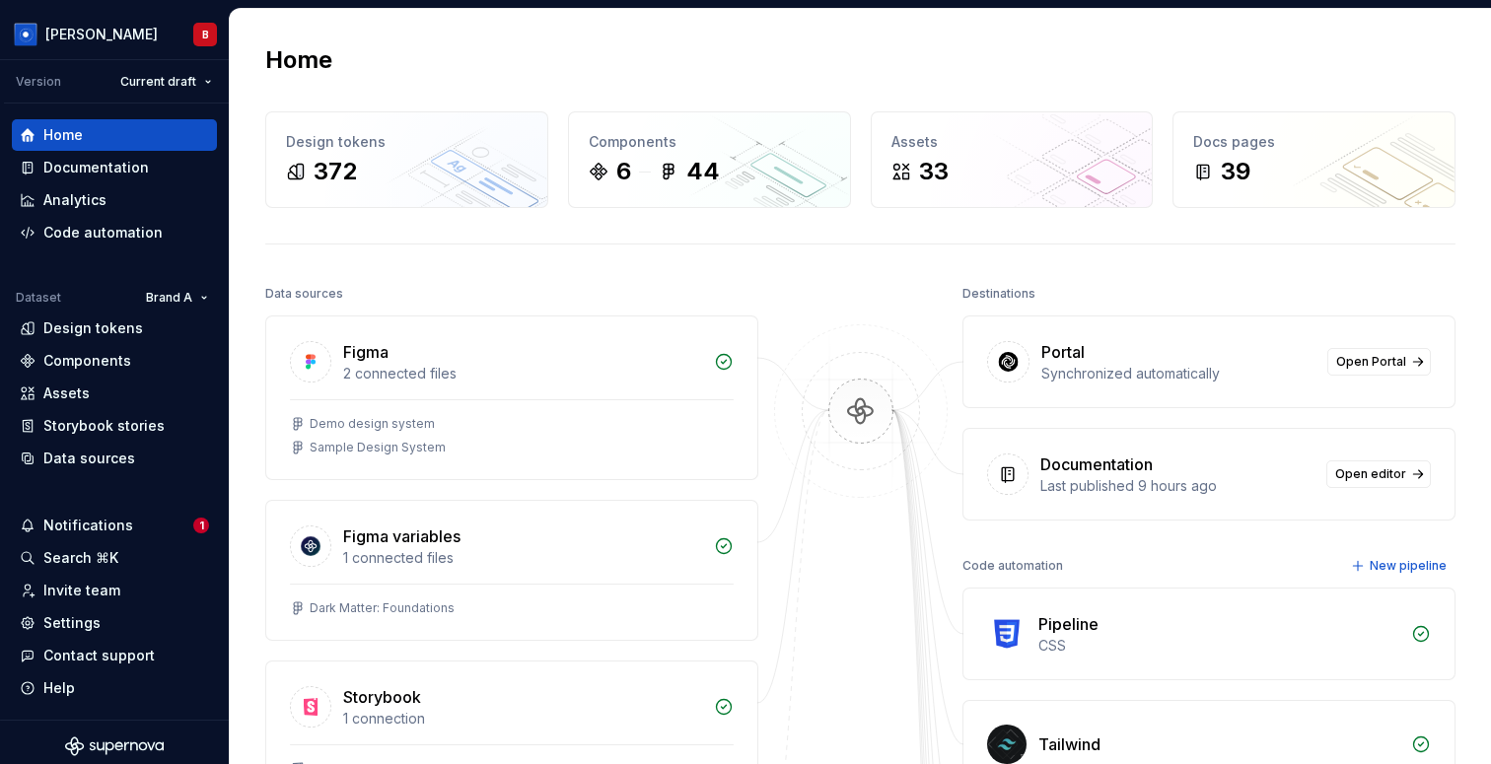
click at [496, 50] on div "Home" at bounding box center [860, 60] width 1190 height 32
click at [204, 532] on span "1" at bounding box center [201, 526] width 16 height 16
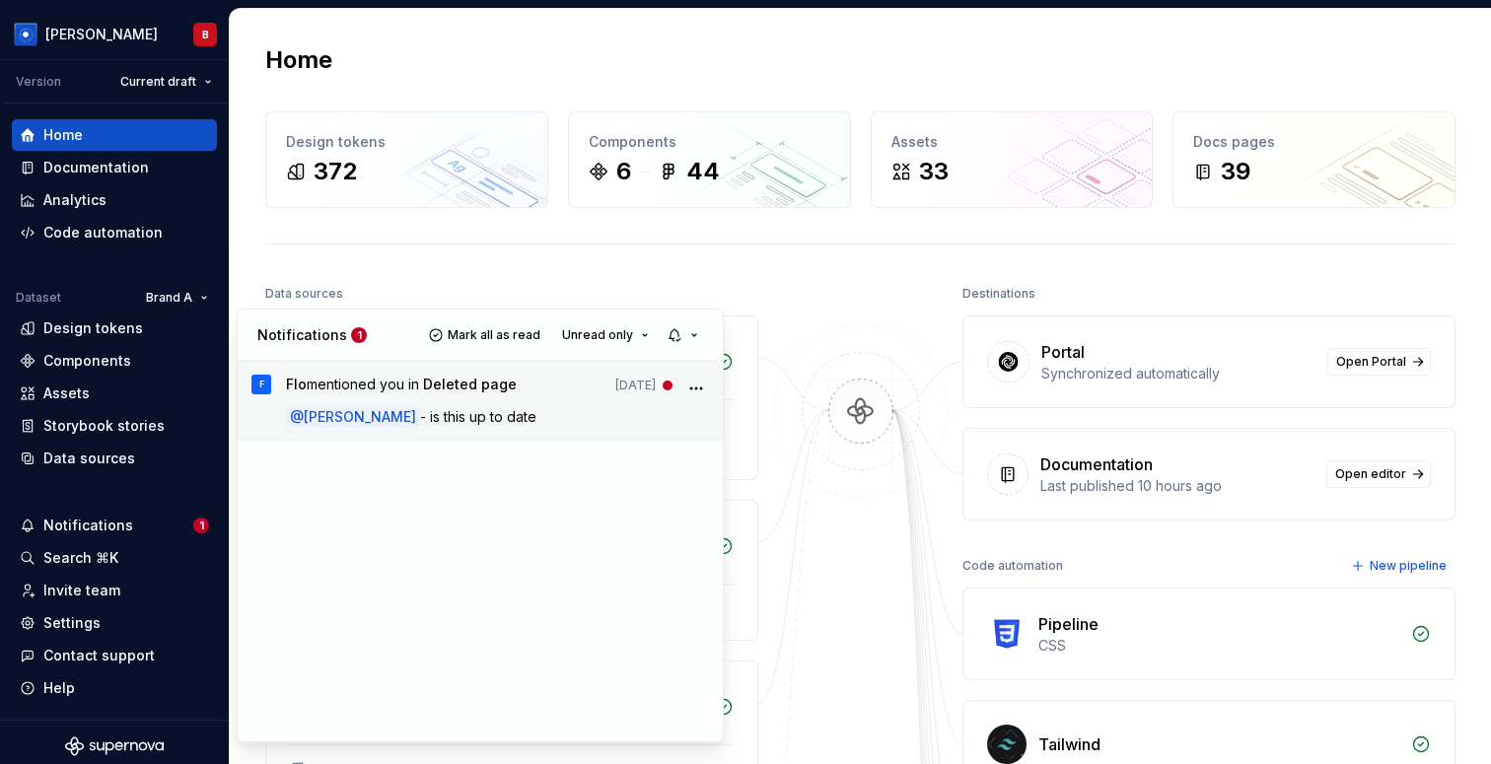
click at [705, 386] on button "More" at bounding box center [695, 388] width 27 height 27
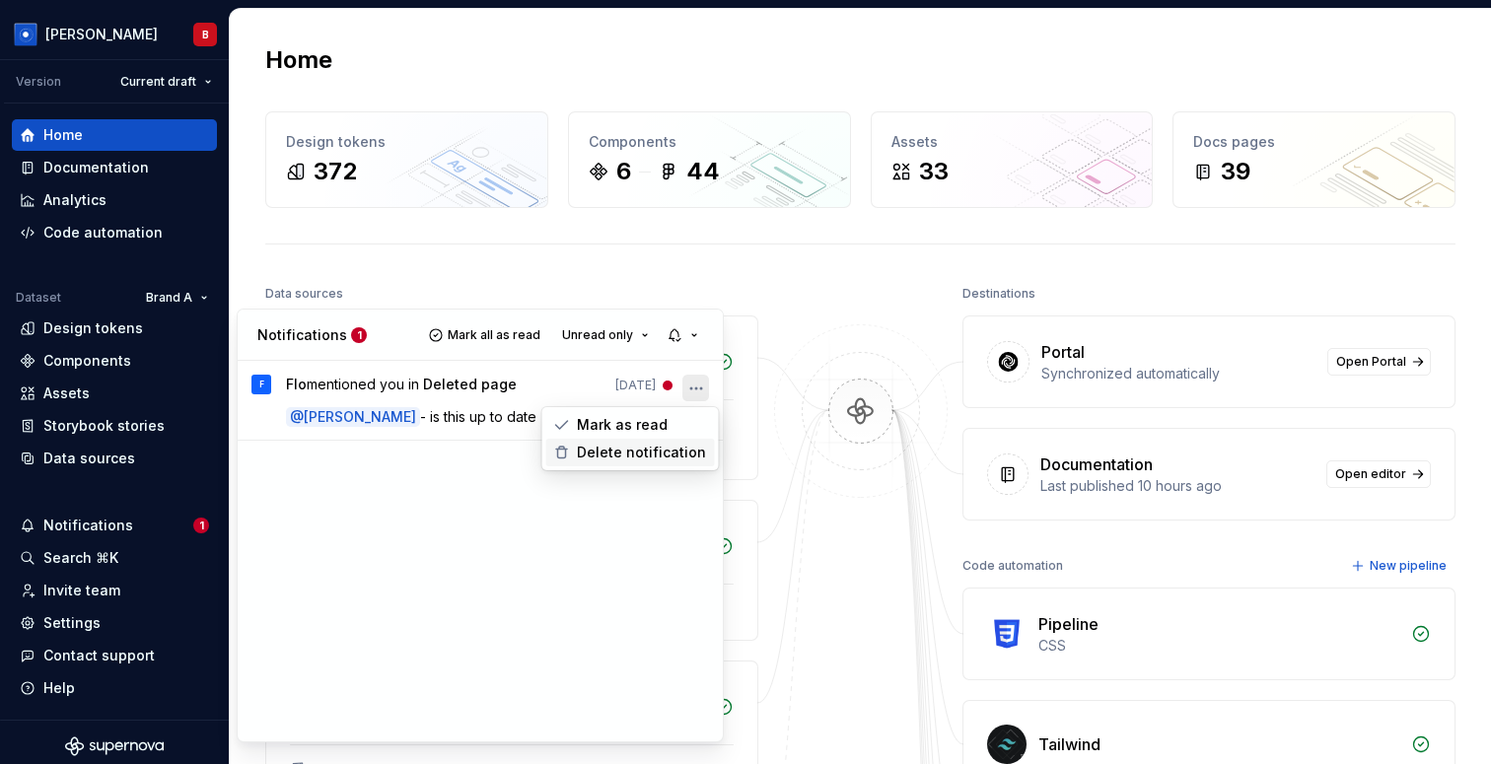
click at [647, 457] on span "Delete notification" at bounding box center [641, 453] width 129 height 20
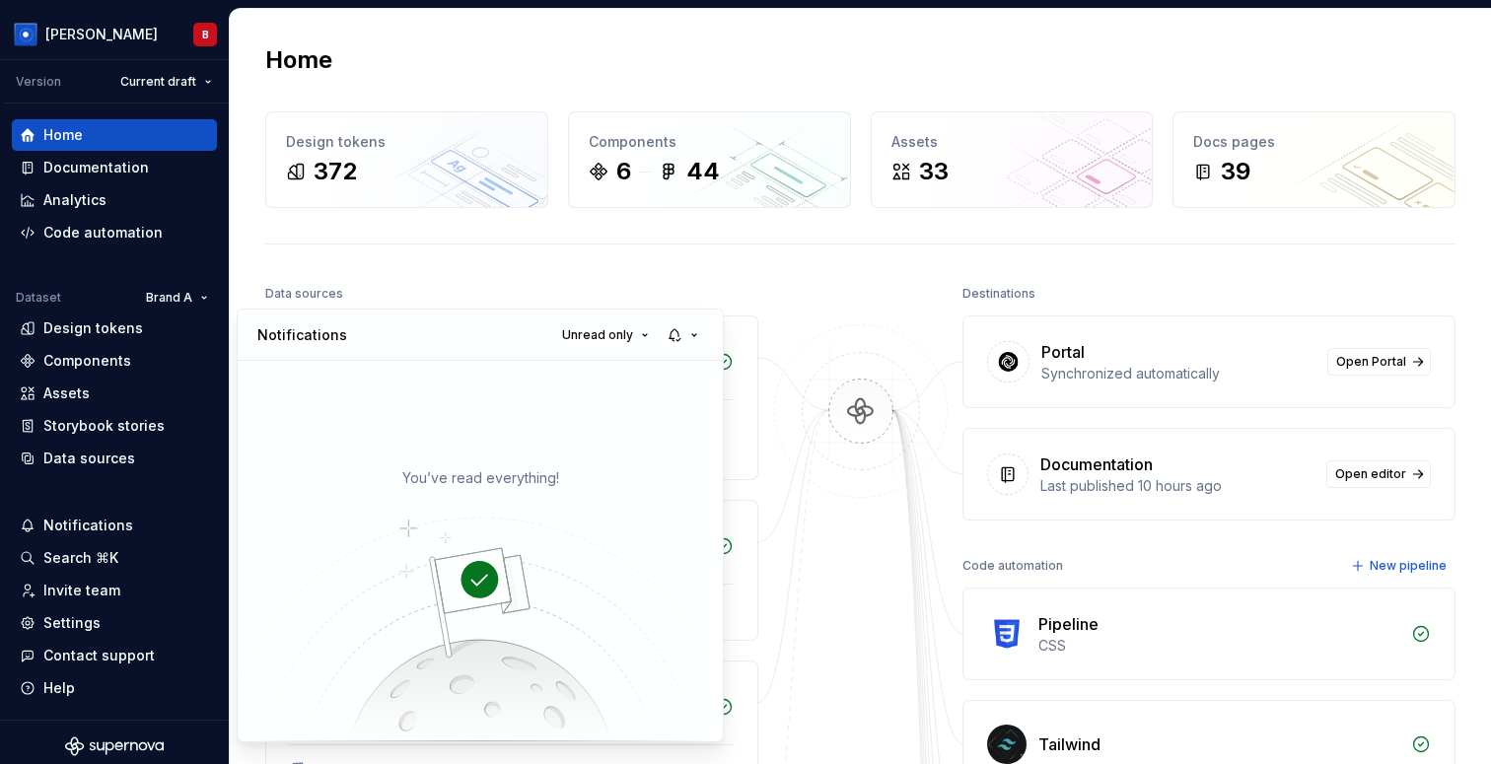
click at [489, 78] on html "Beatriz B Version Current draft Home Documentation Analytics Code automation Da…" at bounding box center [745, 382] width 1491 height 764
